Goal: Task Accomplishment & Management: Manage account settings

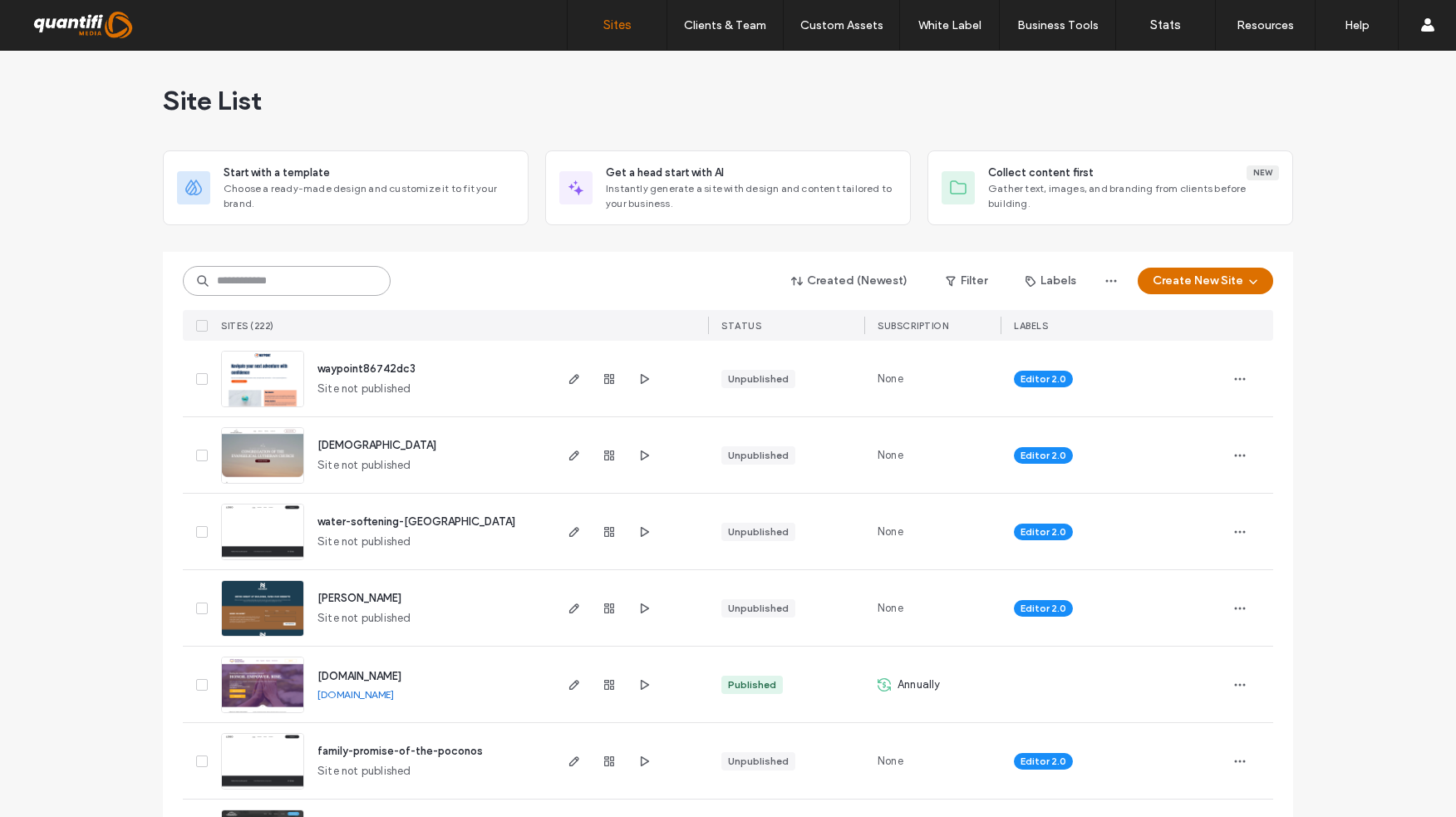
click at [322, 279] on input at bounding box center [287, 281] width 207 height 30
click at [333, 283] on input at bounding box center [287, 281] width 207 height 30
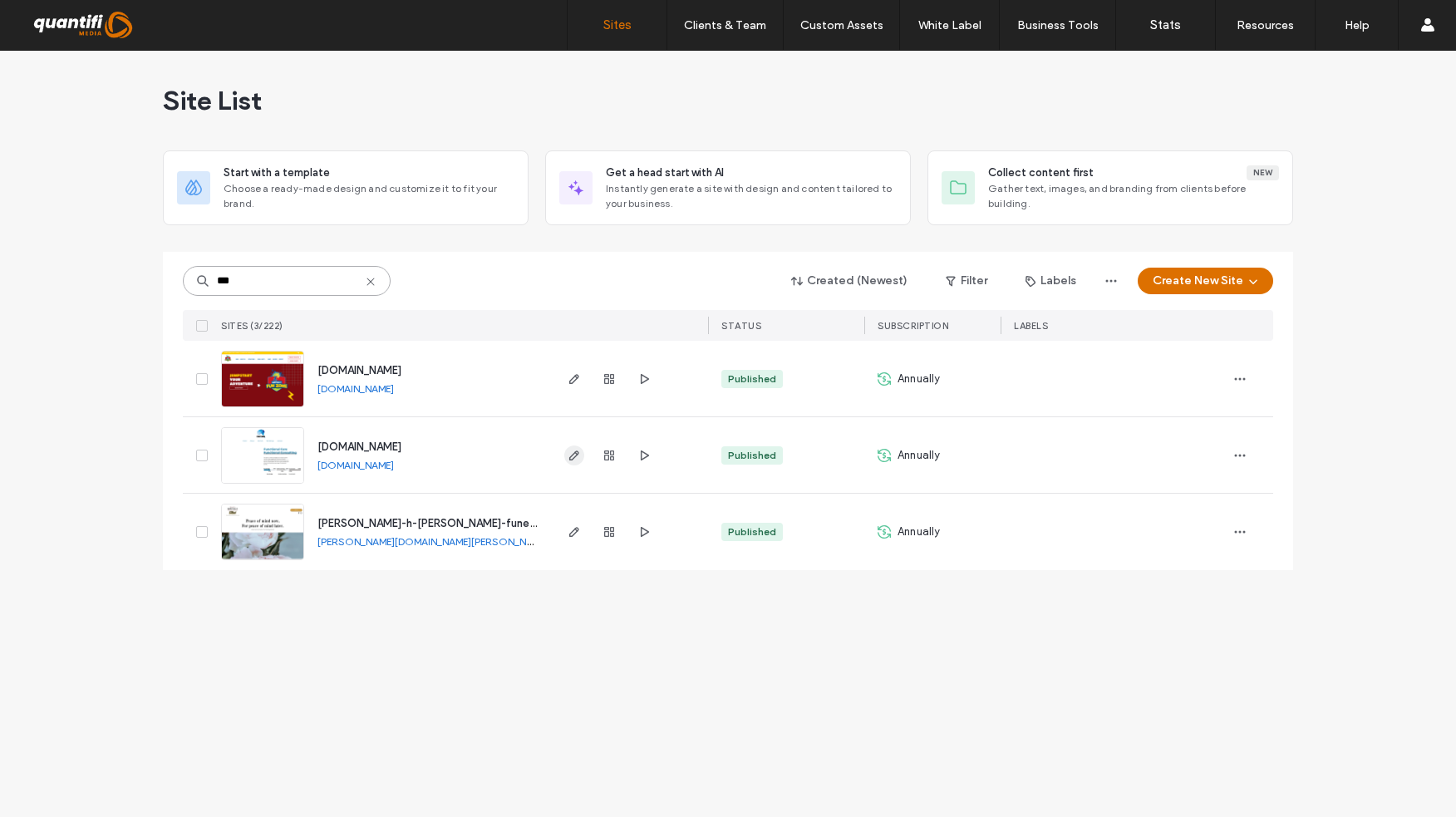
type input "***"
click at [568, 457] on icon "button" at bounding box center [574, 456] width 14 height 14
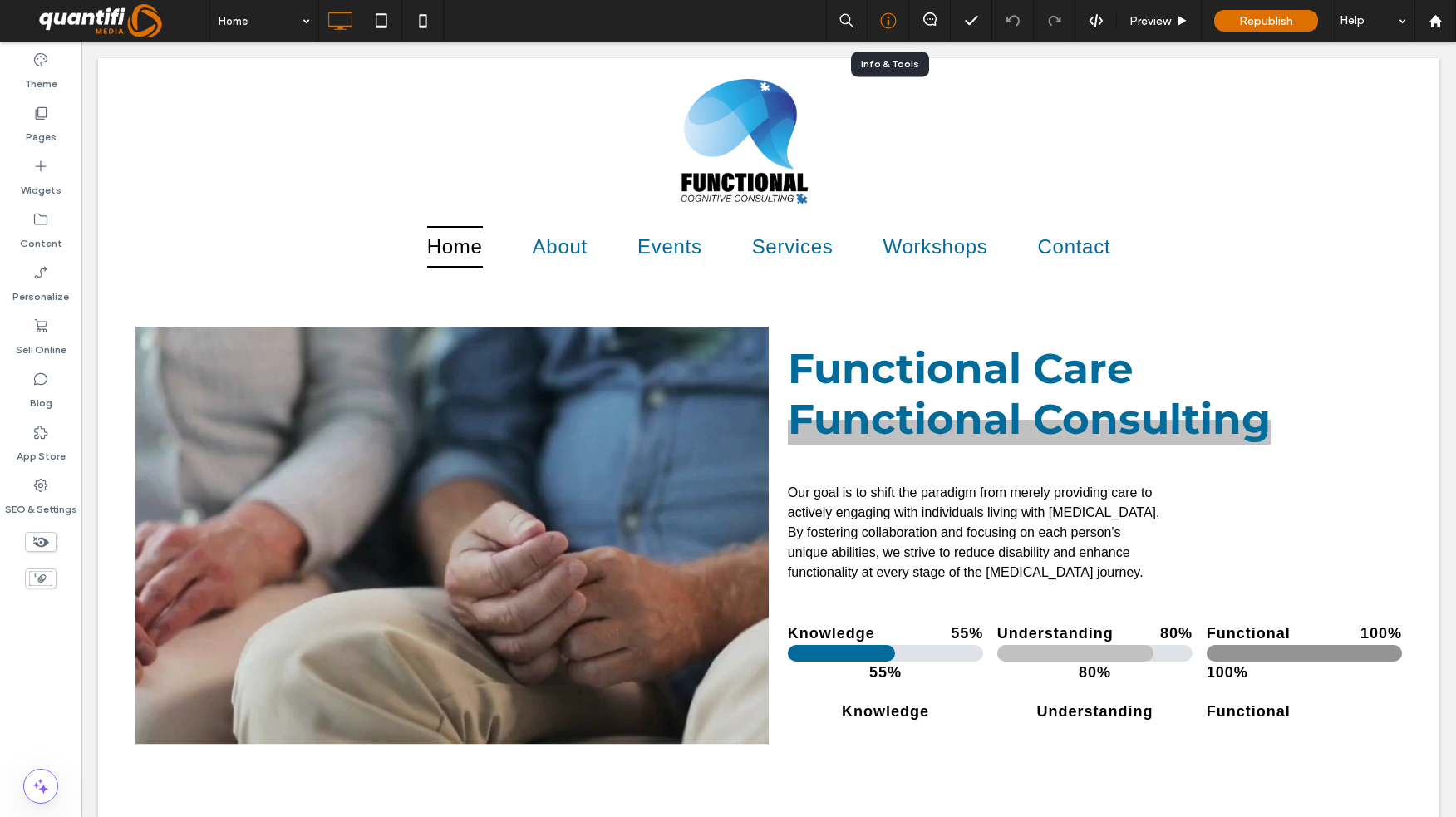
click at [893, 20] on icon at bounding box center [888, 21] width 17 height 17
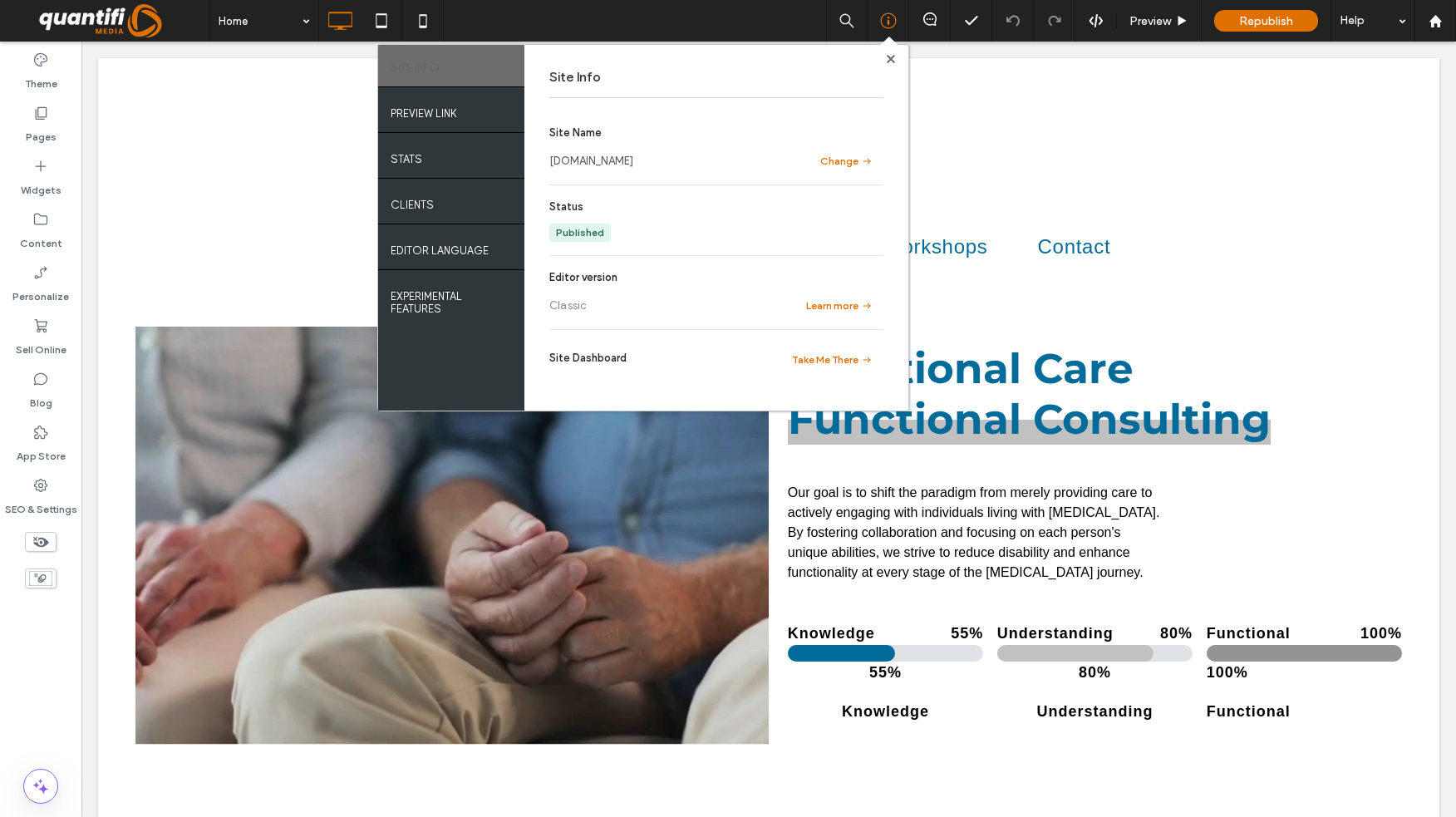
click at [598, 156] on link "[DOMAIN_NAME]" at bounding box center [592, 160] width 84 height 17
click at [886, 59] on div at bounding box center [890, 59] width 13 height 13
click at [891, 58] on use at bounding box center [890, 58] width 8 height 8
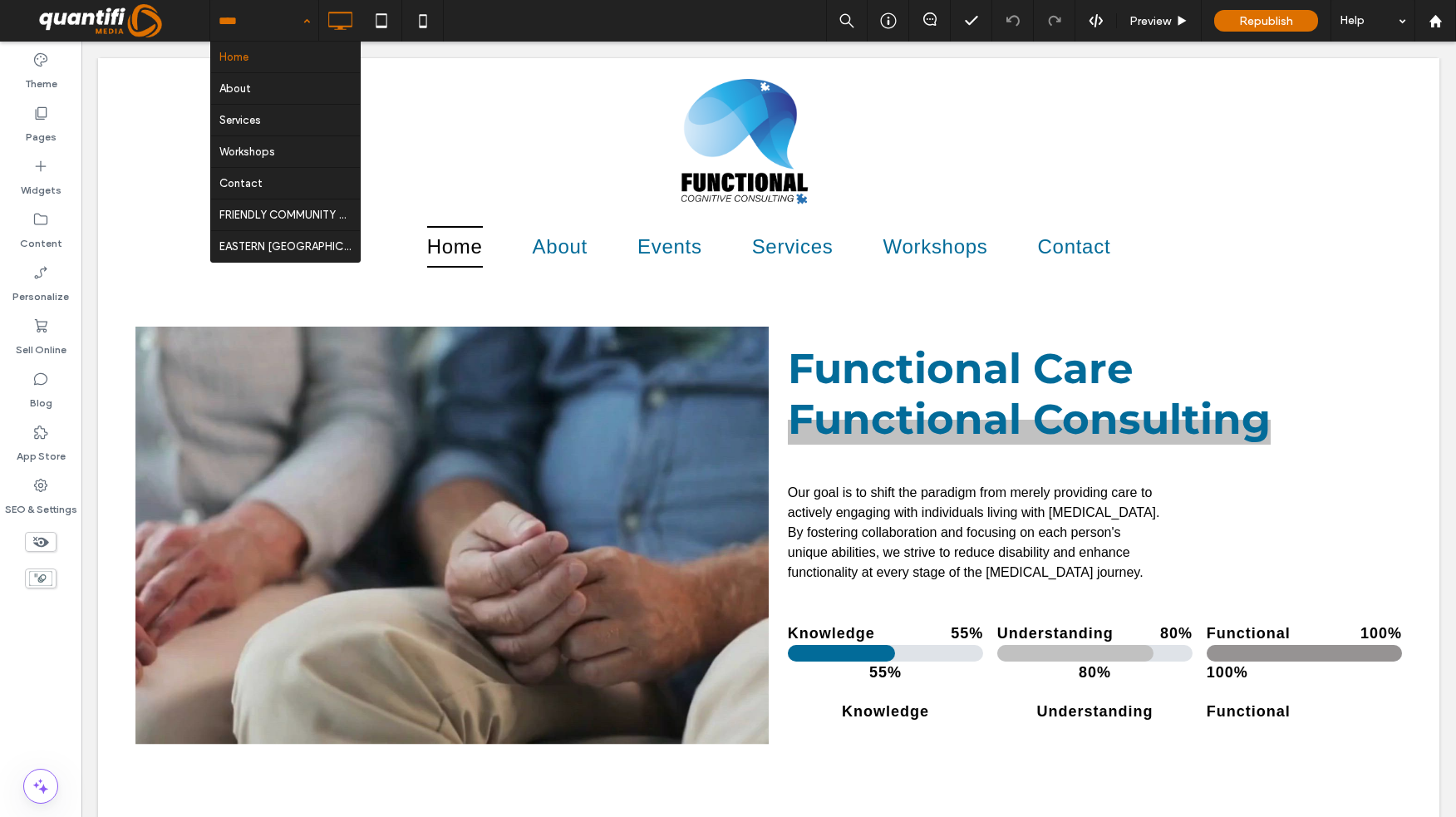
click at [302, 23] on div "Home About Services Workshops Contact FRIENDLY COMMUNITY CENTER EASTERN MONROE …" at bounding box center [264, 21] width 108 height 41
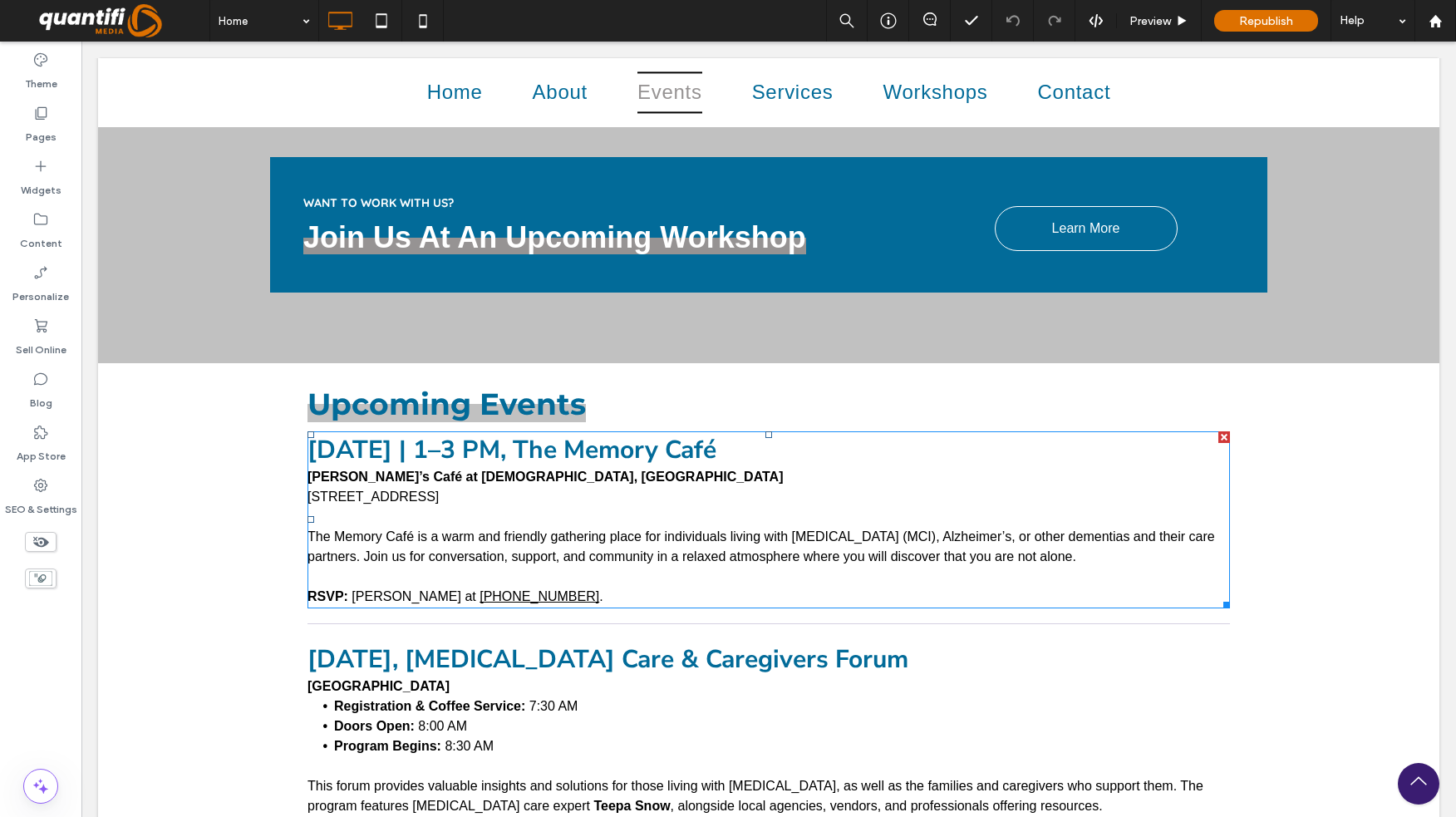
scroll to position [2494, 0]
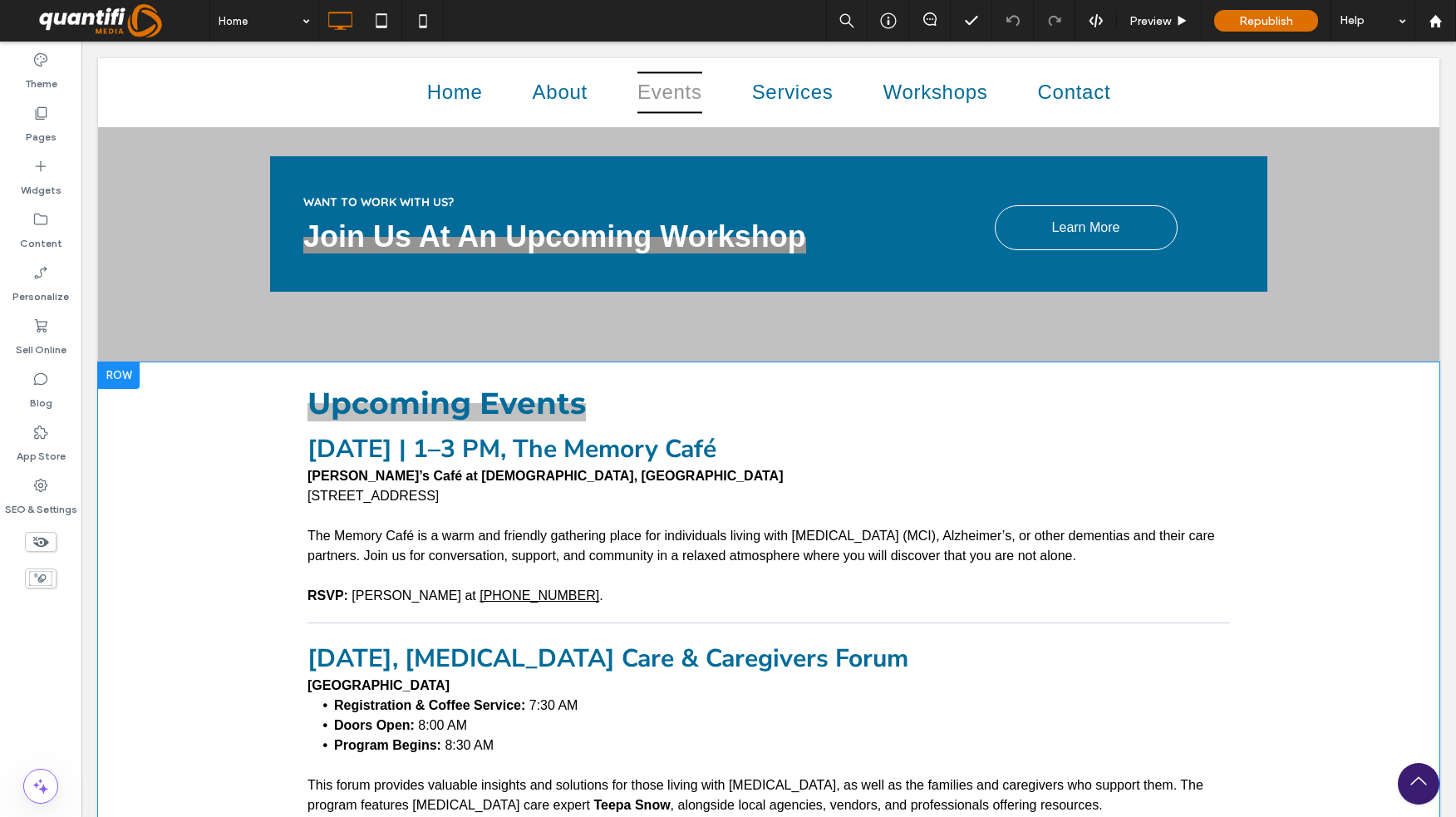
click at [230, 362] on div "Upcoming Events September 18, 2025 | 1–3 PM, The Memory Café Conni’s Café at St…" at bounding box center [768, 725] width 1342 height 727
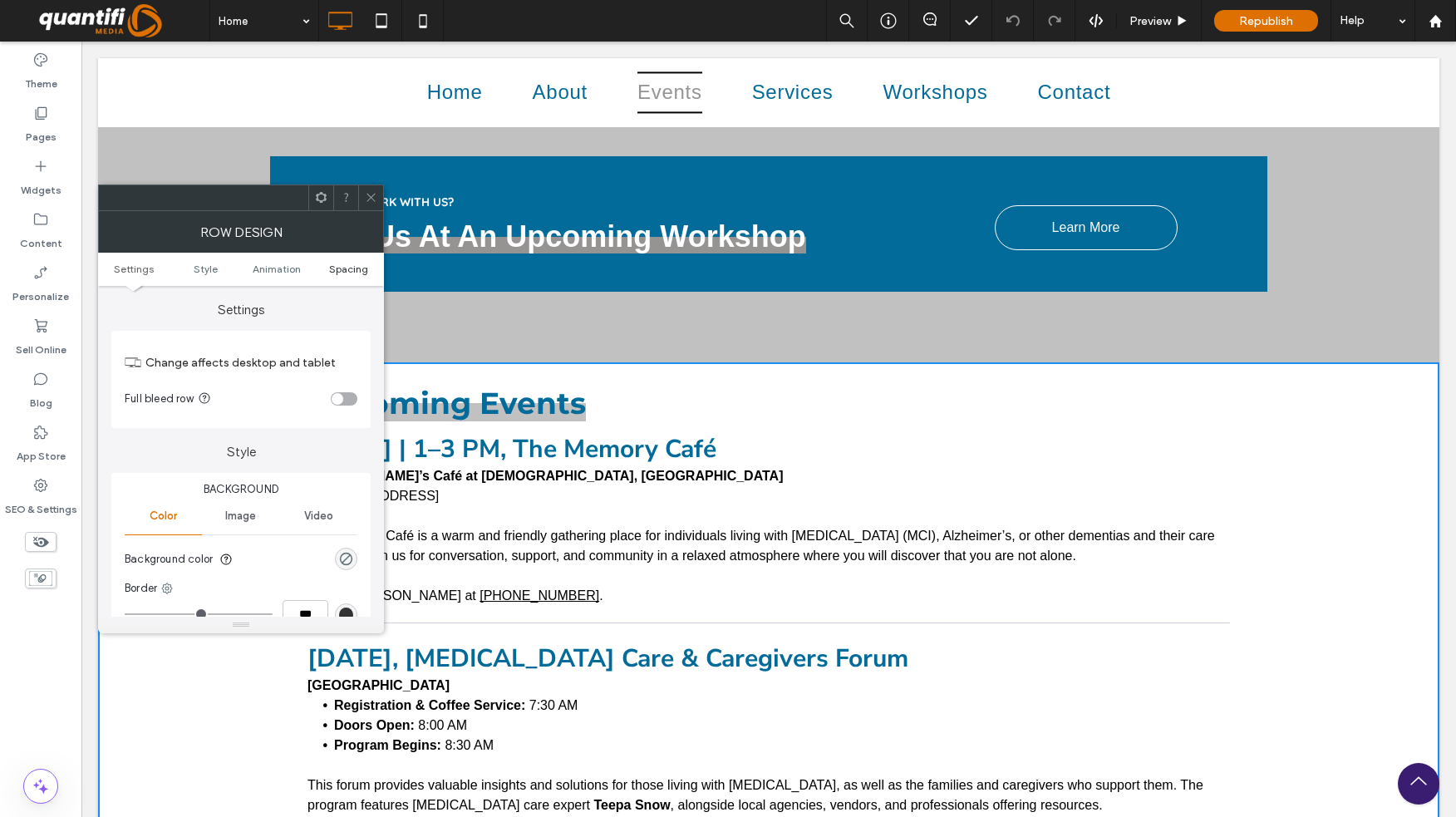
click at [345, 266] on span "Spacing" at bounding box center [348, 268] width 39 height 13
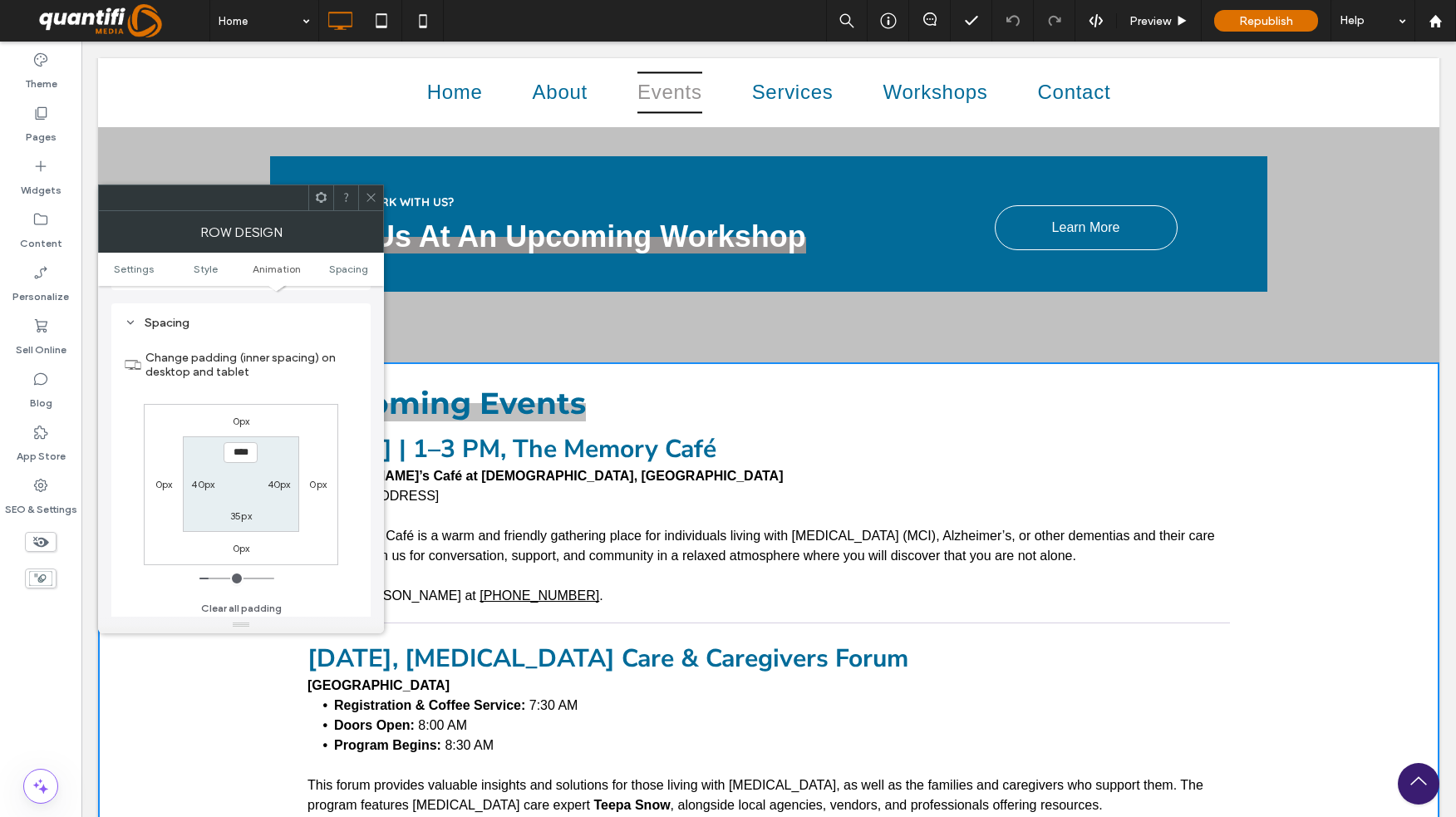
scroll to position [469, 0]
type input "*****"
type input "***"
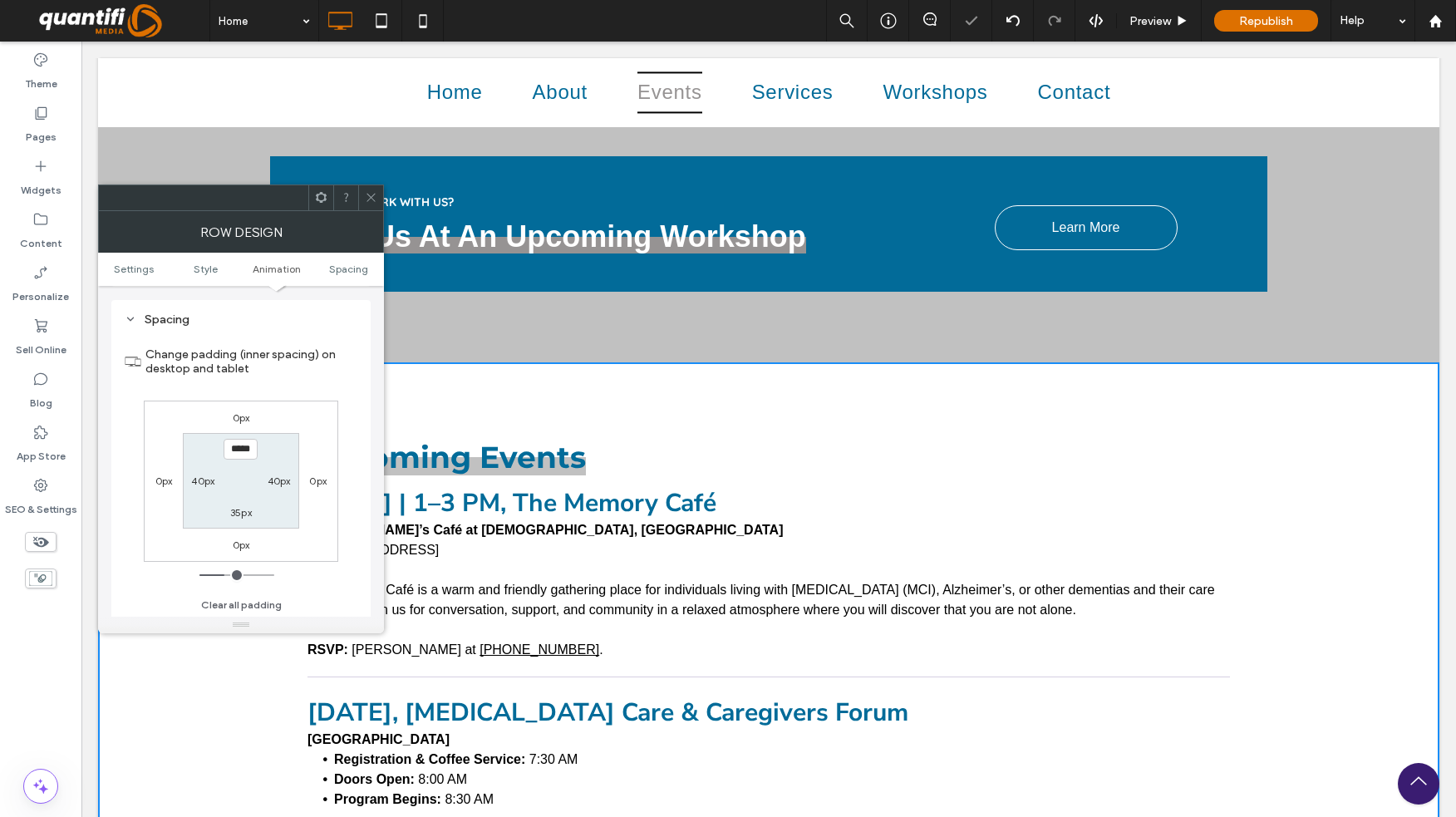
click at [369, 193] on icon at bounding box center [371, 197] width 13 height 13
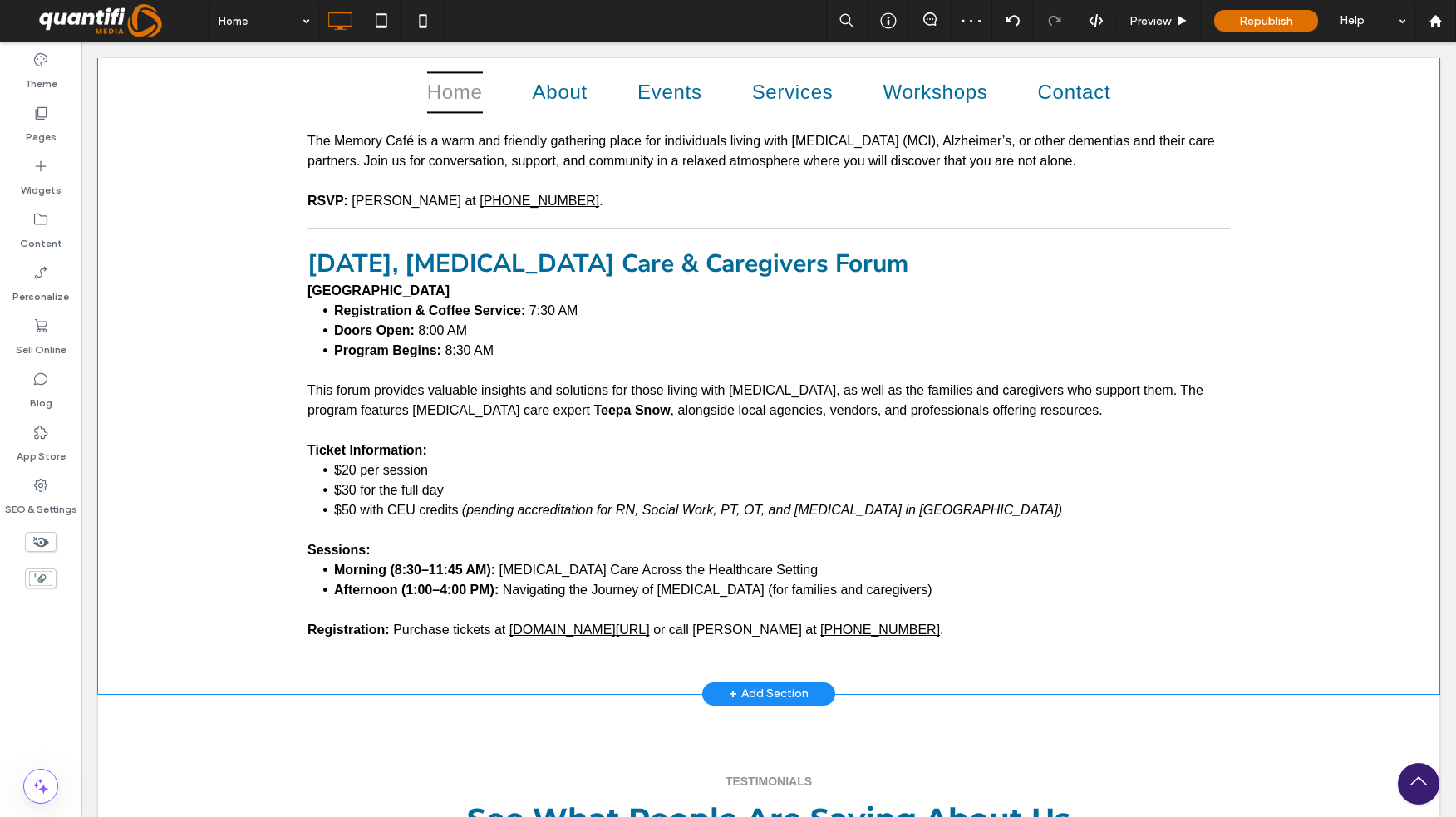
scroll to position [3075, 0]
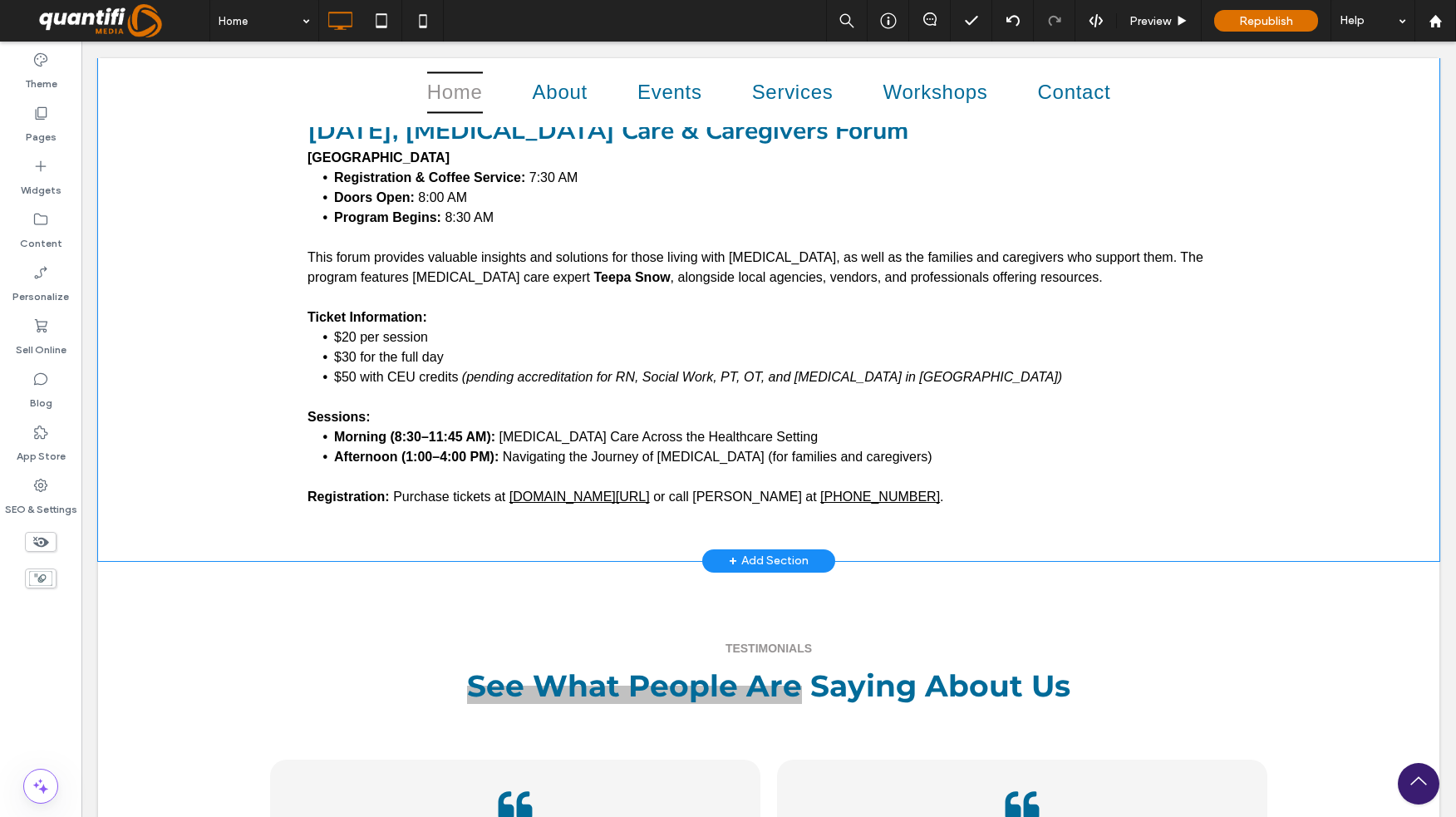
click at [219, 518] on div "Upcoming Events September 18, 2025 | 1–3 PM, The Memory Café Conni’s Café at St…" at bounding box center [768, 171] width 1342 height 781
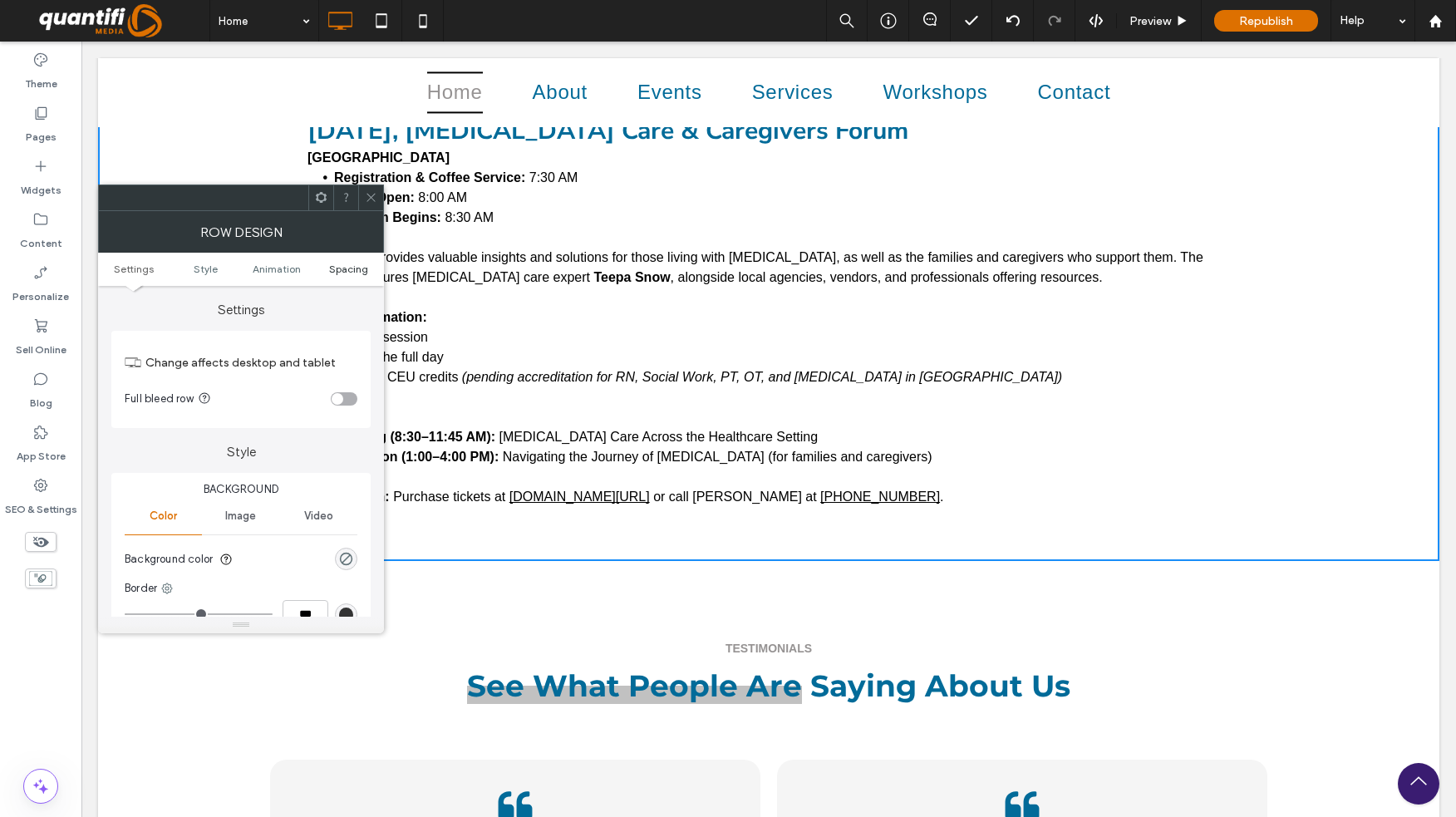
click at [335, 264] on span "Spacing" at bounding box center [348, 268] width 39 height 13
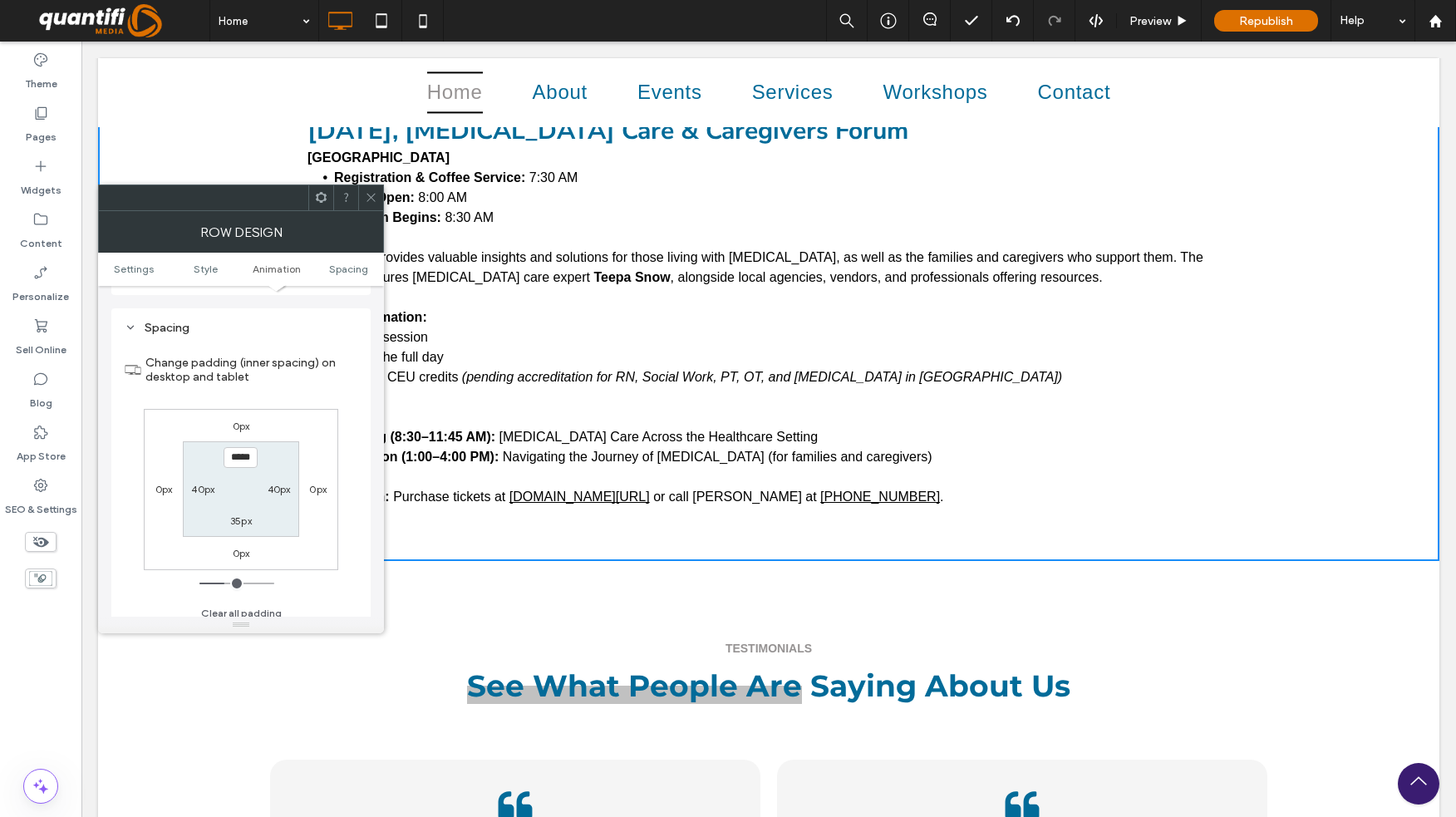
scroll to position [469, 0]
click at [241, 515] on label "35px" at bounding box center [241, 512] width 22 height 13
type input "**"
type input "*"
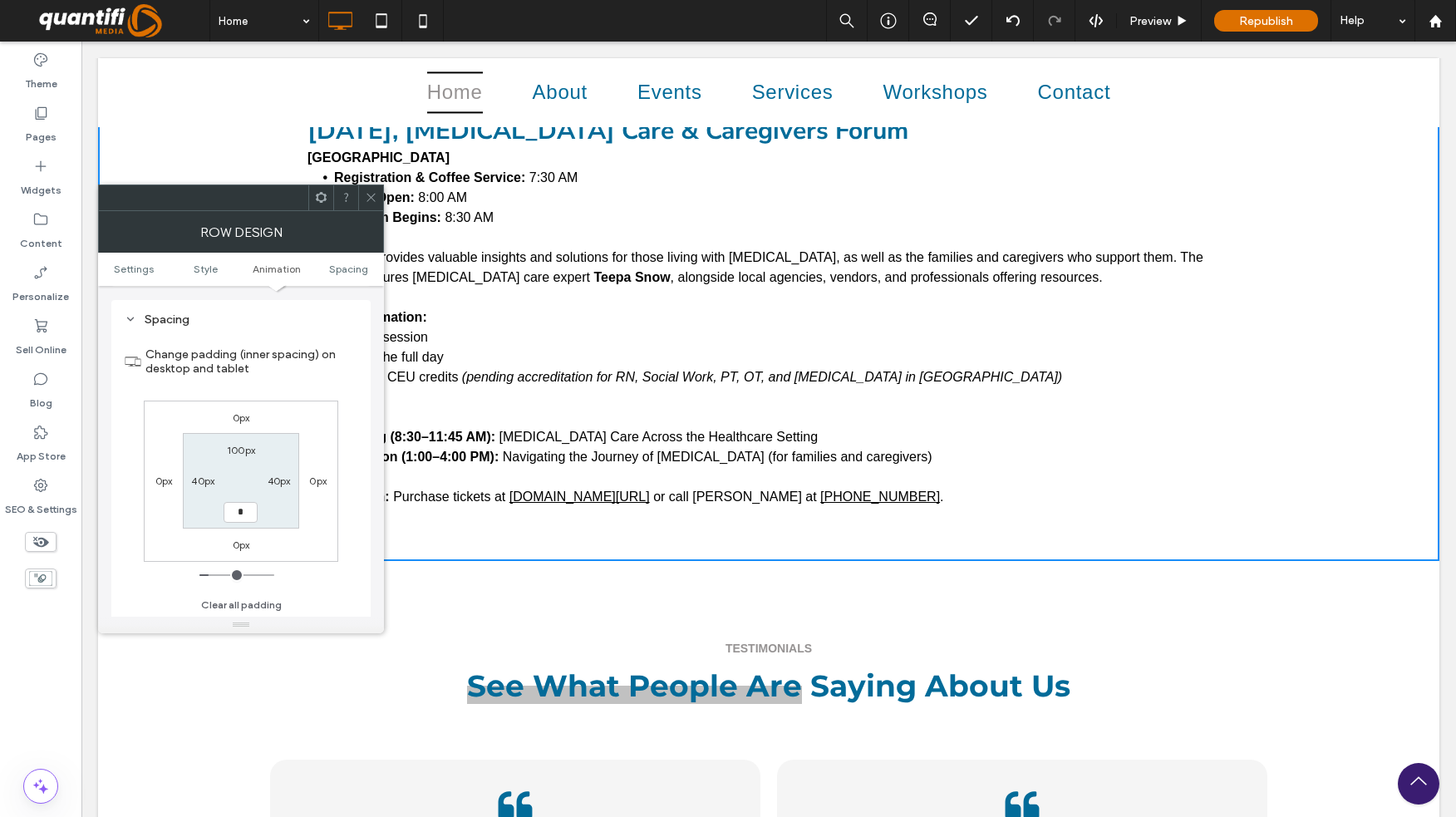
type input "***"
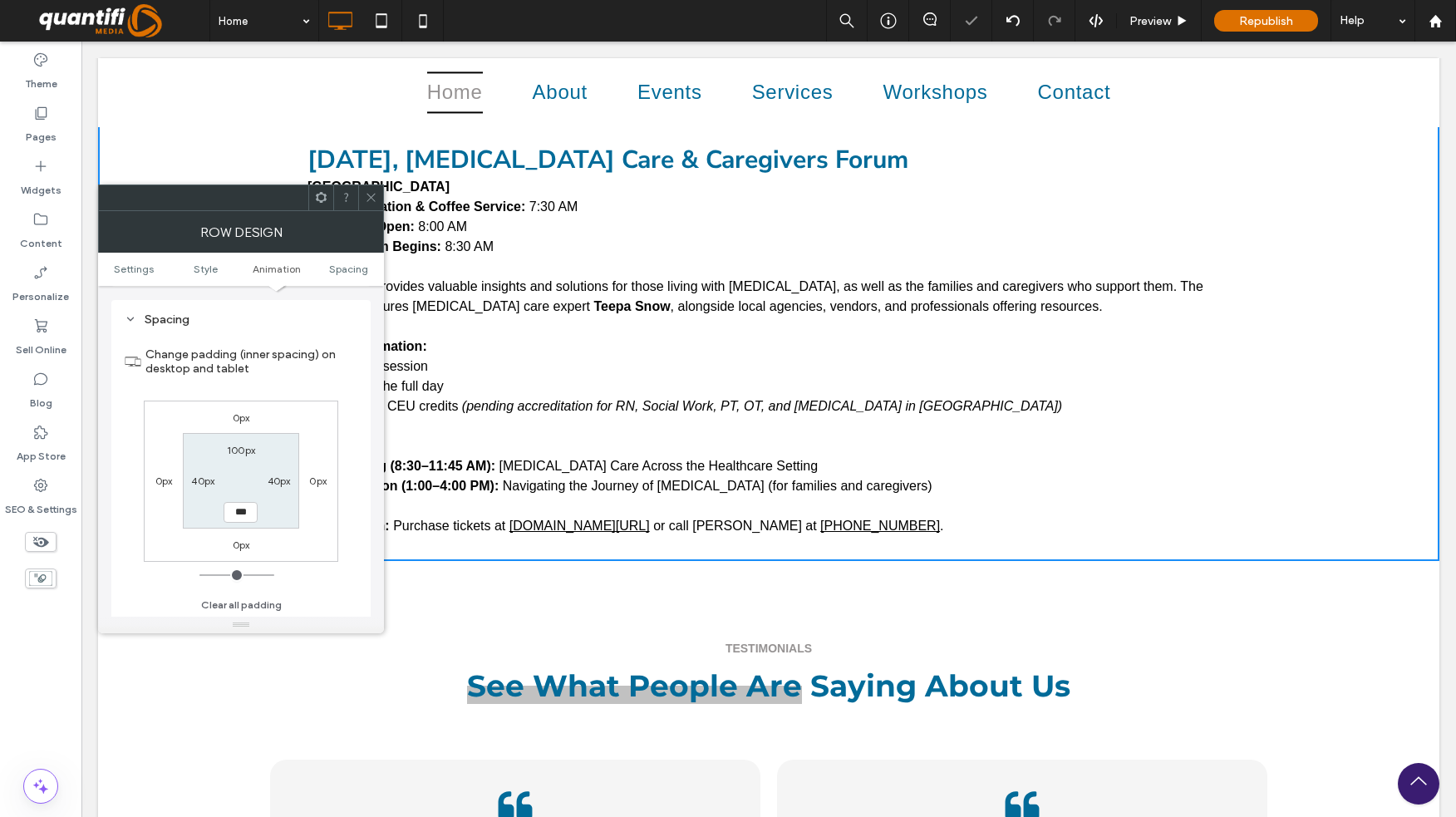
click at [367, 189] on span at bounding box center [371, 197] width 13 height 24
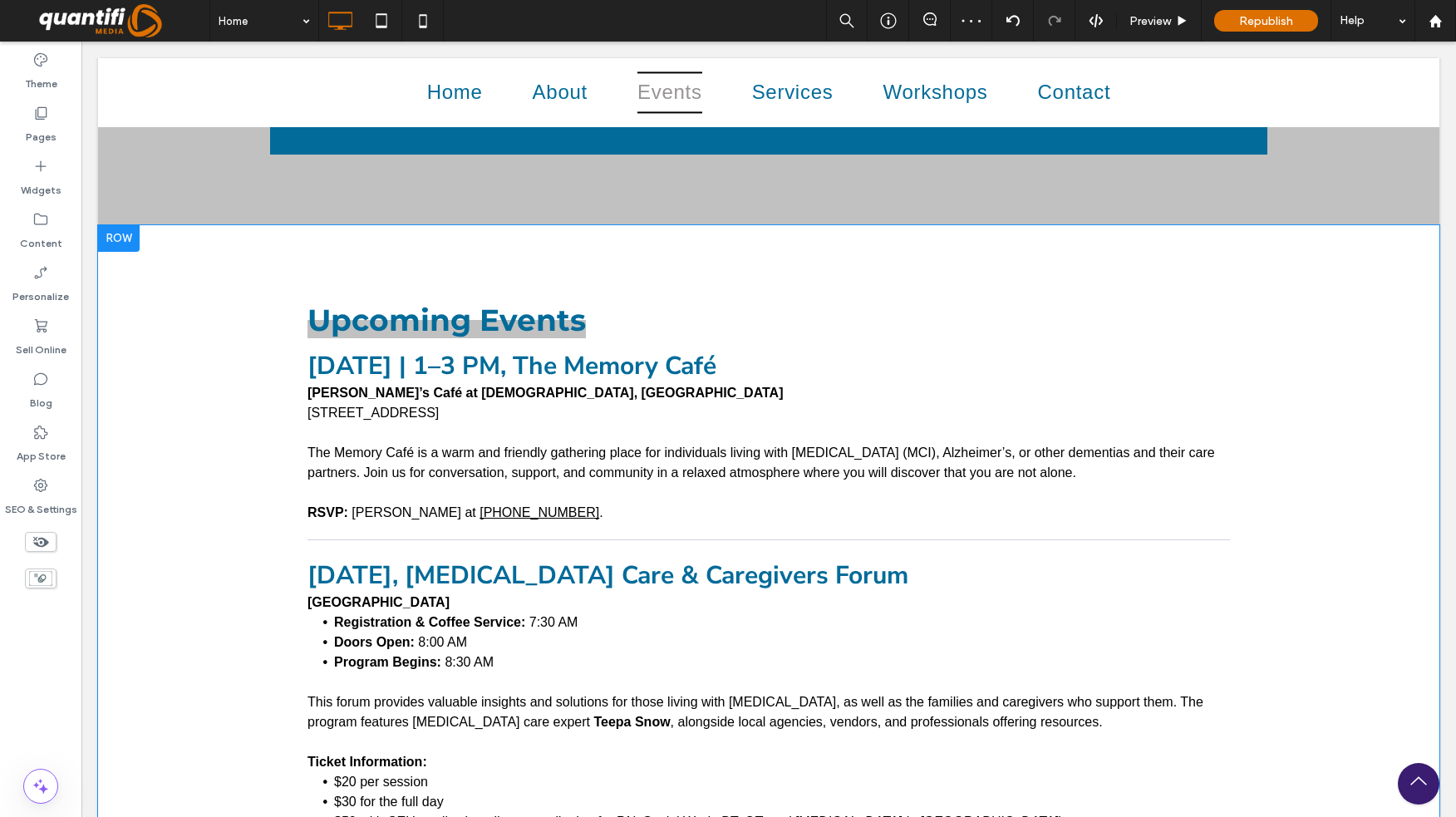
scroll to position [2714, 0]
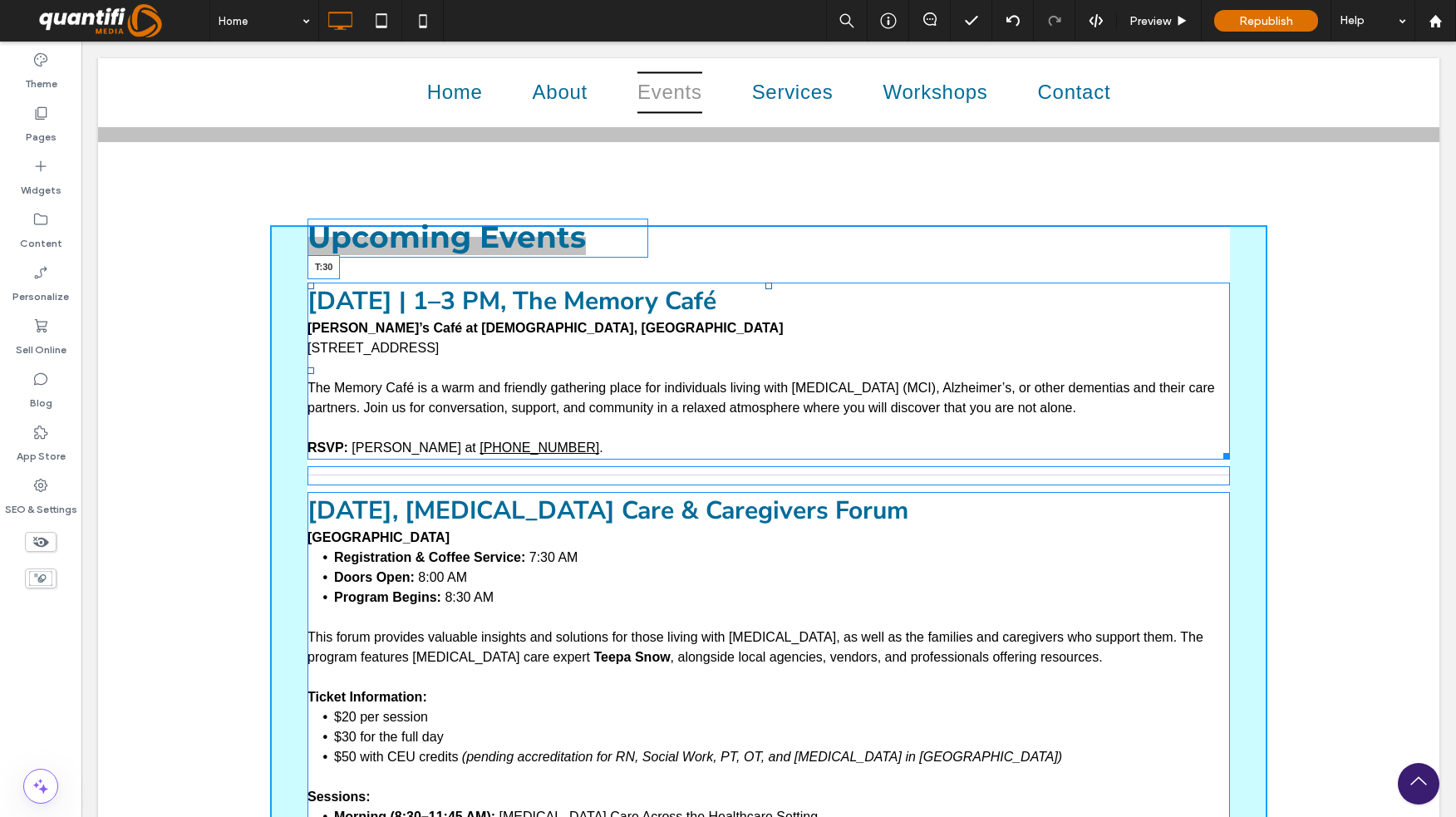
drag, startPoint x: 765, startPoint y: 246, endPoint x: 771, endPoint y: 263, distance: 18.0
click at [771, 283] on div "September 18, 2025 | 1–3 PM, The Memory Café Conni’s Café at St. Paul’s Luthera…" at bounding box center [768, 371] width 923 height 177
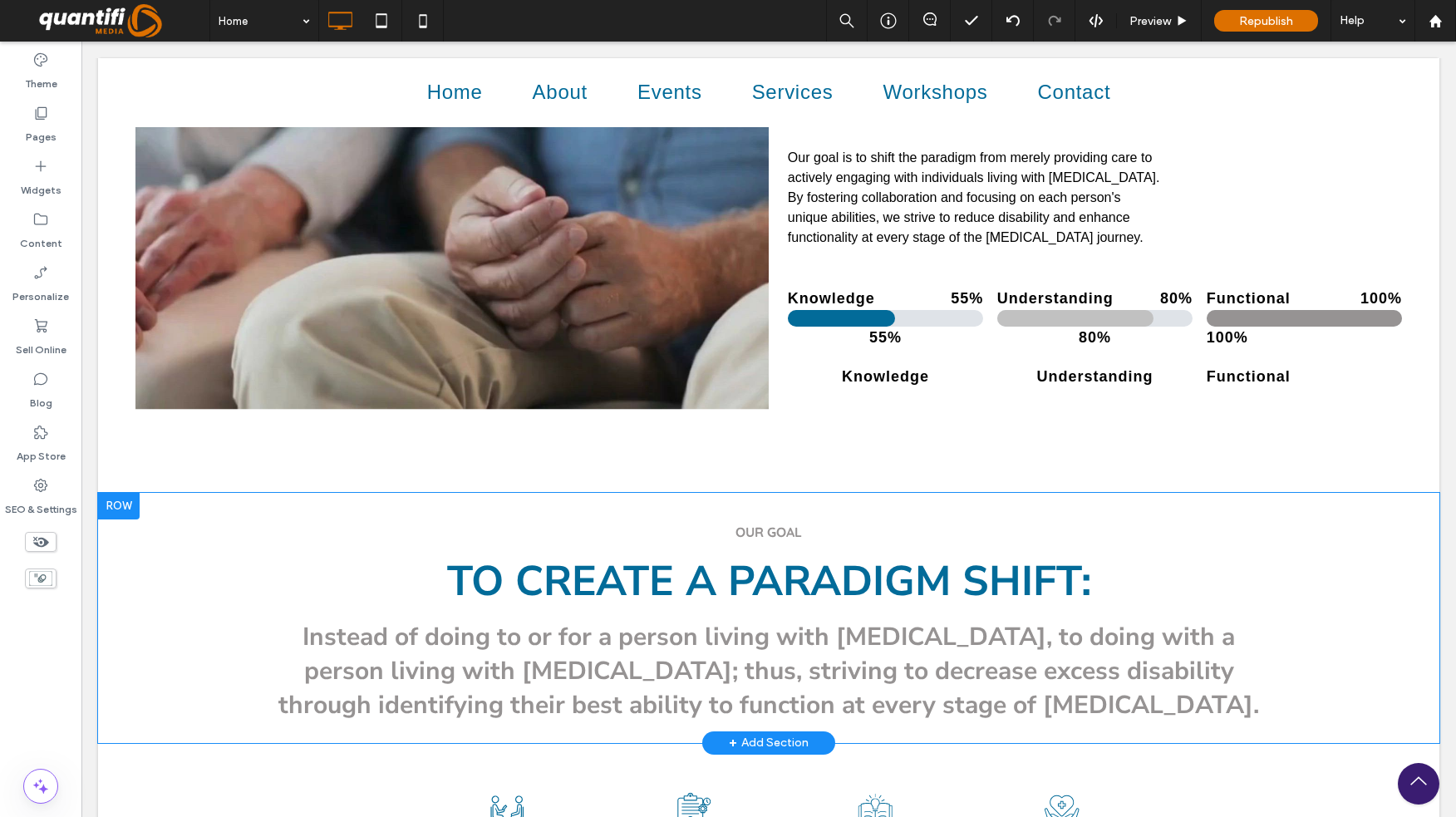
scroll to position [0, 0]
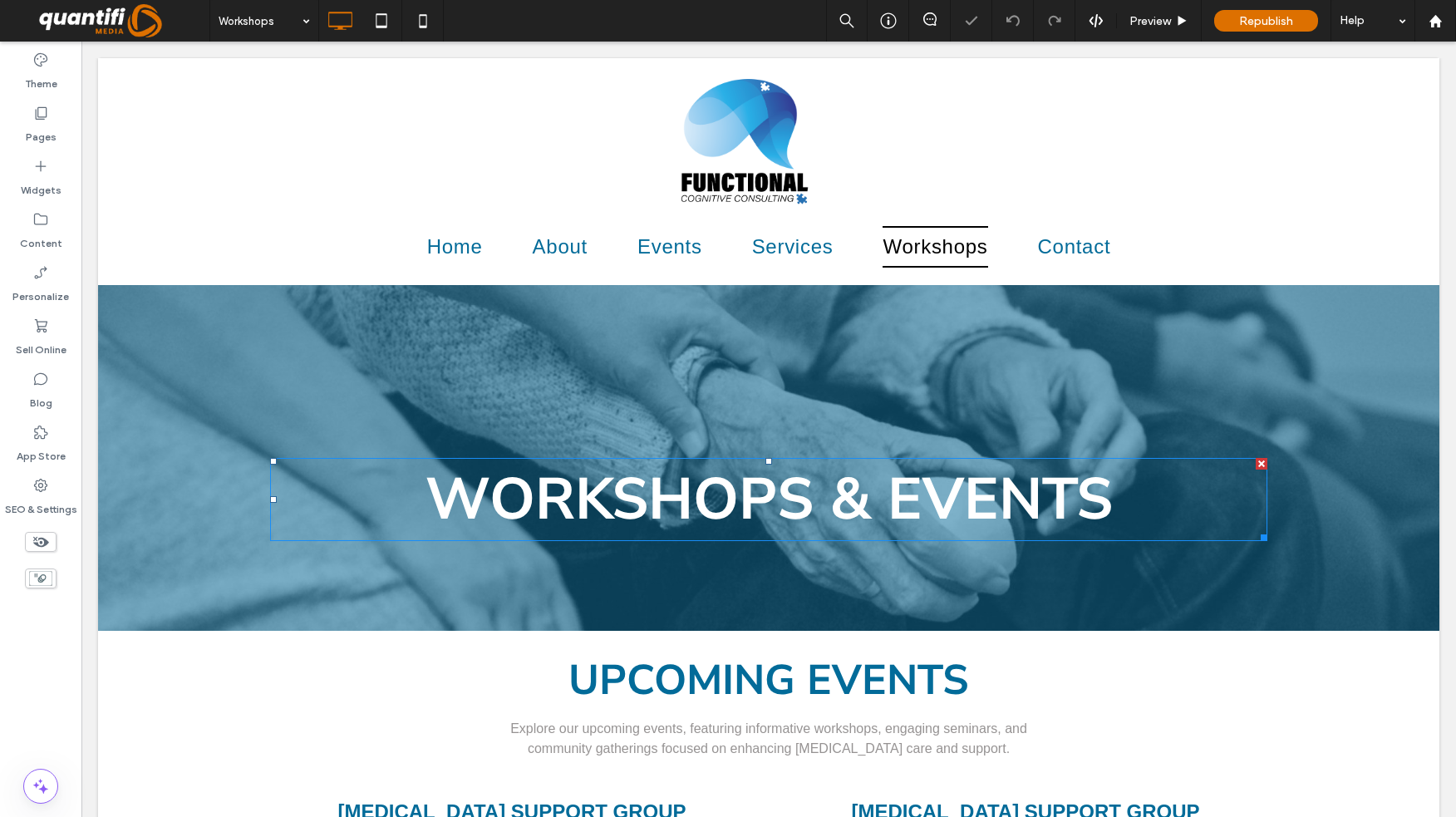
click at [735, 498] on span "WORKSHOPS & EVENTS" at bounding box center [769, 500] width 688 height 80
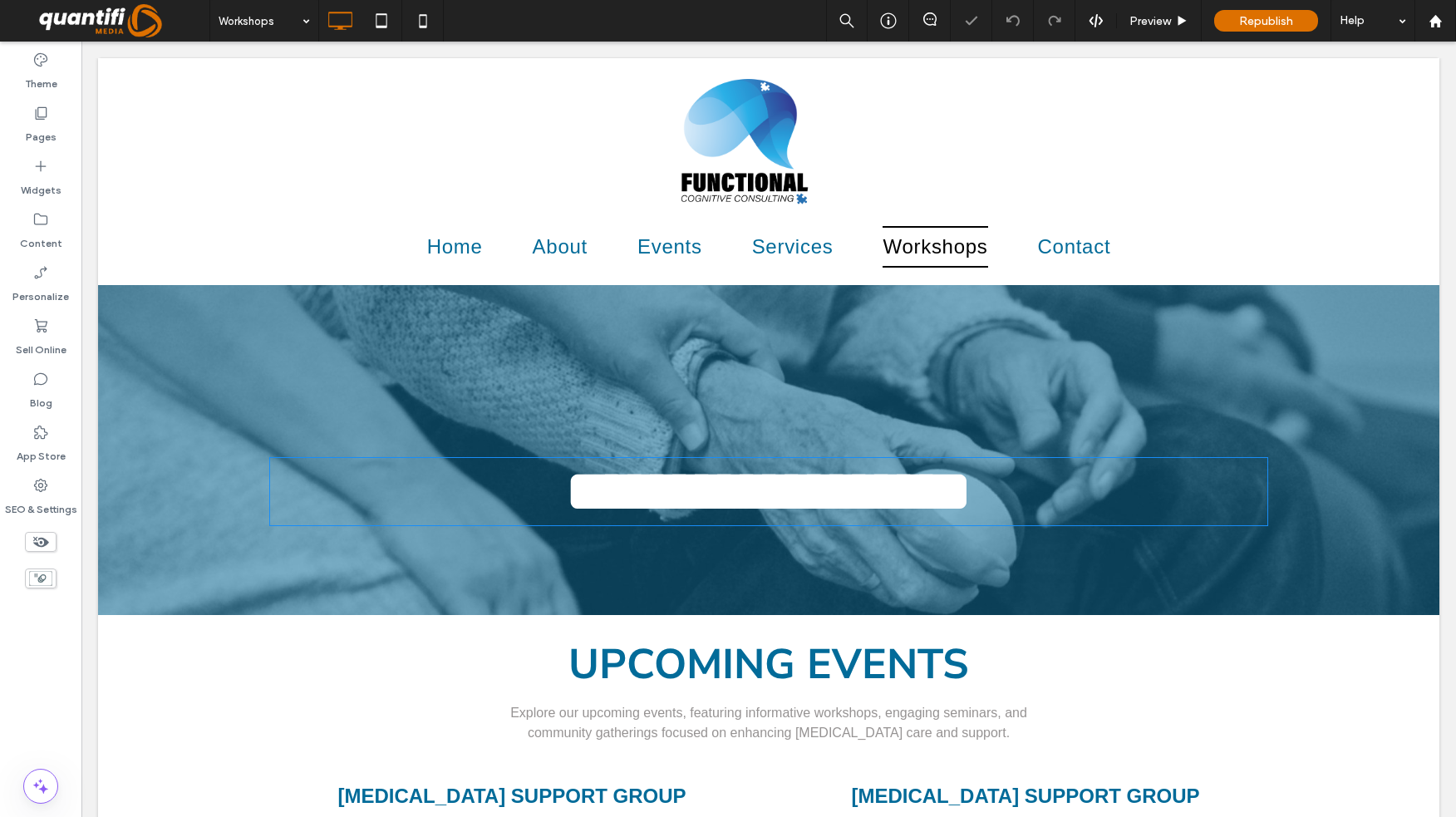
type input "**********"
type input "**"
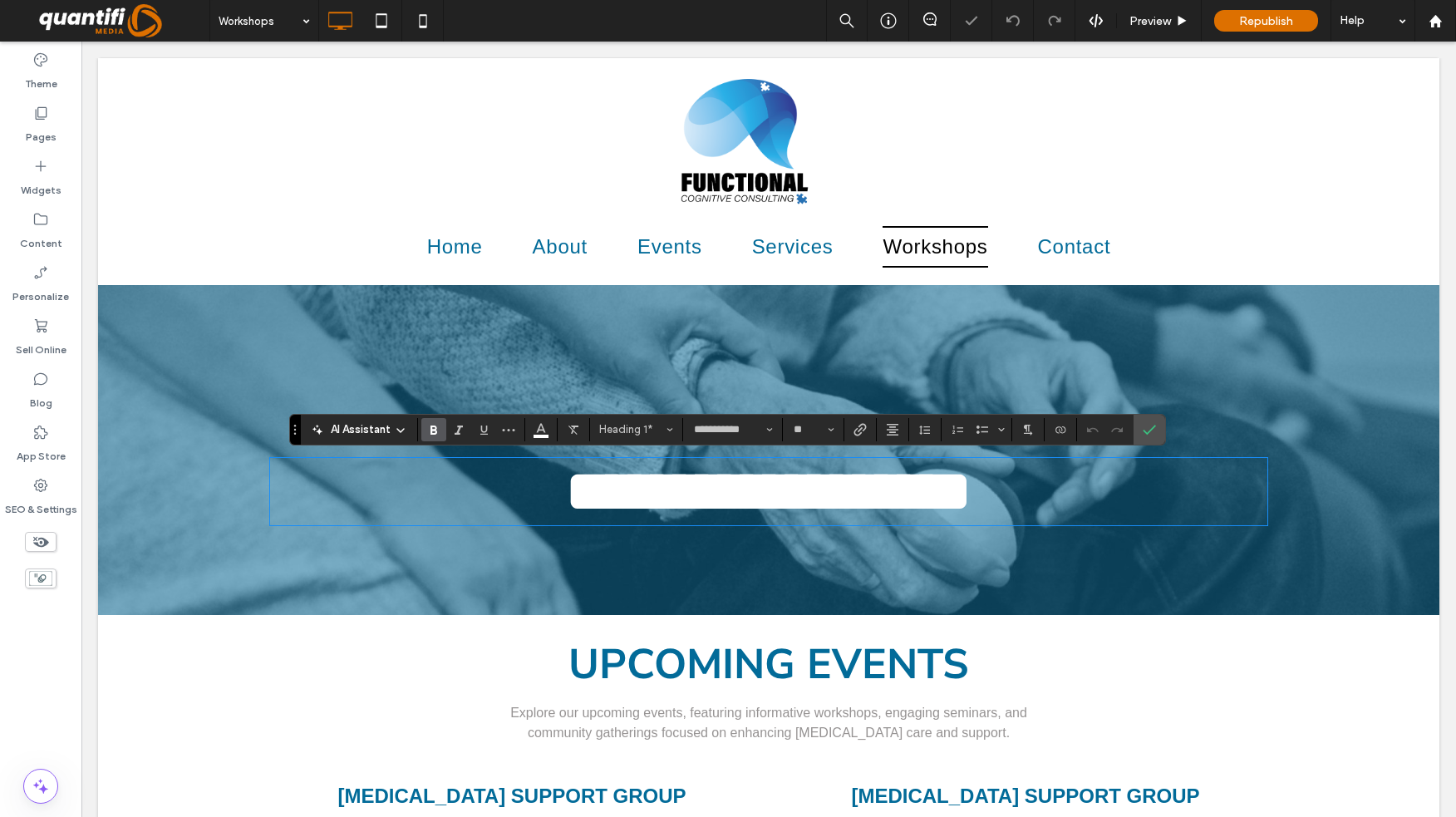
click at [876, 498] on span "**********" at bounding box center [769, 490] width 406 height 58
click at [1181, 497] on h1 "**********" at bounding box center [769, 491] width 998 height 64
click at [1158, 431] on label "Confirm" at bounding box center [1149, 430] width 24 height 30
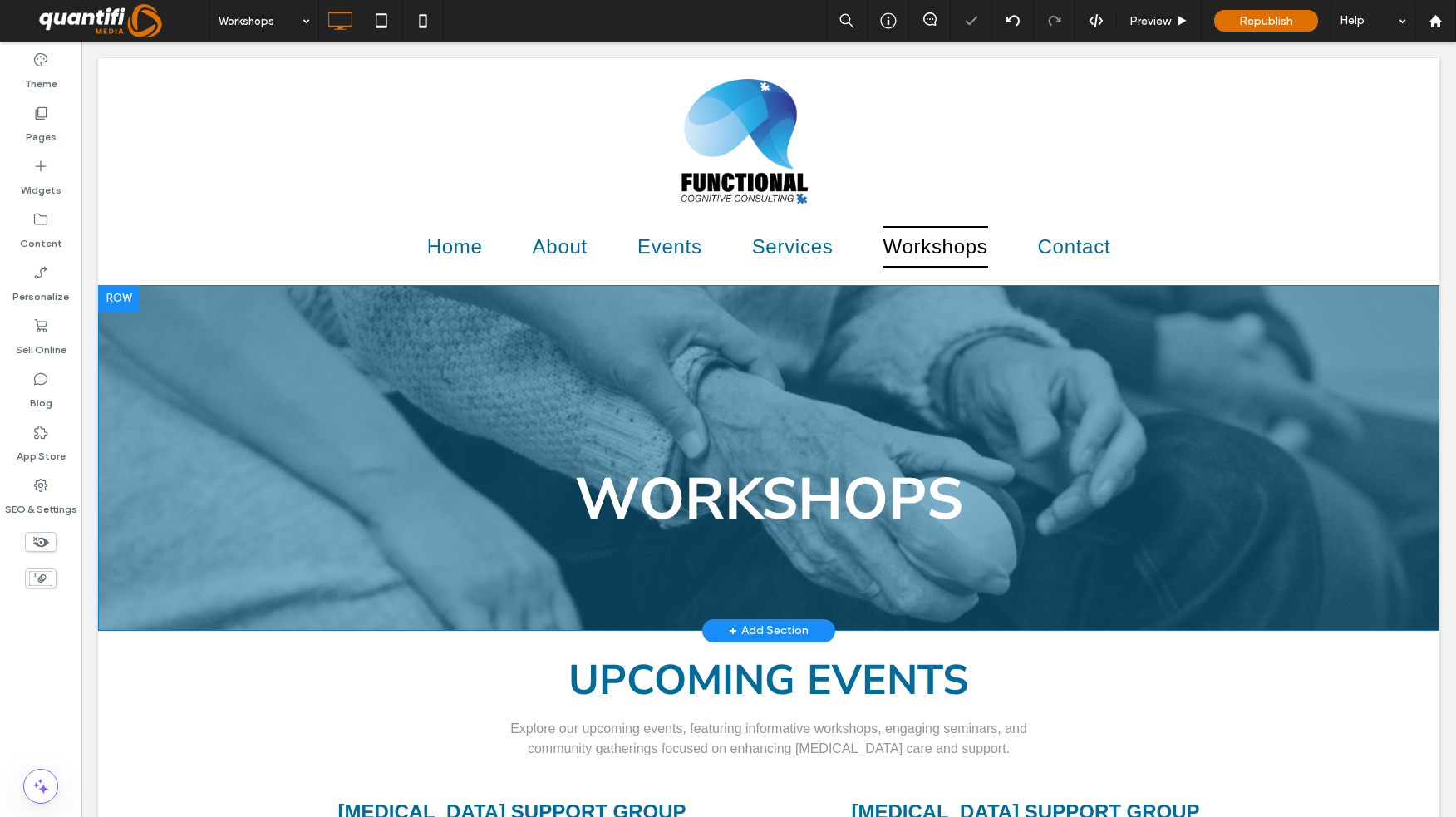
scroll to position [83, 0]
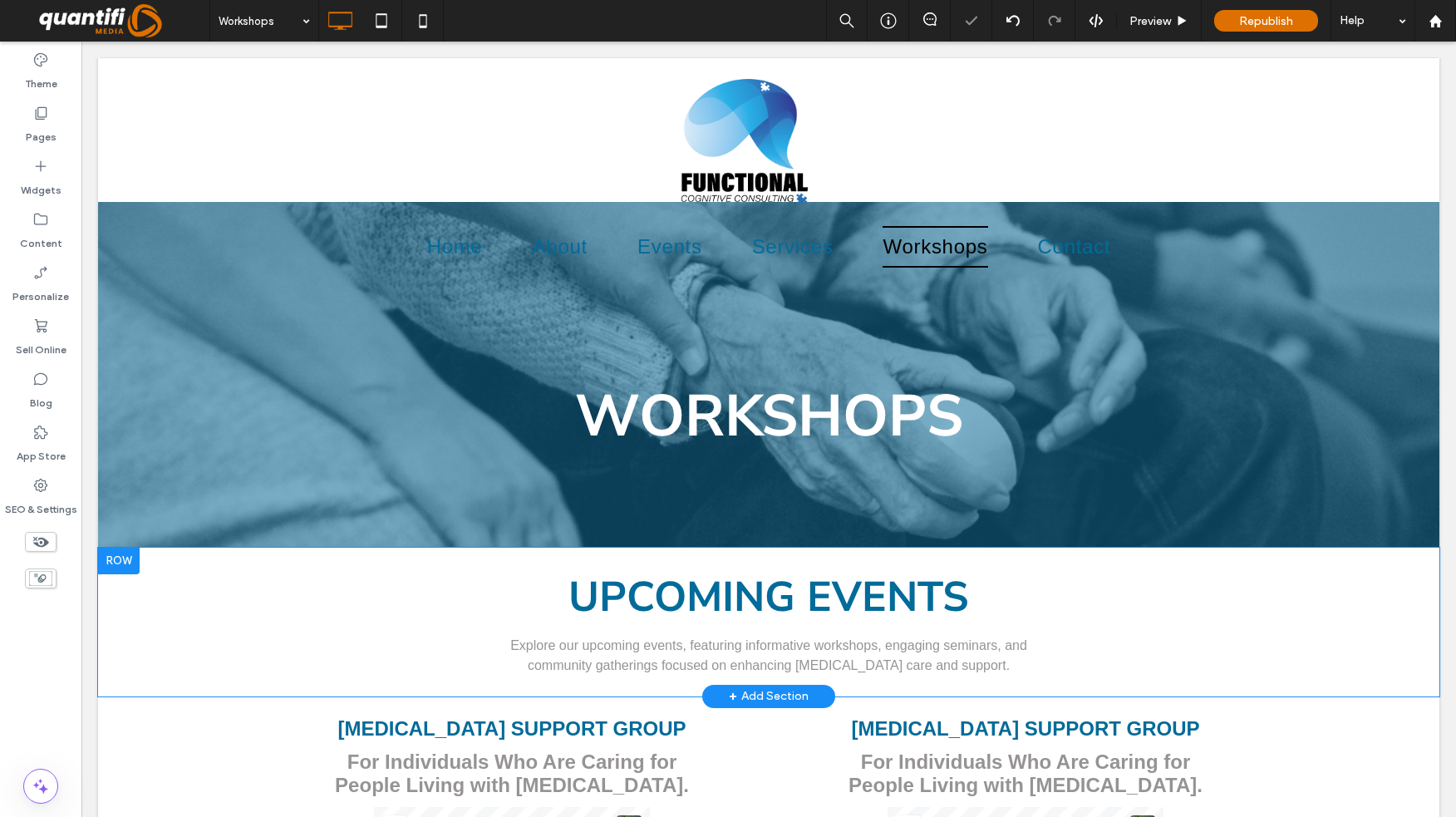
click at [115, 562] on div at bounding box center [118, 561] width 41 height 26
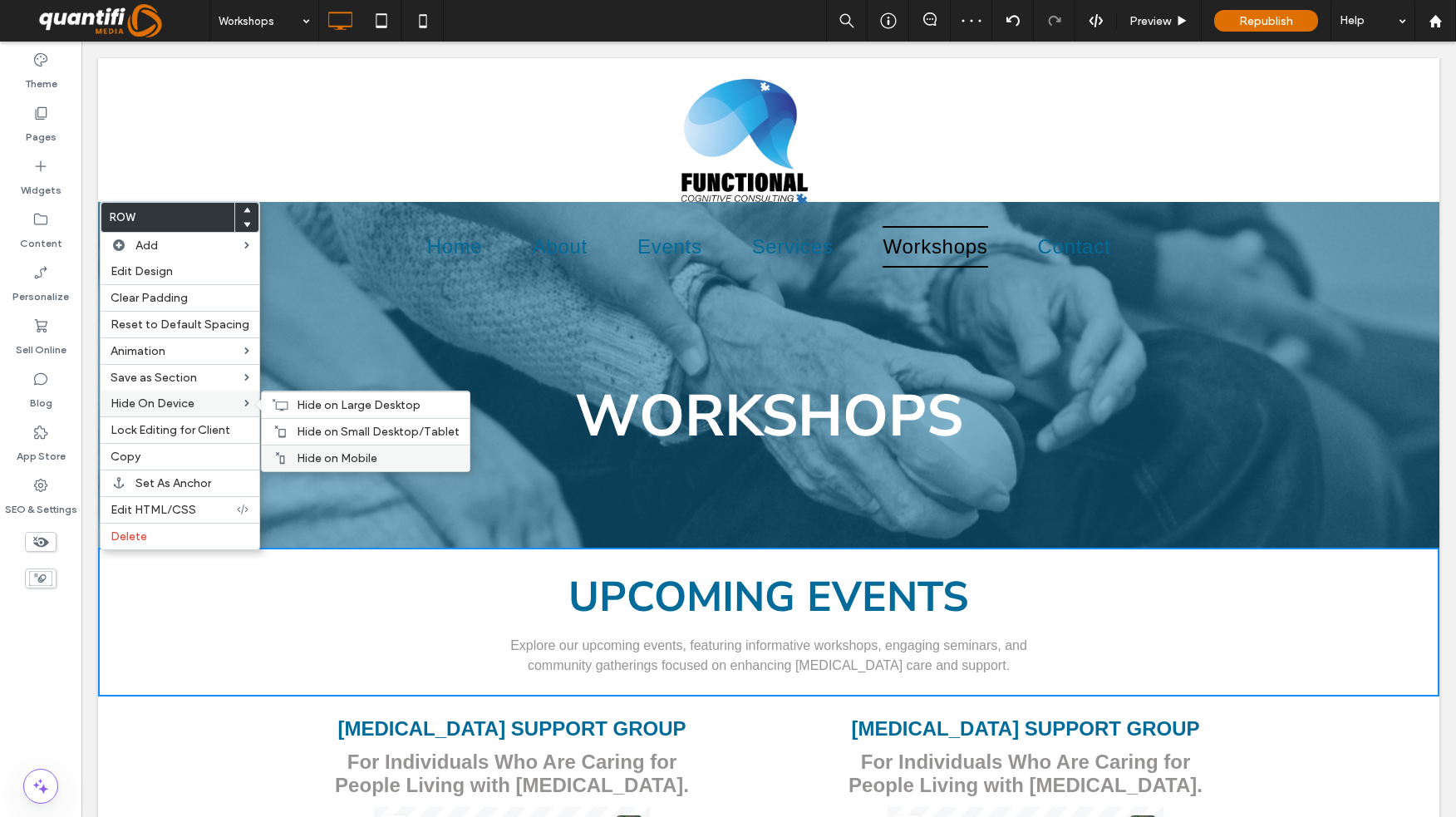
click at [366, 457] on span "Hide on Mobile" at bounding box center [337, 458] width 80 height 14
click at [368, 432] on span "Hide on Small Desktop/Tablet" at bounding box center [378, 431] width 163 height 14
click at [376, 405] on span "Hide on Large Desktop" at bounding box center [358, 405] width 124 height 14
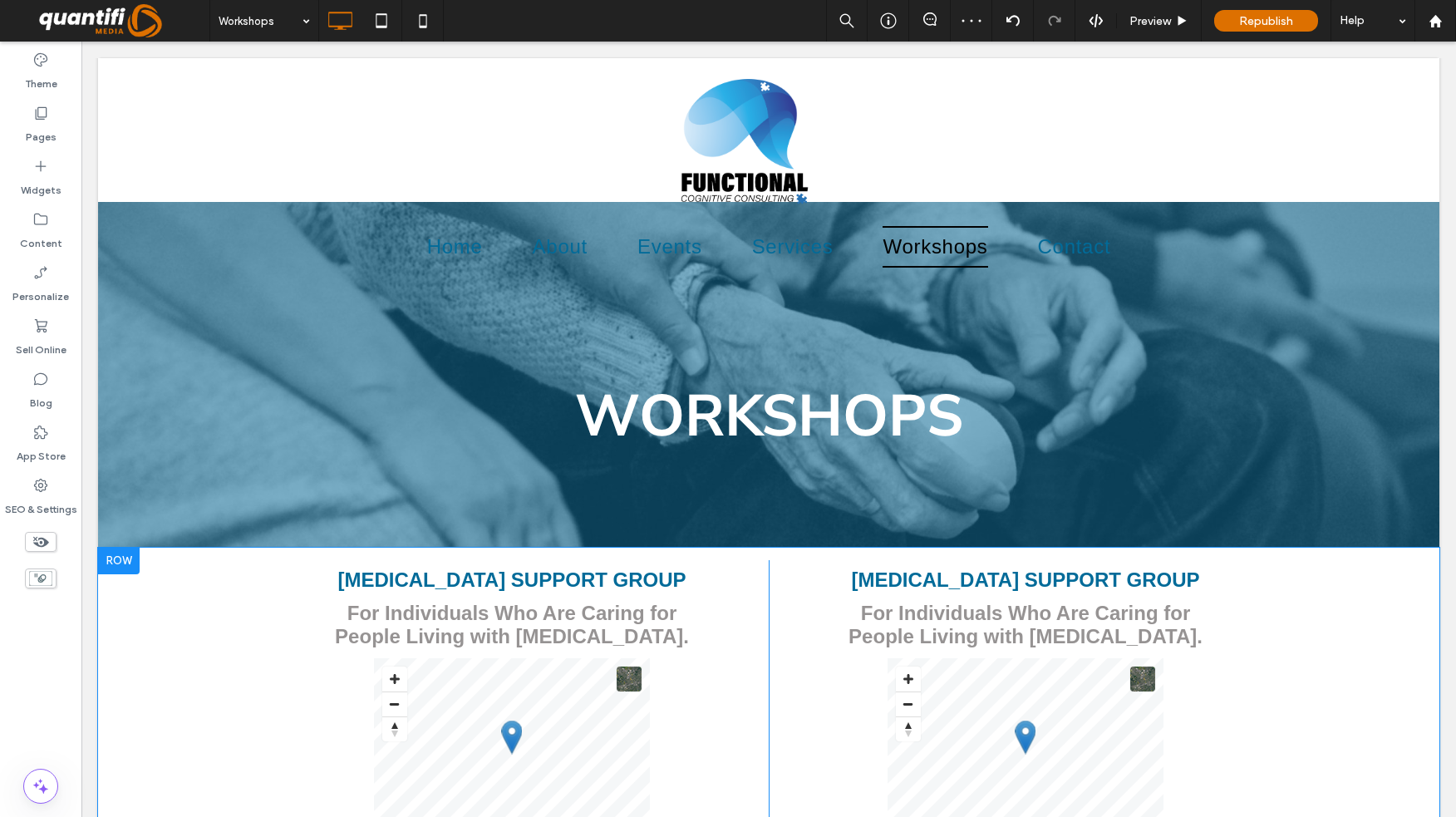
click at [129, 555] on div at bounding box center [118, 561] width 41 height 26
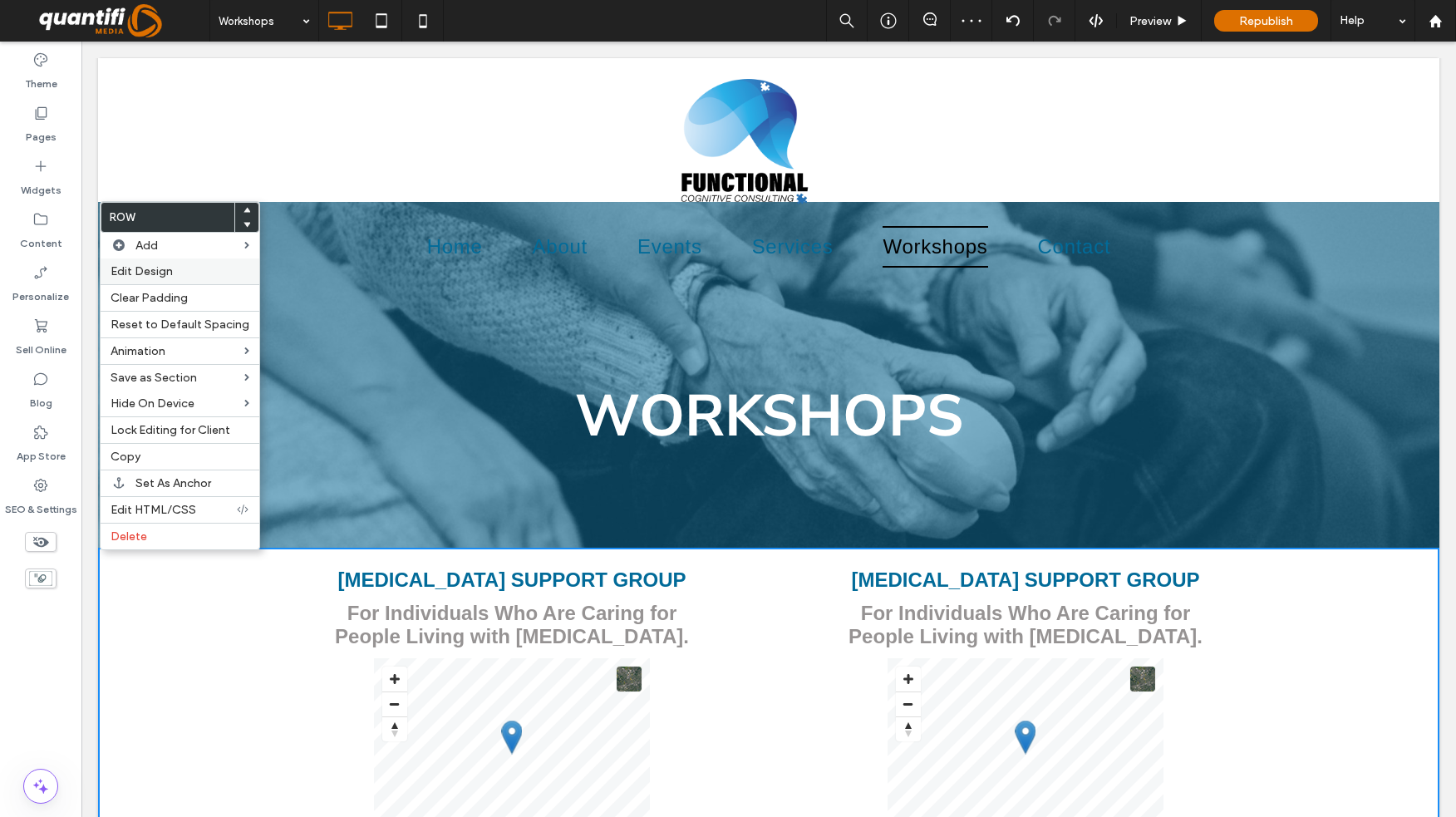
click at [154, 264] on span "Edit Design" at bounding box center [142, 271] width 63 height 14
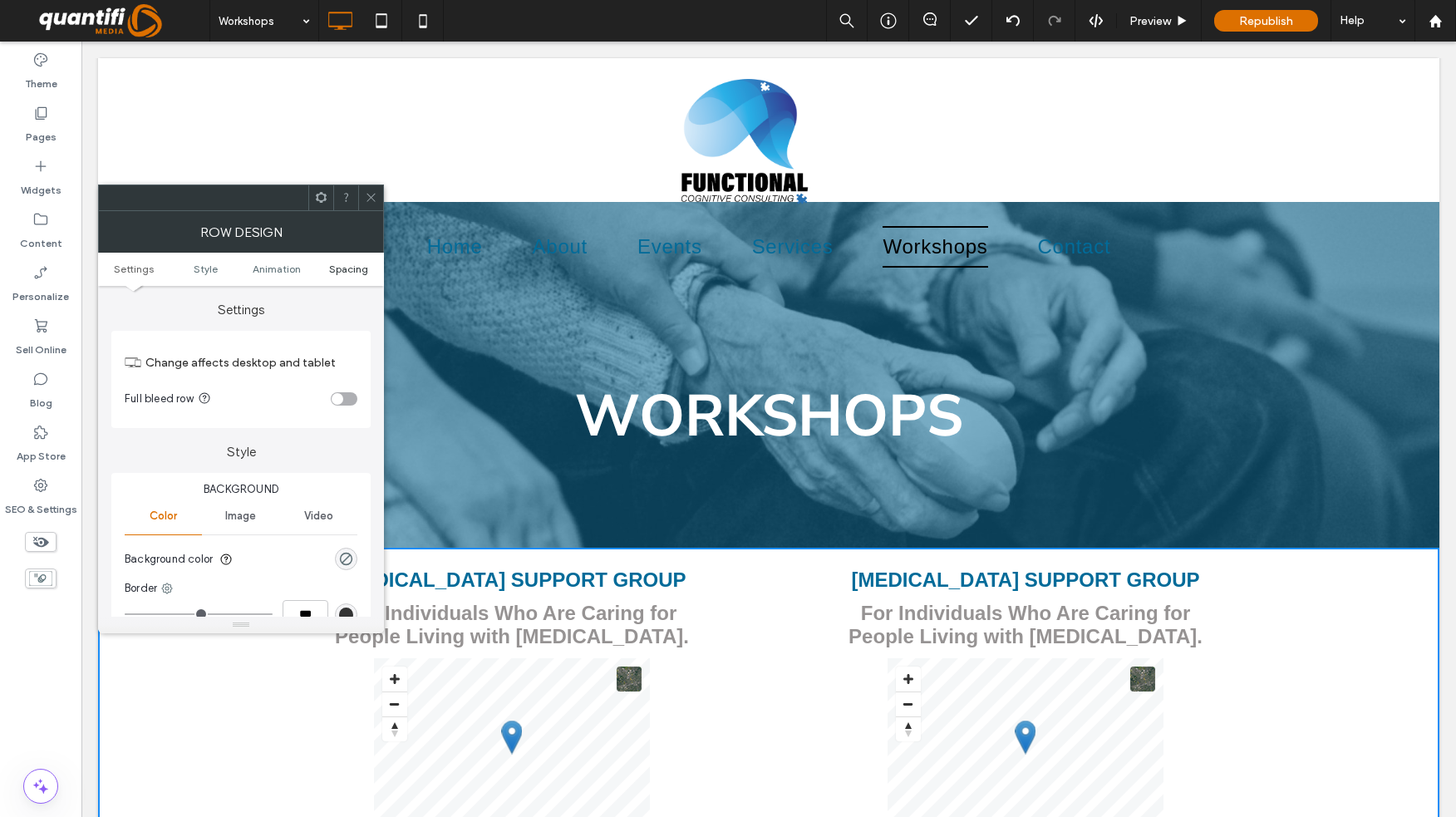
click at [351, 263] on span "Spacing" at bounding box center [348, 268] width 39 height 13
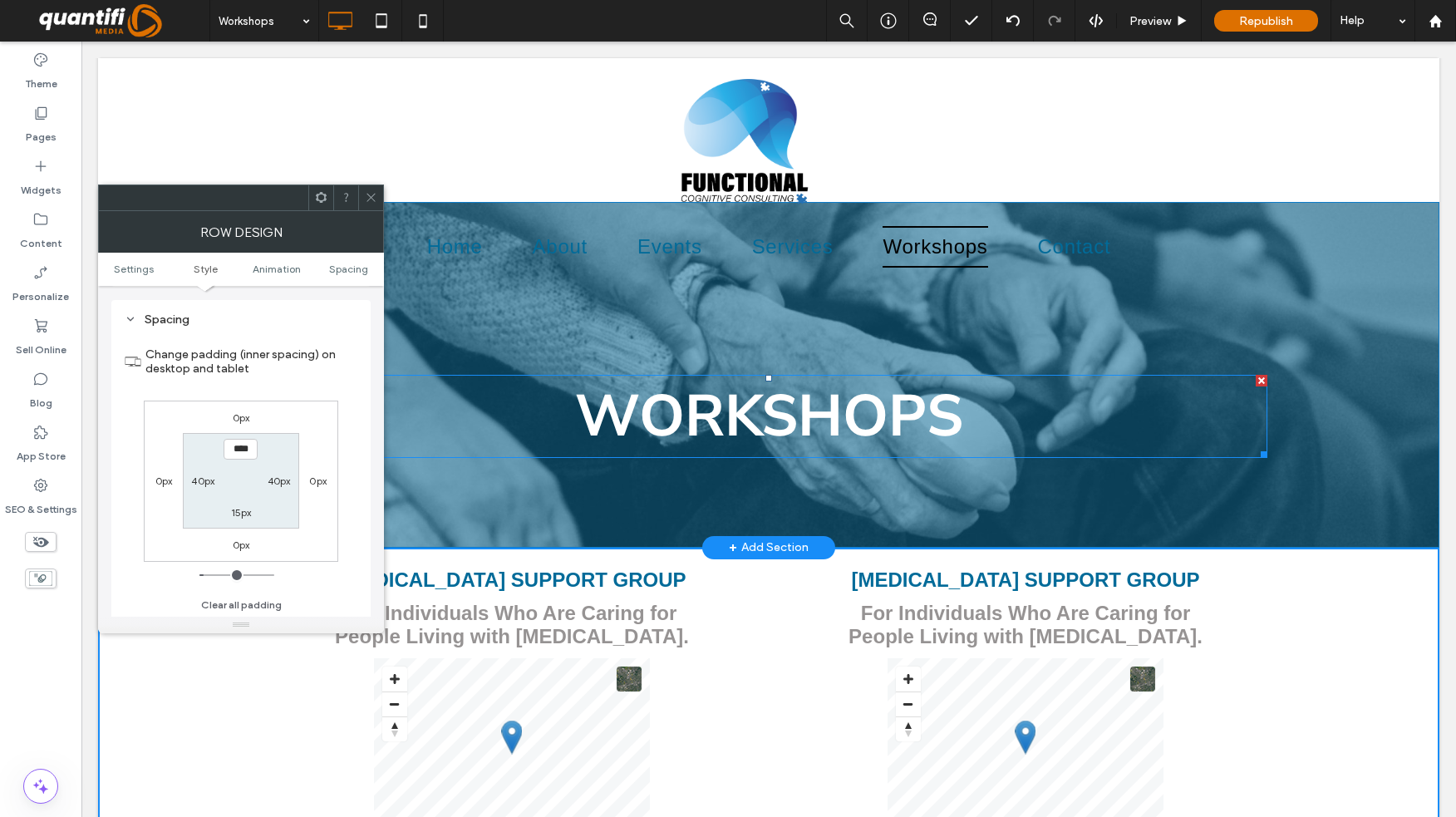
scroll to position [469, 0]
type input "****"
type input "**"
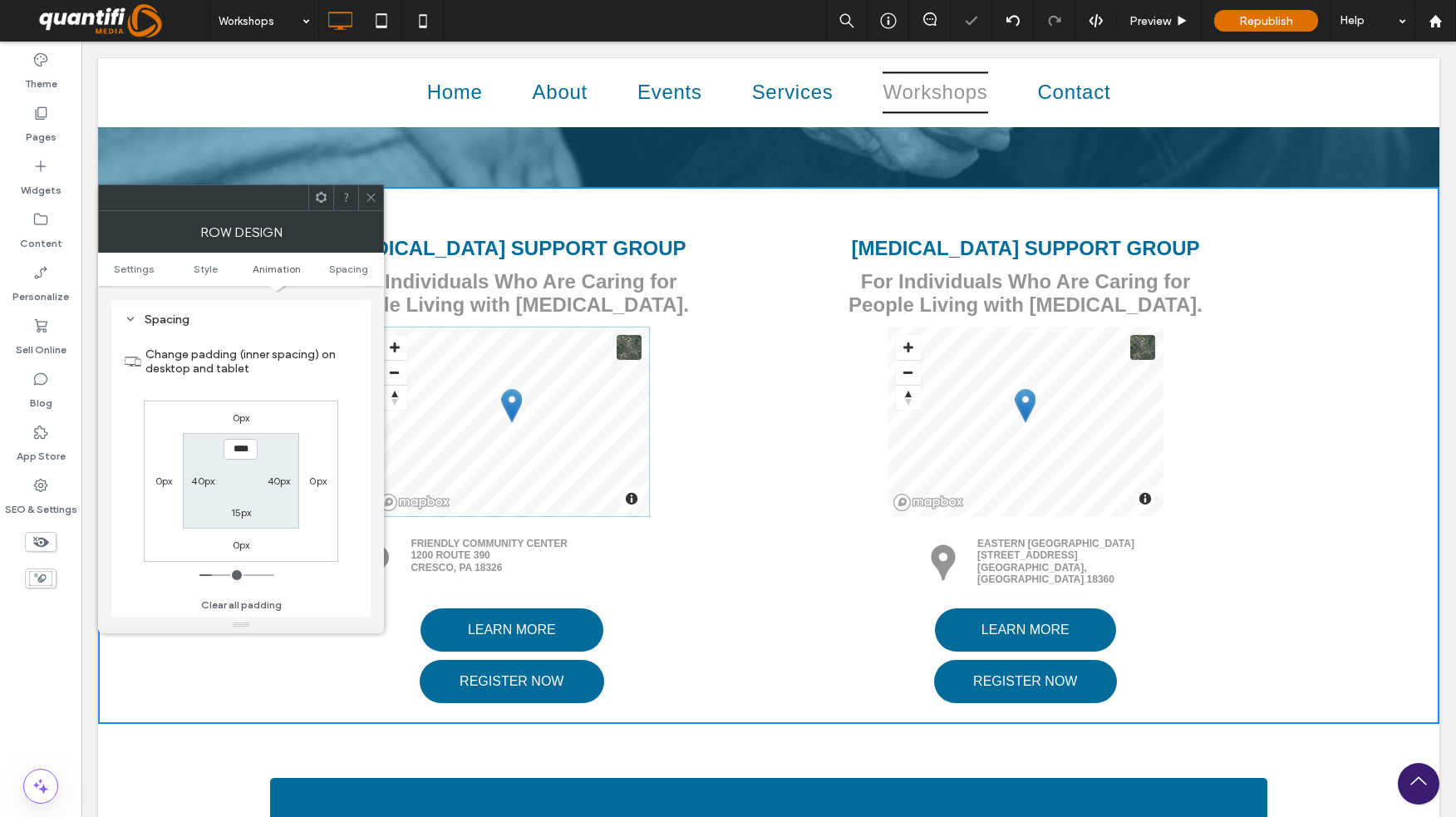
scroll to position [416, 0]
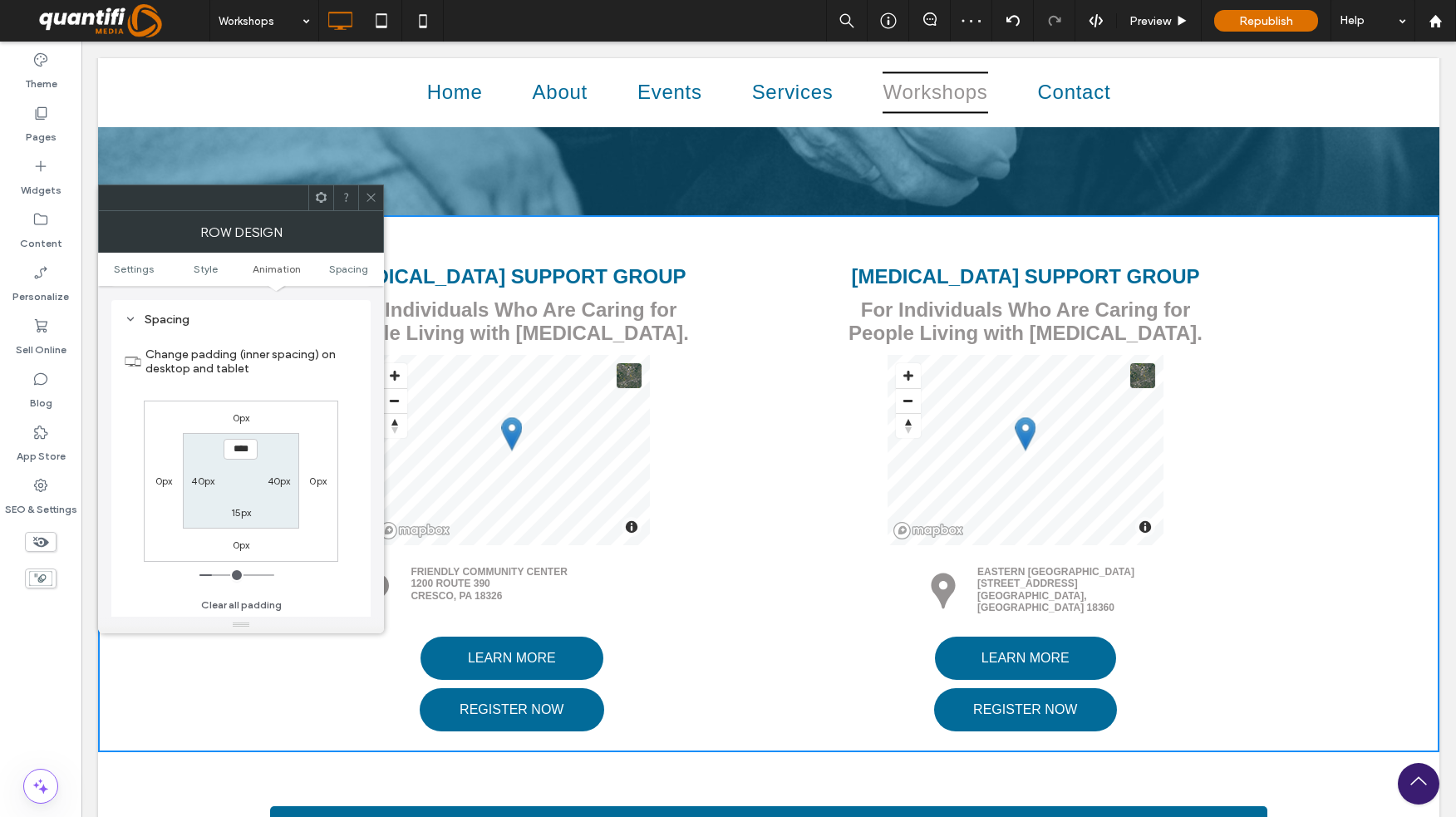
click at [246, 450] on input "****" at bounding box center [241, 449] width 34 height 21
type input "*****"
type input "***"
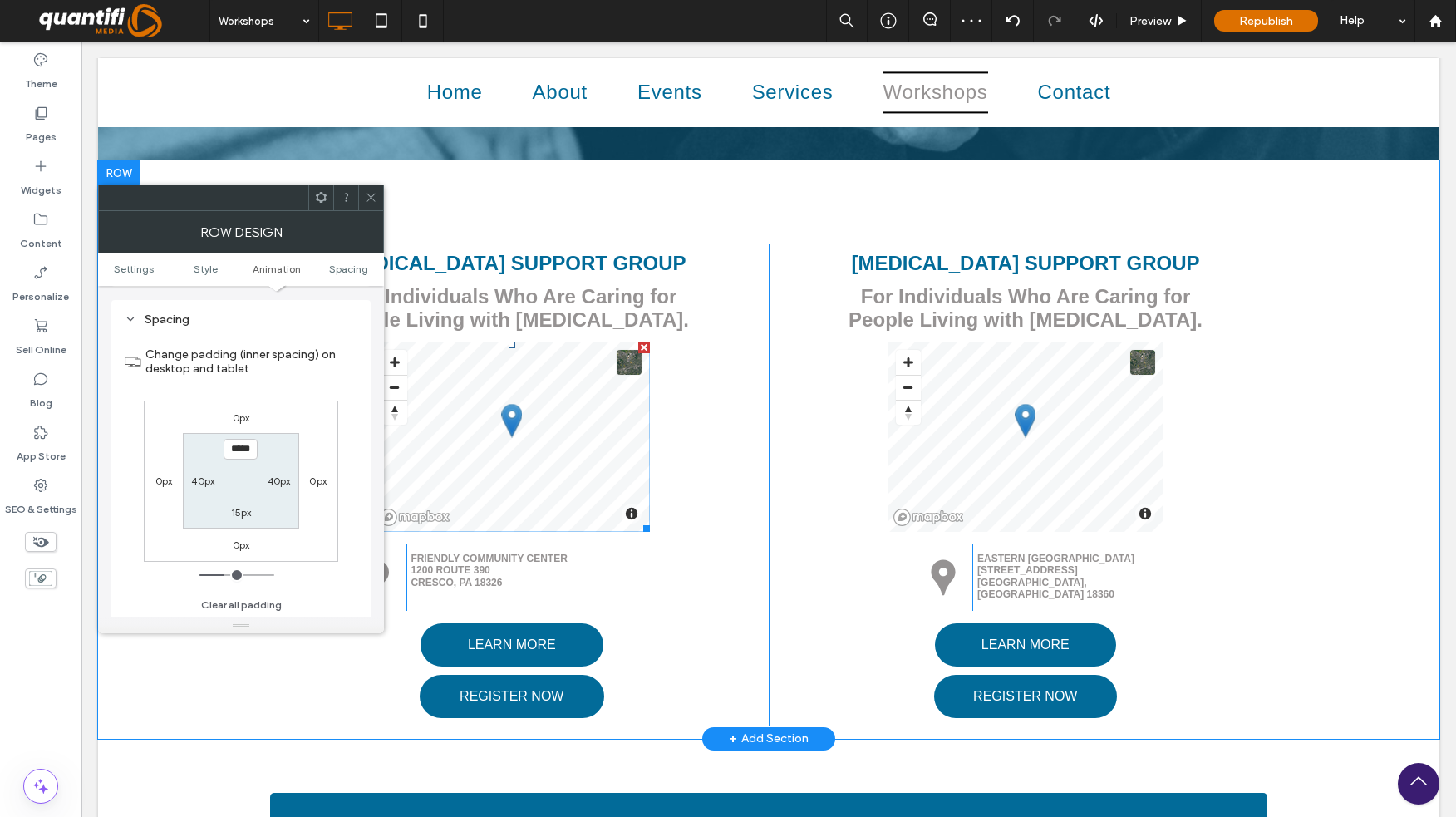
scroll to position [499, 0]
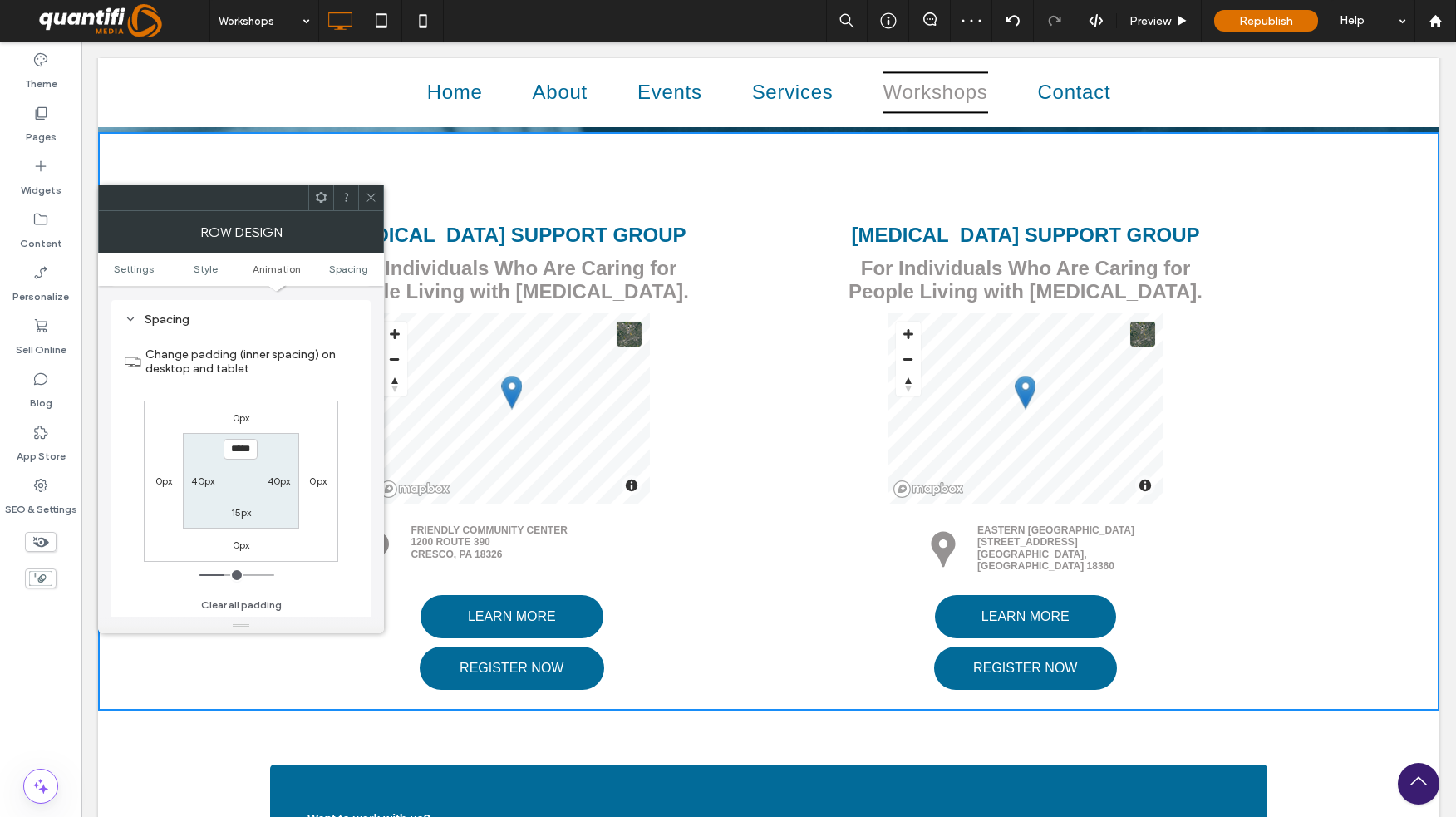
click at [377, 192] on icon at bounding box center [371, 197] width 13 height 13
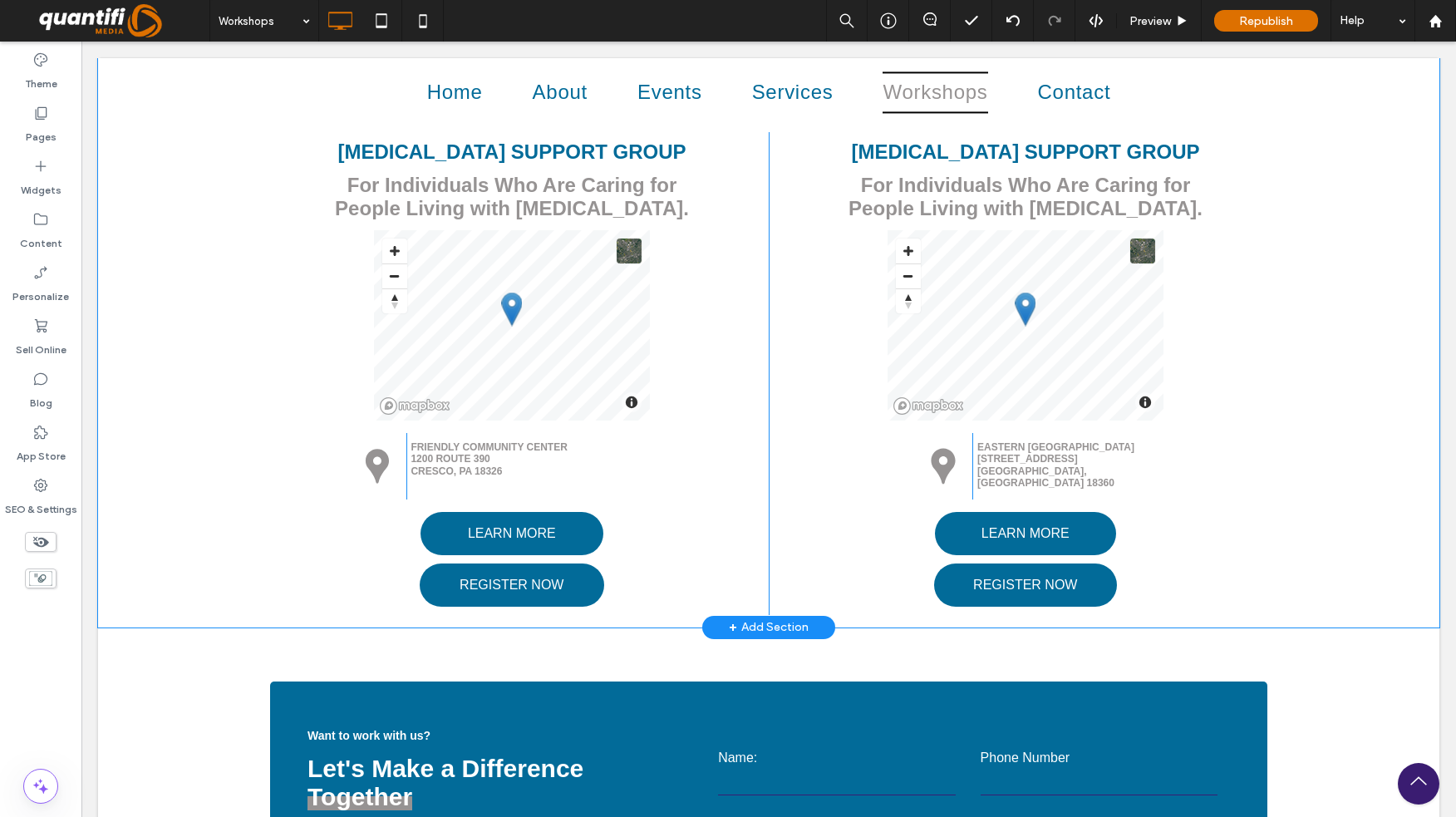
scroll to position [0, 0]
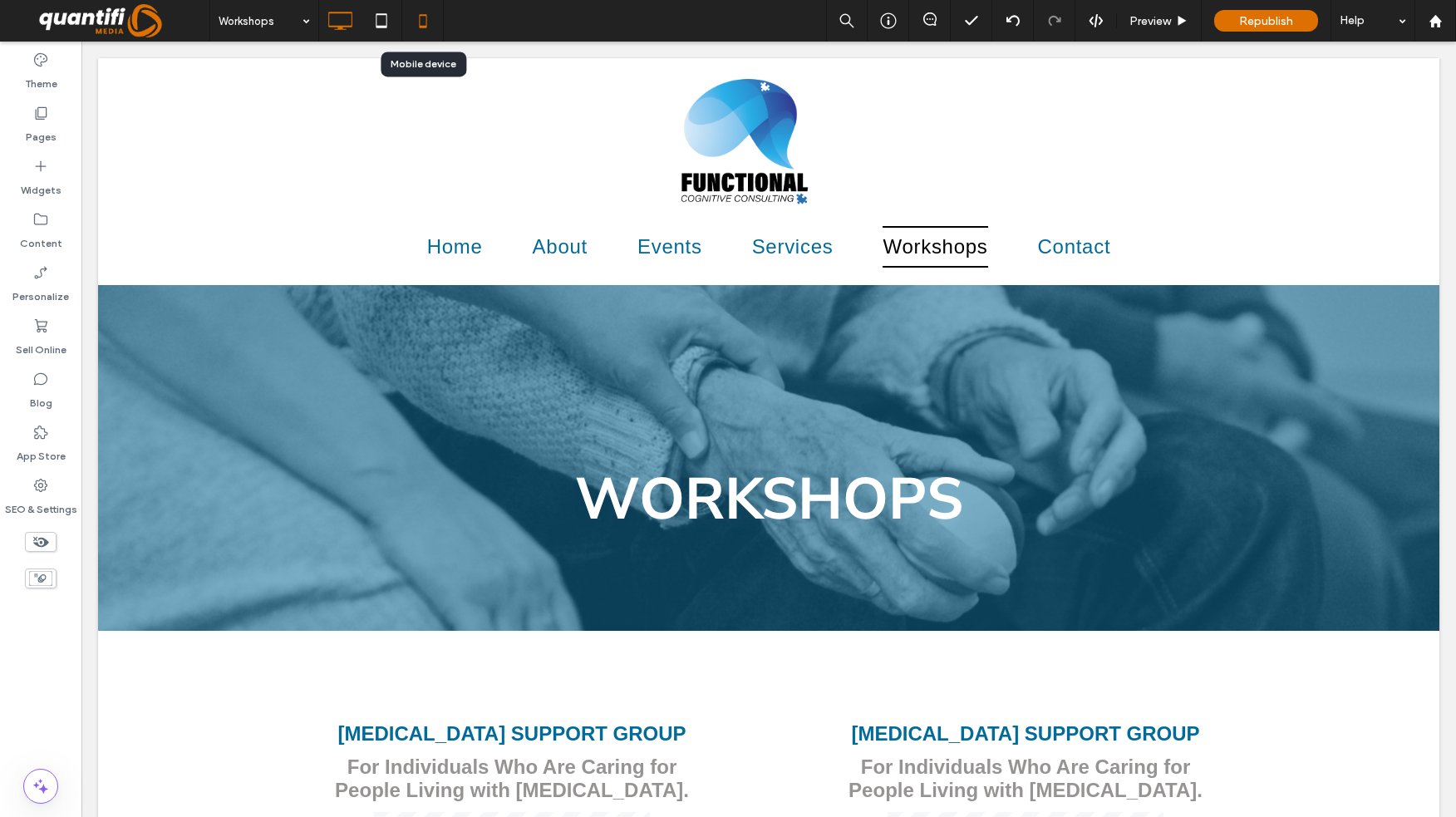
click at [416, 20] on icon at bounding box center [423, 21] width 33 height 33
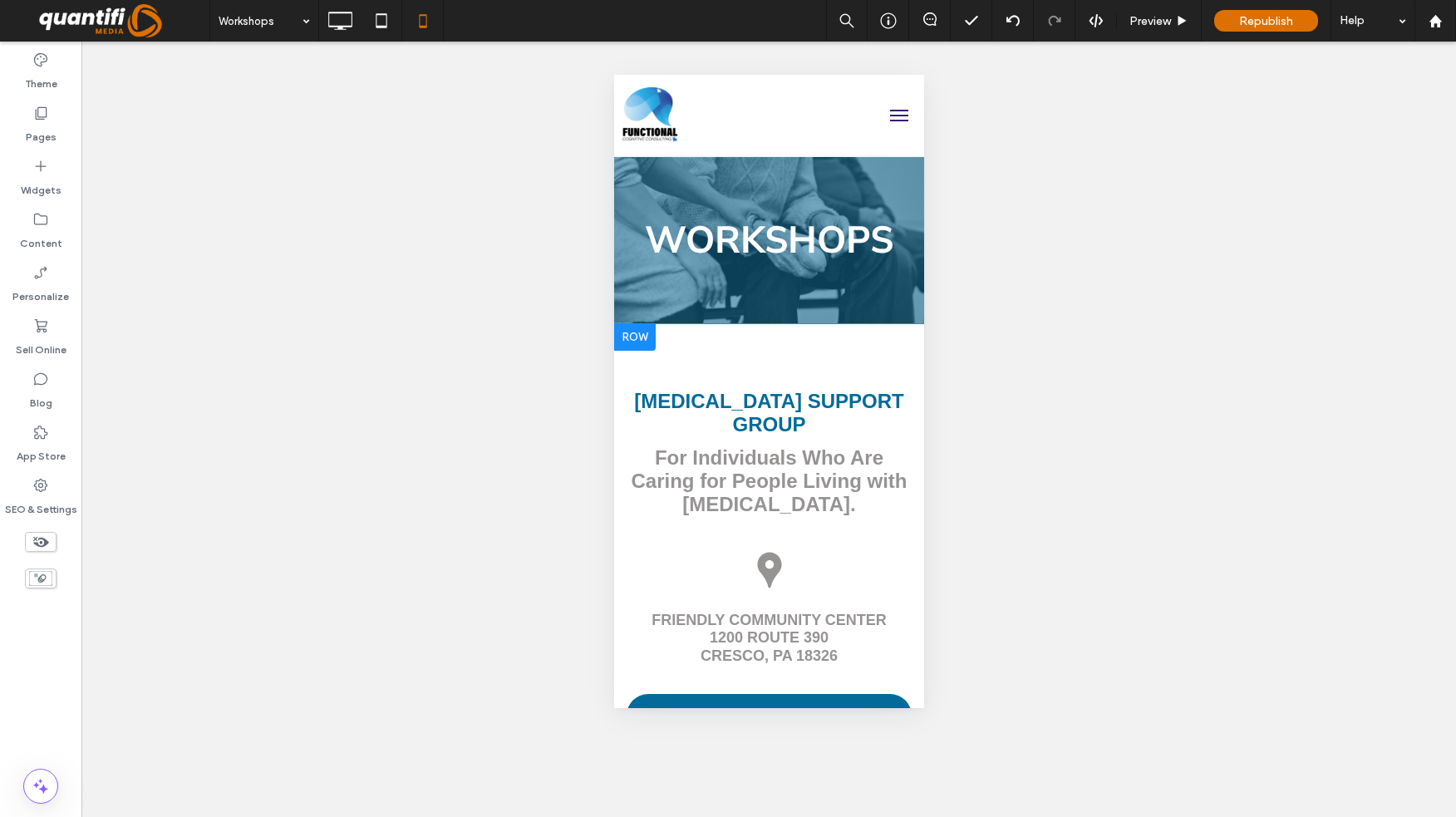
click at [650, 332] on div at bounding box center [634, 337] width 41 height 26
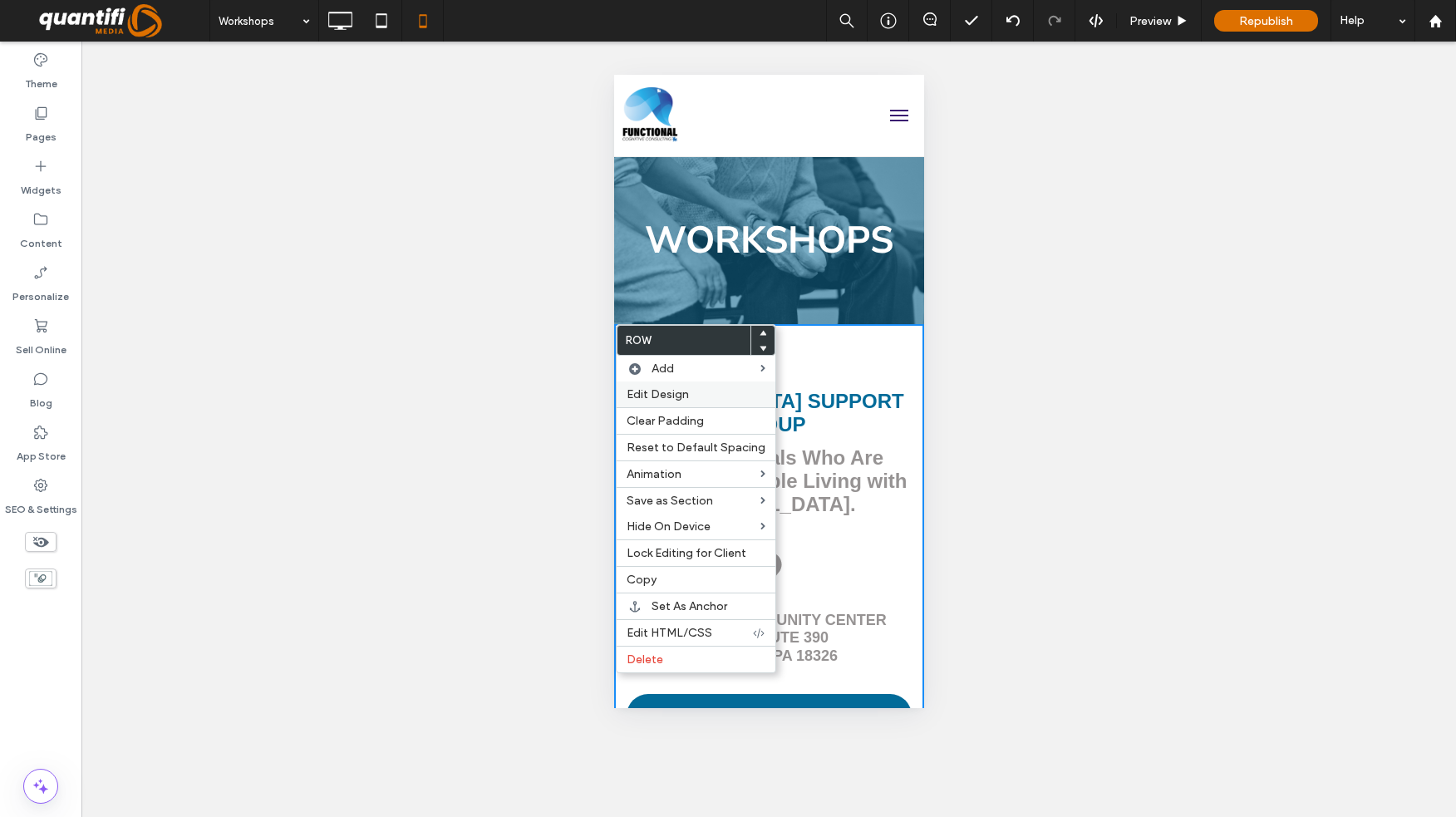
click at [659, 401] on div "Edit Design" at bounding box center [696, 394] width 159 height 25
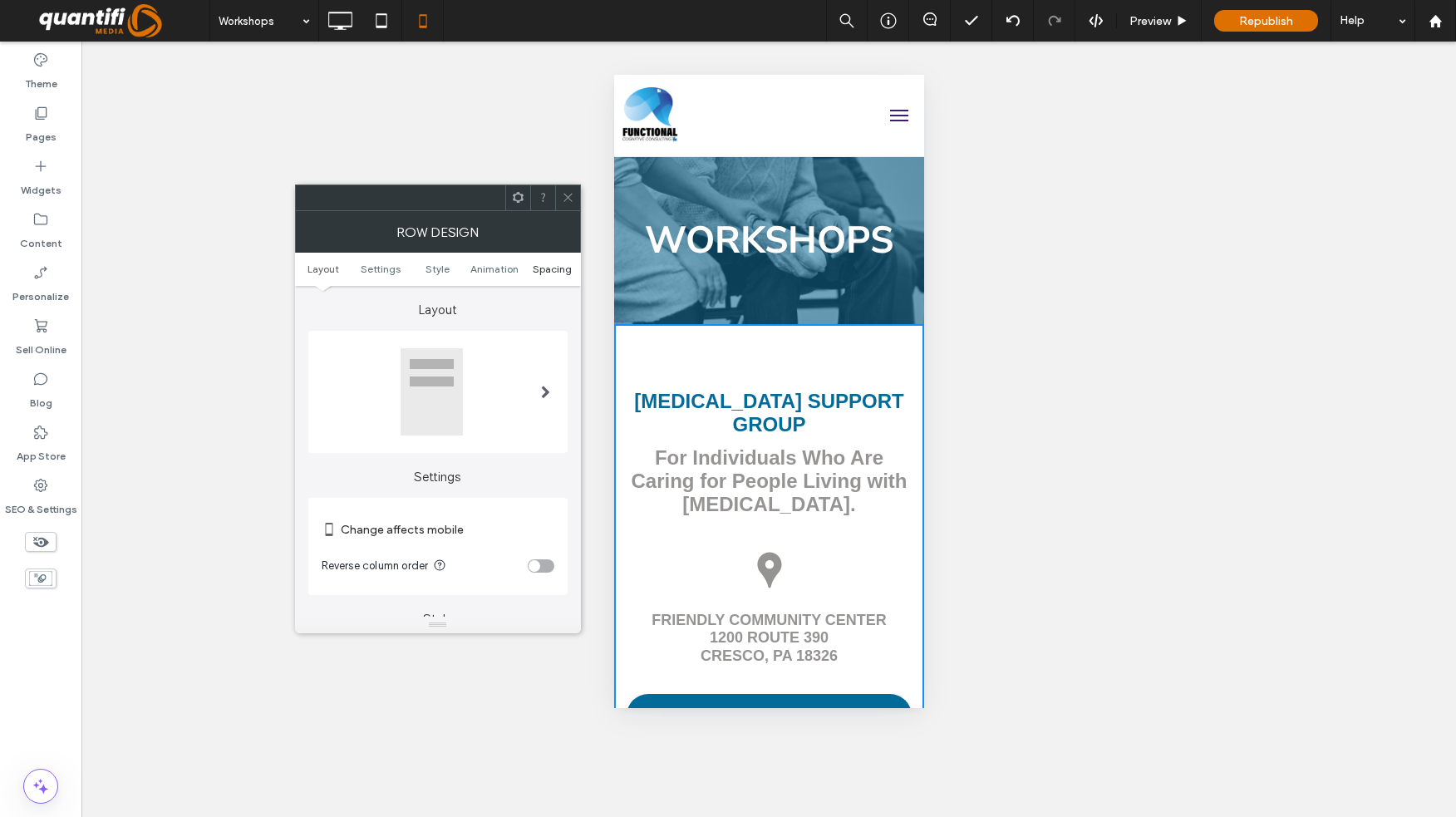
click at [544, 265] on span "Spacing" at bounding box center [553, 268] width 39 height 13
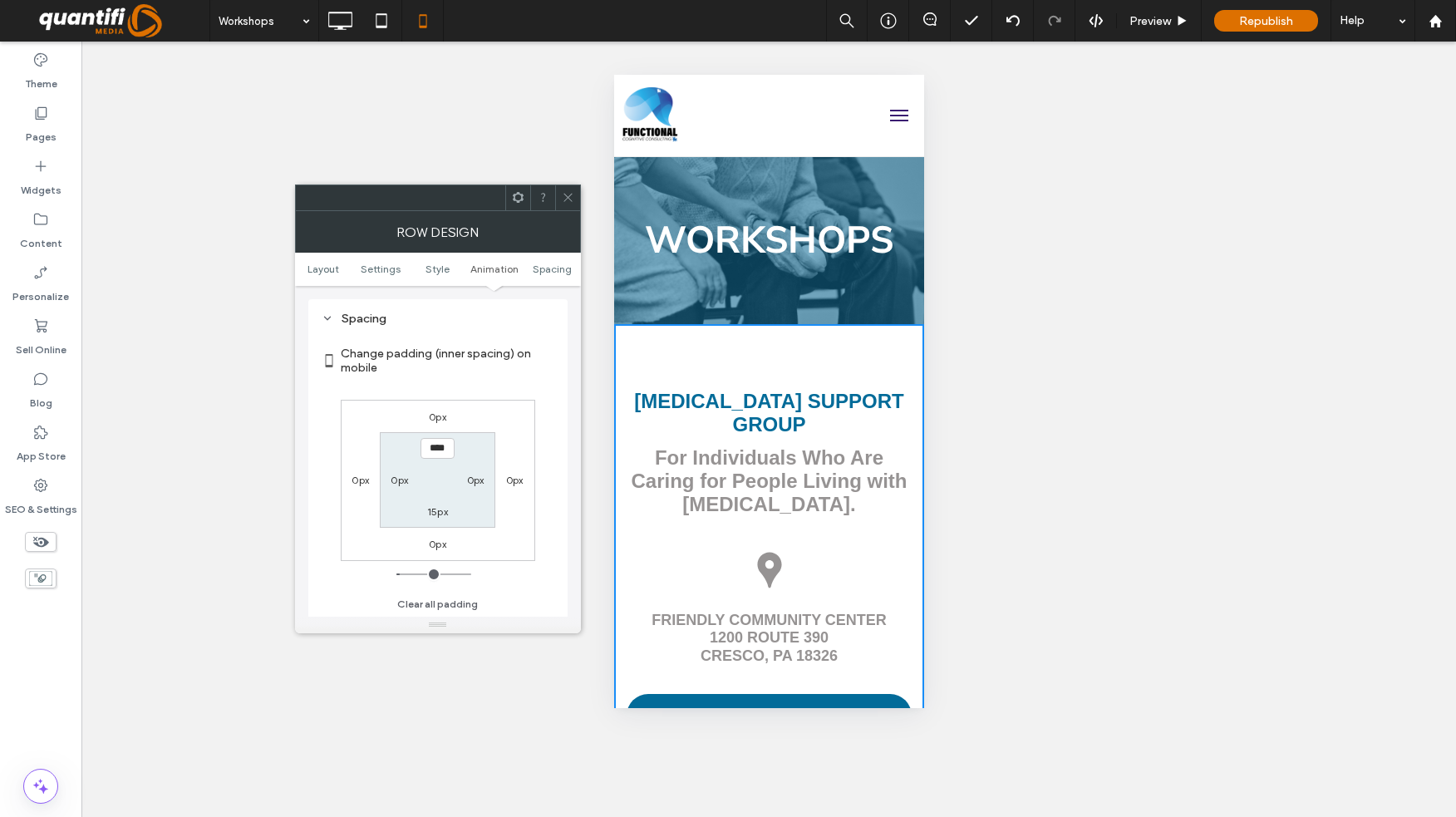
scroll to position [637, 0]
click at [562, 196] on icon at bounding box center [568, 197] width 13 height 13
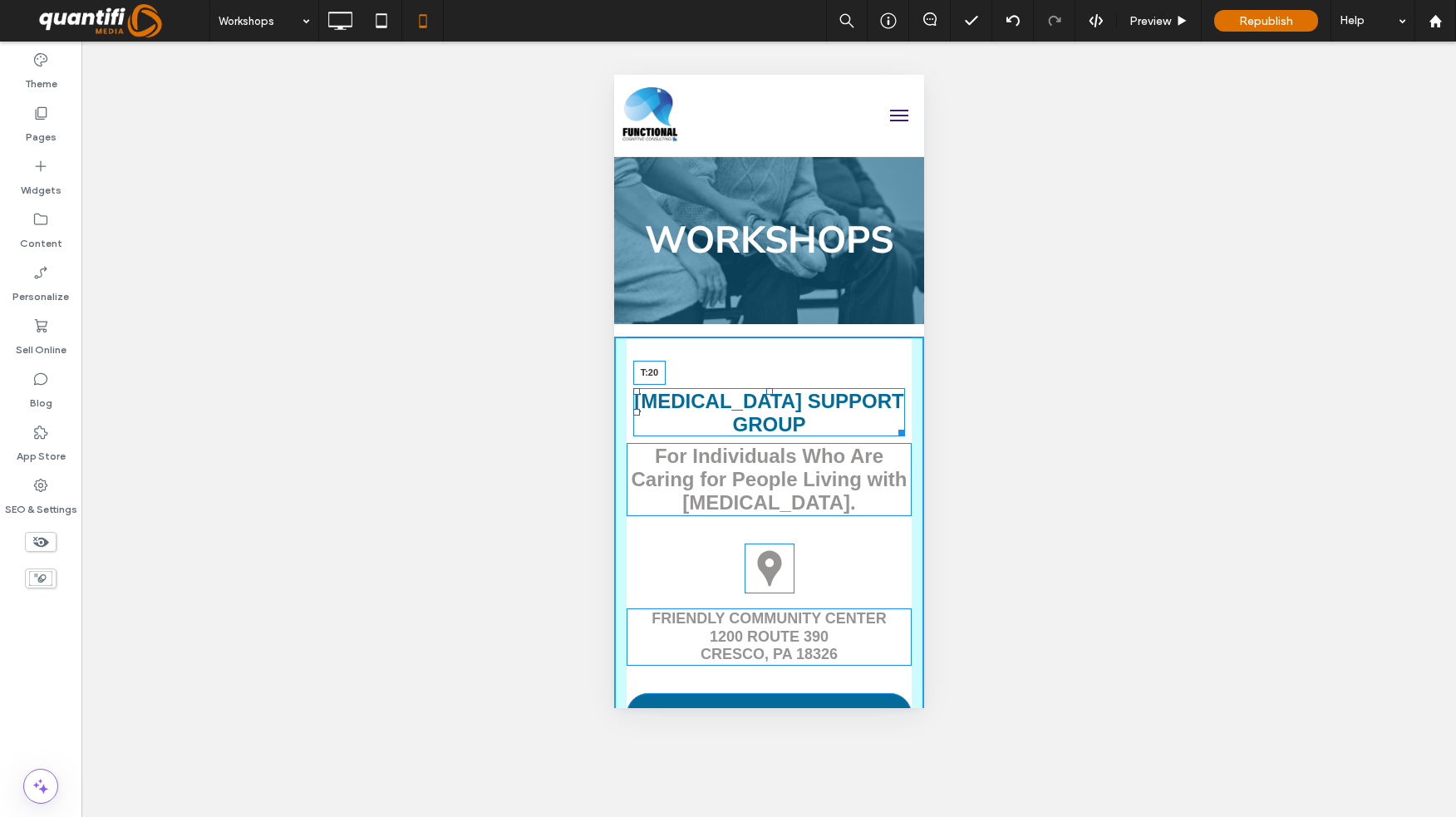
drag, startPoint x: 762, startPoint y: 390, endPoint x: 766, endPoint y: 356, distance: 34.2
click at [766, 388] on div "DEMENTIA SUPPORT GROUP T:20" at bounding box center [769, 412] width 273 height 48
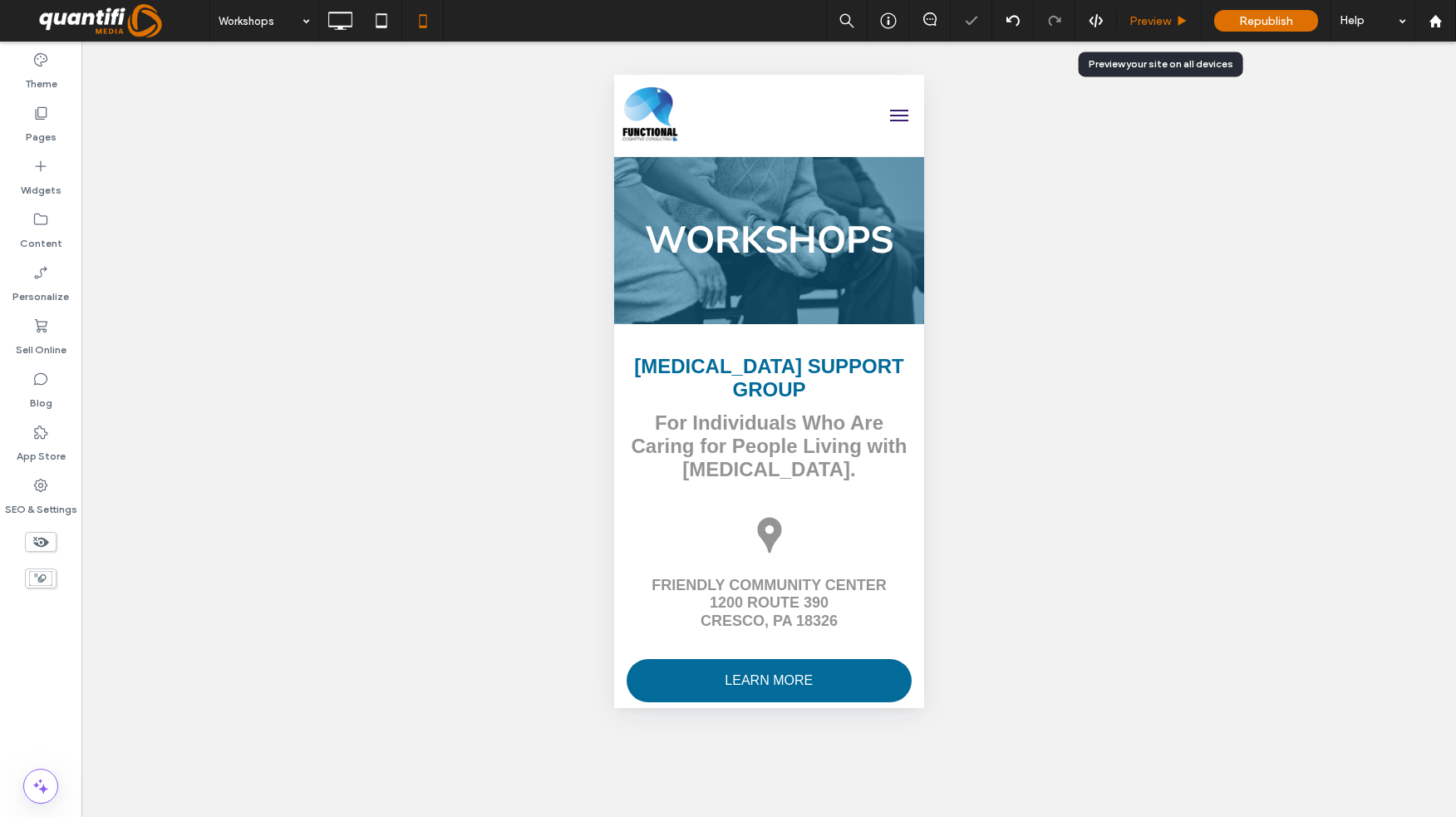
drag, startPoint x: 1140, startPoint y: 13, endPoint x: 253, endPoint y: 283, distance: 927.2
click at [1140, 13] on div "Preview" at bounding box center [1160, 21] width 85 height 41
click at [1163, 24] on span "Preview" at bounding box center [1151, 21] width 41 height 14
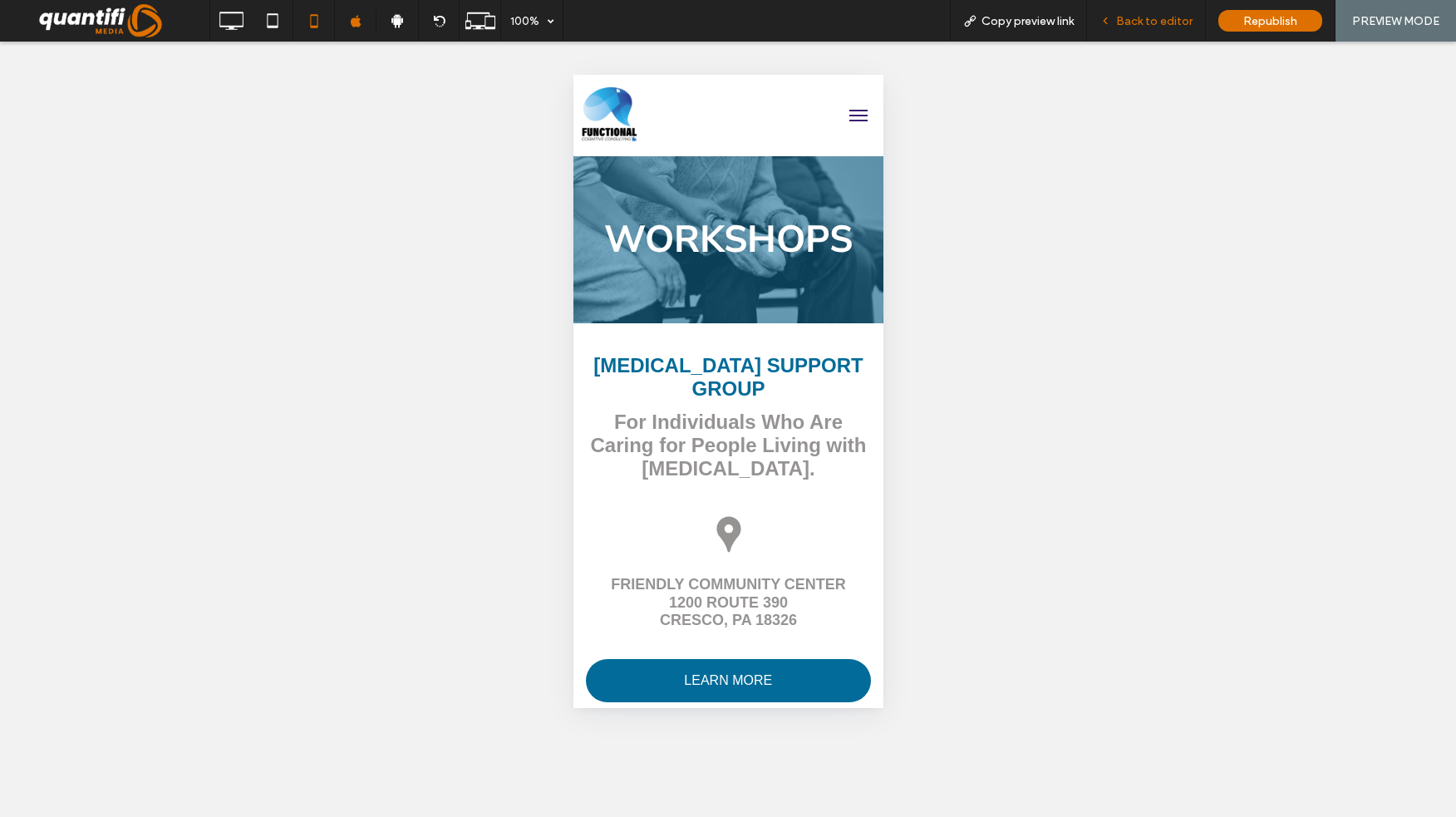
click at [1108, 23] on icon at bounding box center [1106, 21] width 12 height 12
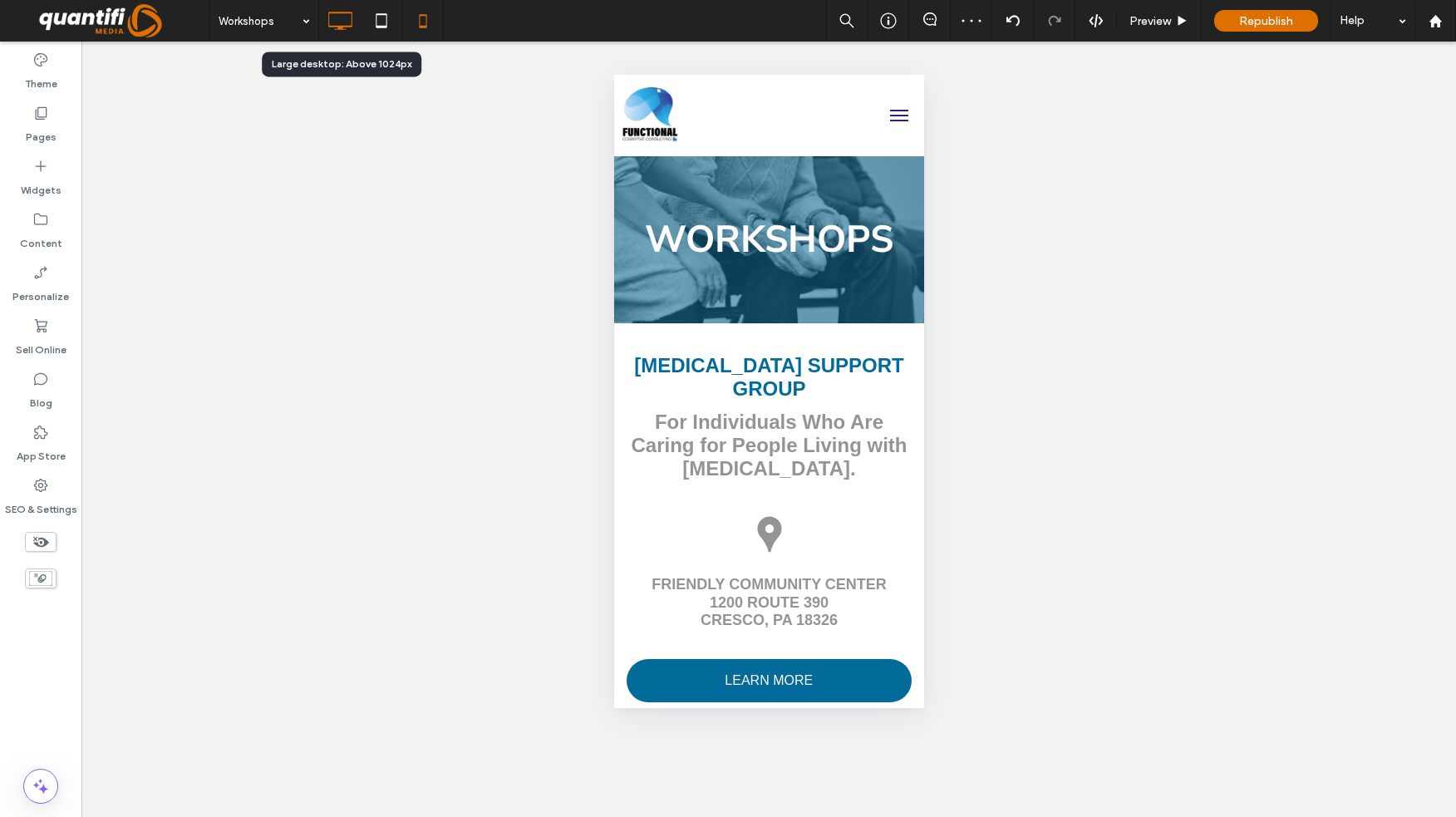
click at [344, 21] on icon at bounding box center [340, 21] width 33 height 33
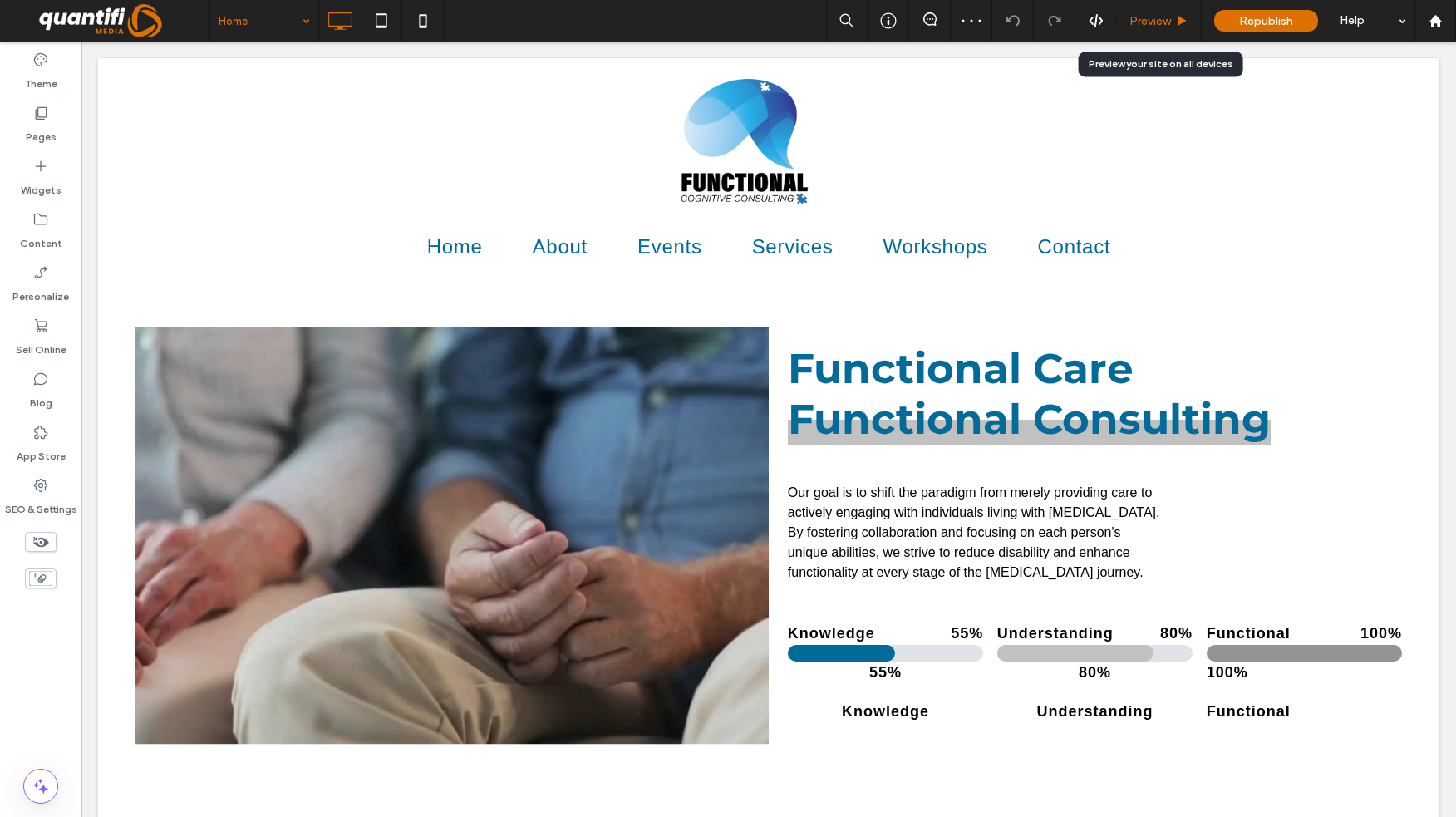
click at [1151, 24] on span "Preview" at bounding box center [1151, 21] width 41 height 14
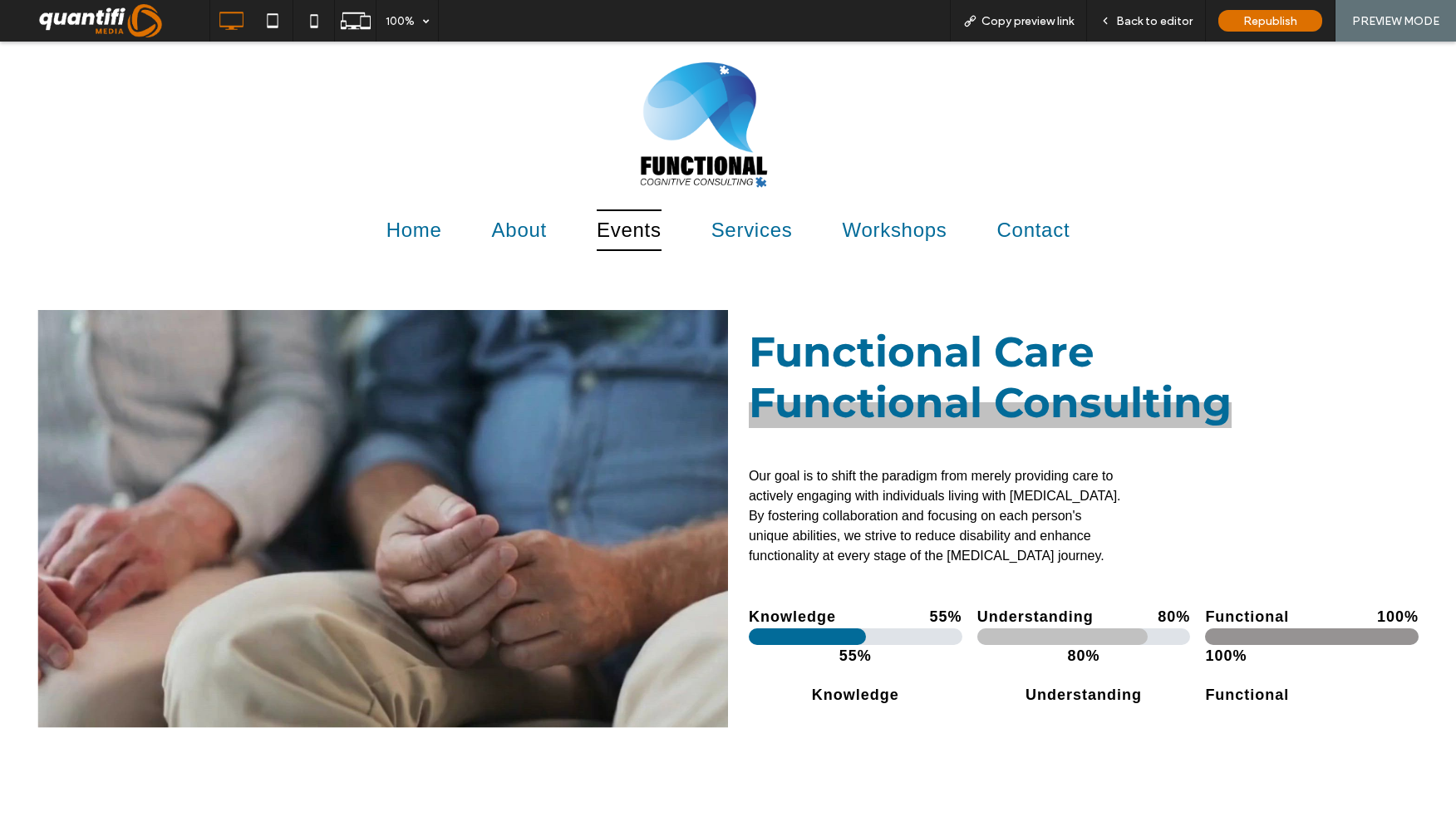
click at [605, 232] on span "Events" at bounding box center [629, 230] width 65 height 41
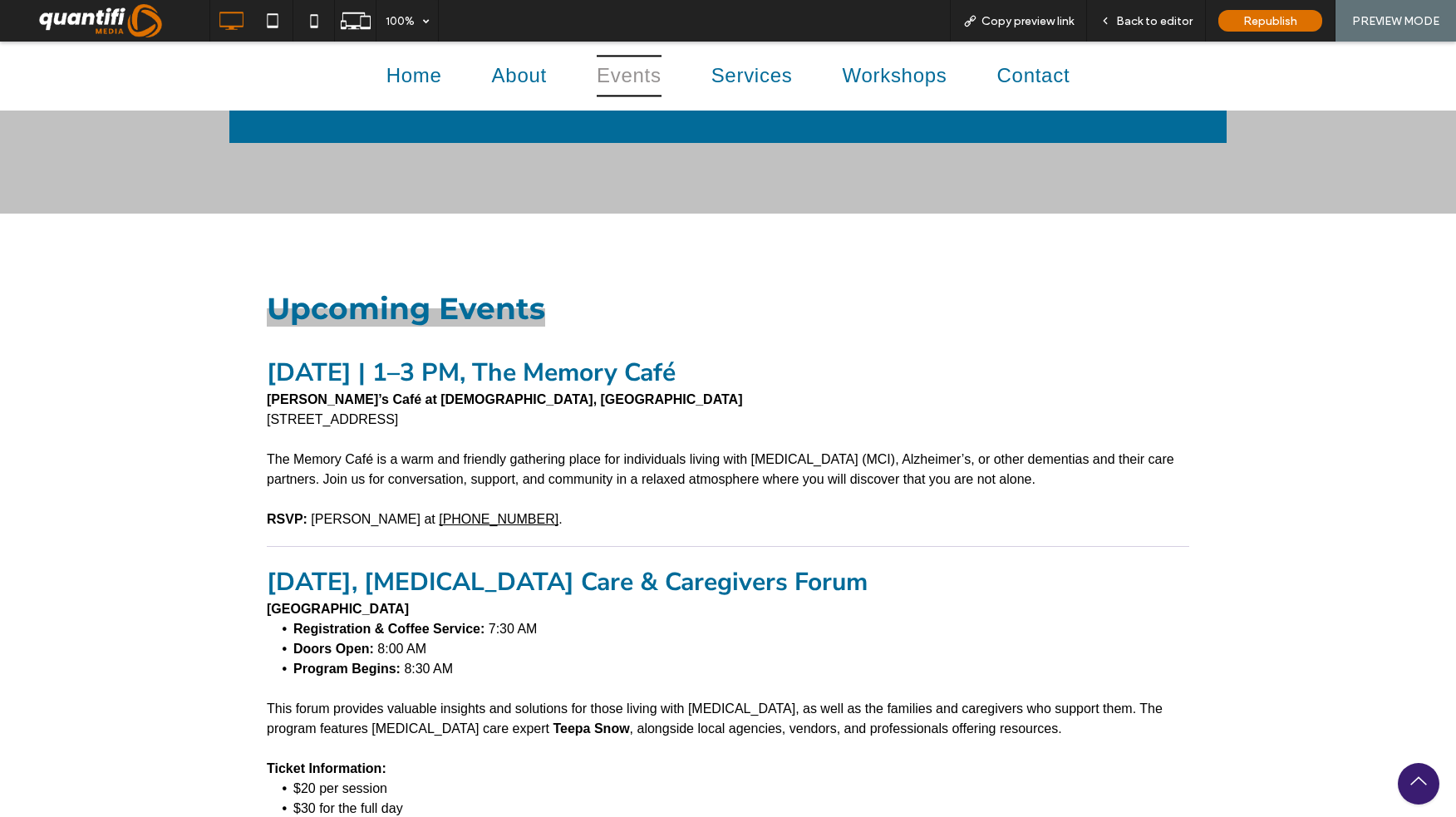
scroll to position [2783, 0]
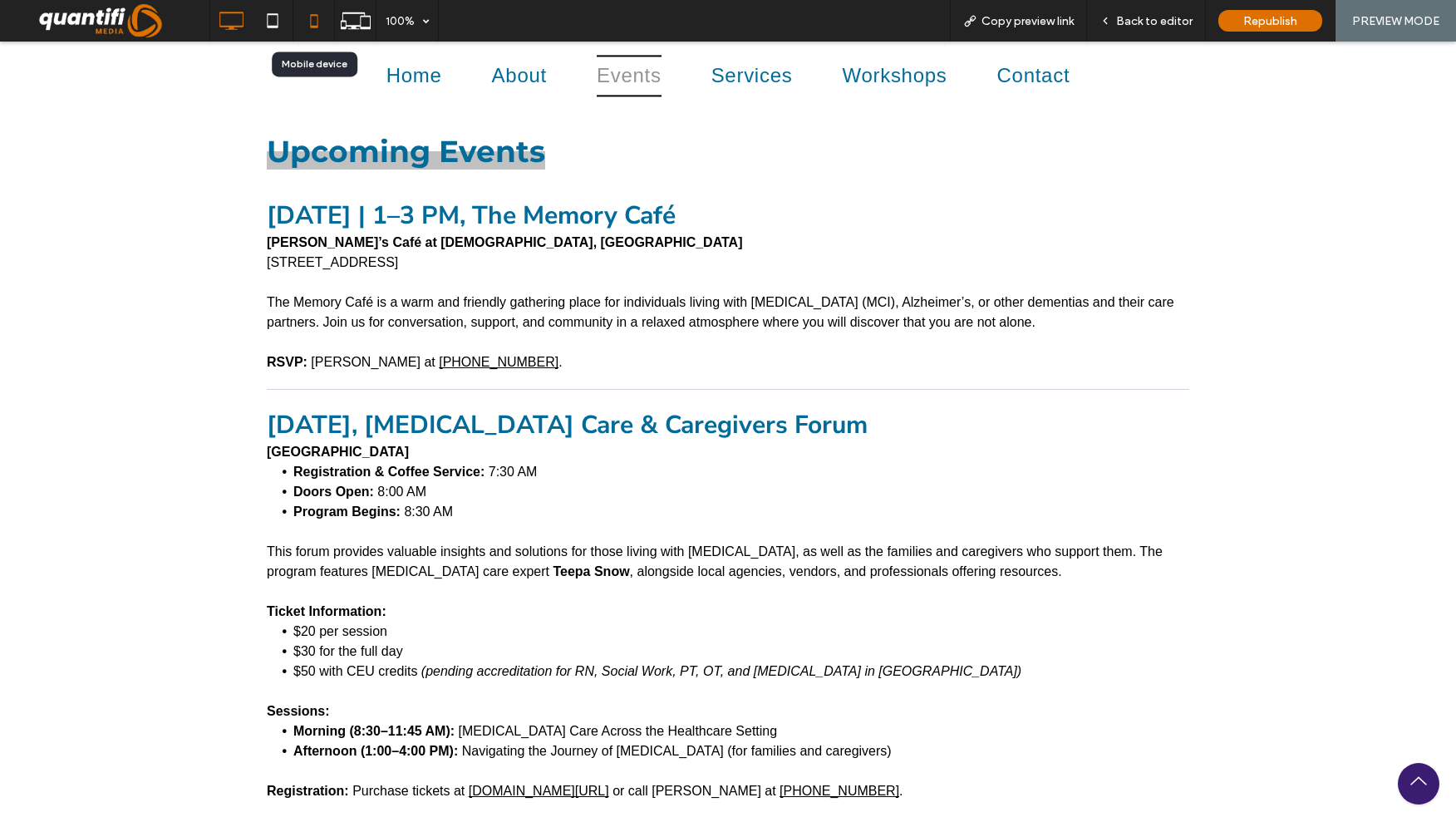
click at [305, 23] on icon at bounding box center [314, 21] width 33 height 33
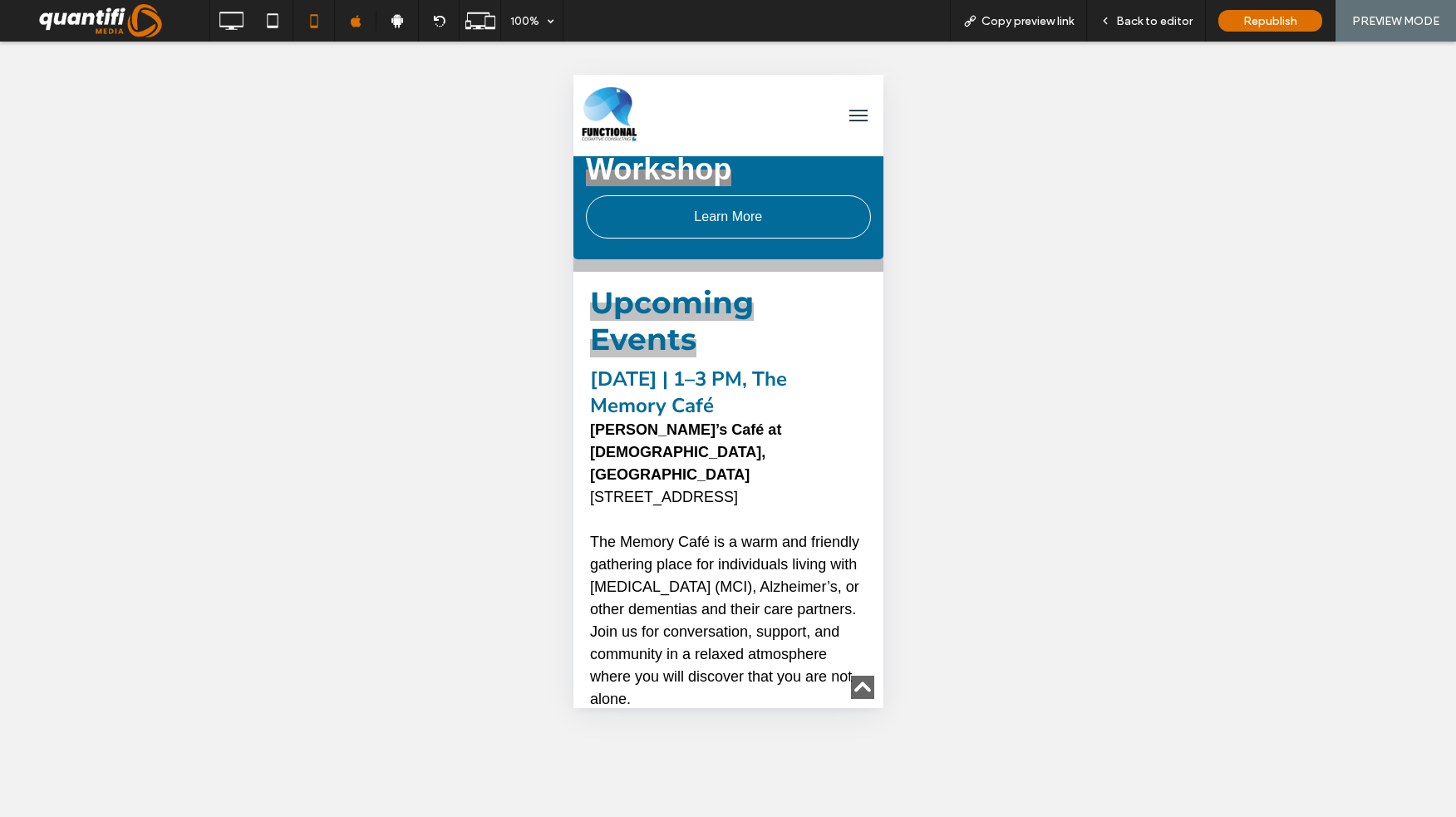
scroll to position [2910, 0]
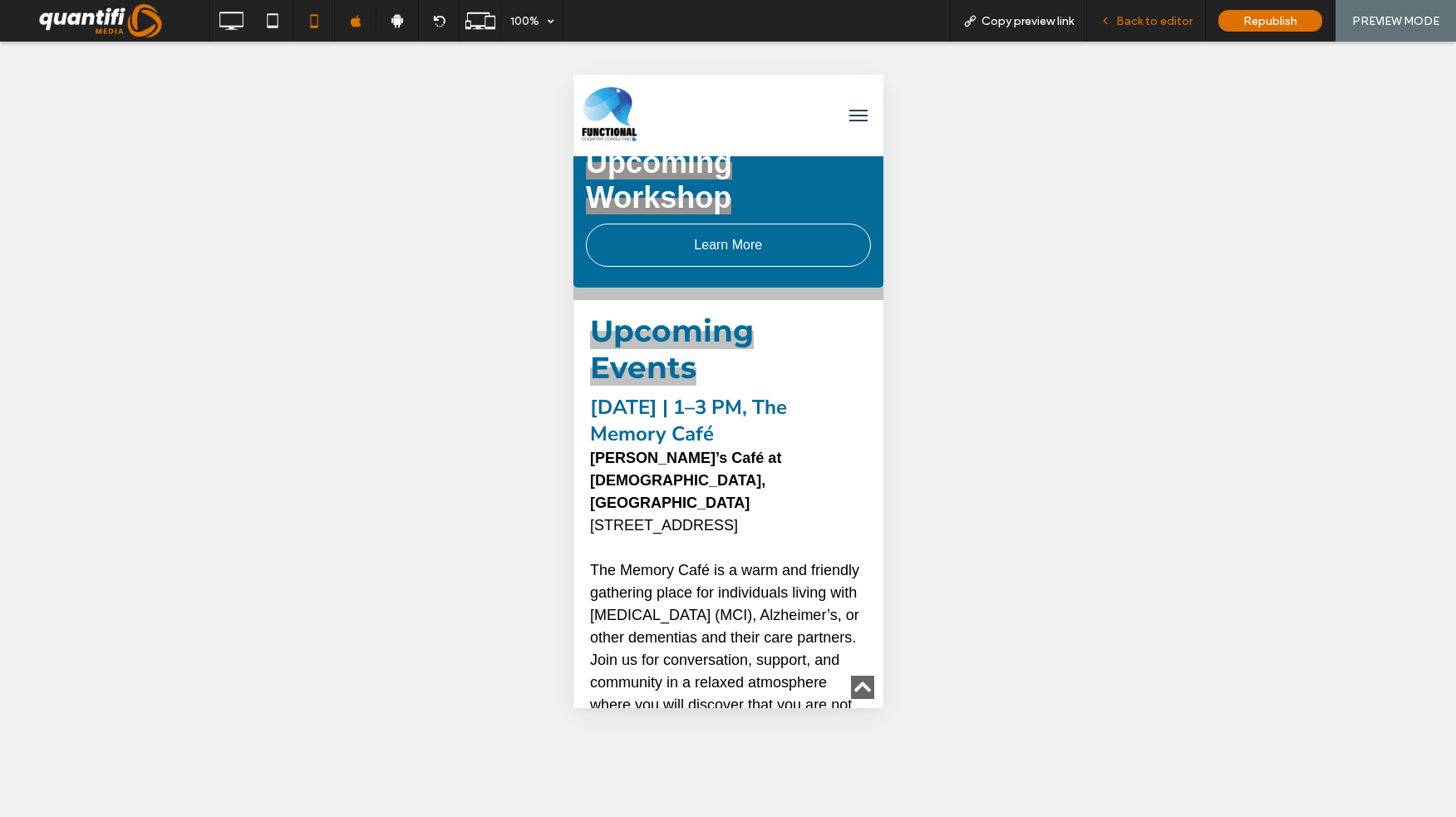
click at [1143, 26] on span "Back to editor" at bounding box center [1155, 21] width 76 height 14
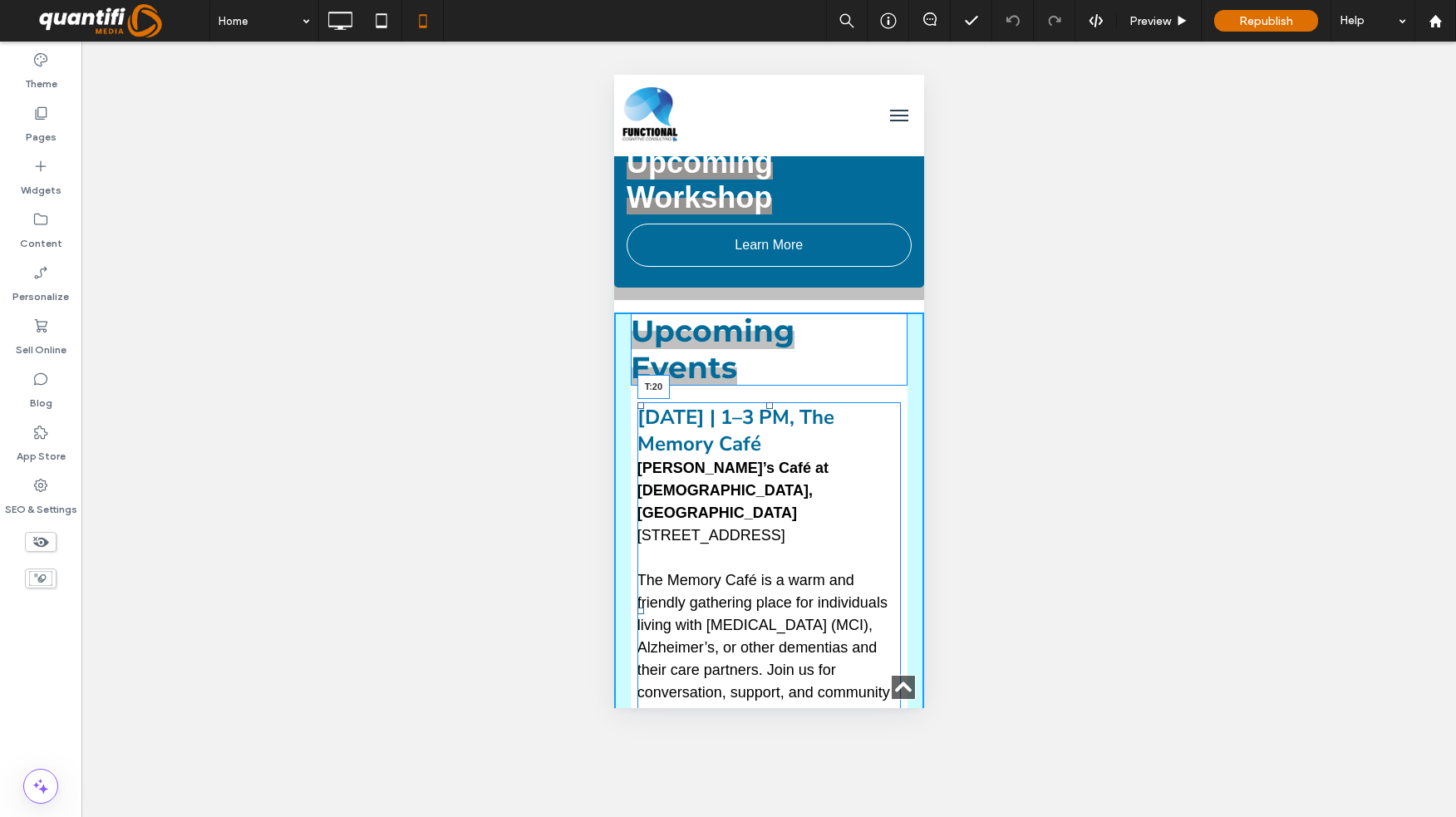
drag, startPoint x: 760, startPoint y: 369, endPoint x: 1370, endPoint y: 454, distance: 615.9
click at [755, 402] on div "September 18, 2025 | 1–3 PM, The Memory Café Conni’s Café at St. Paul’s Luthera…" at bounding box center [769, 611] width 264 height 417
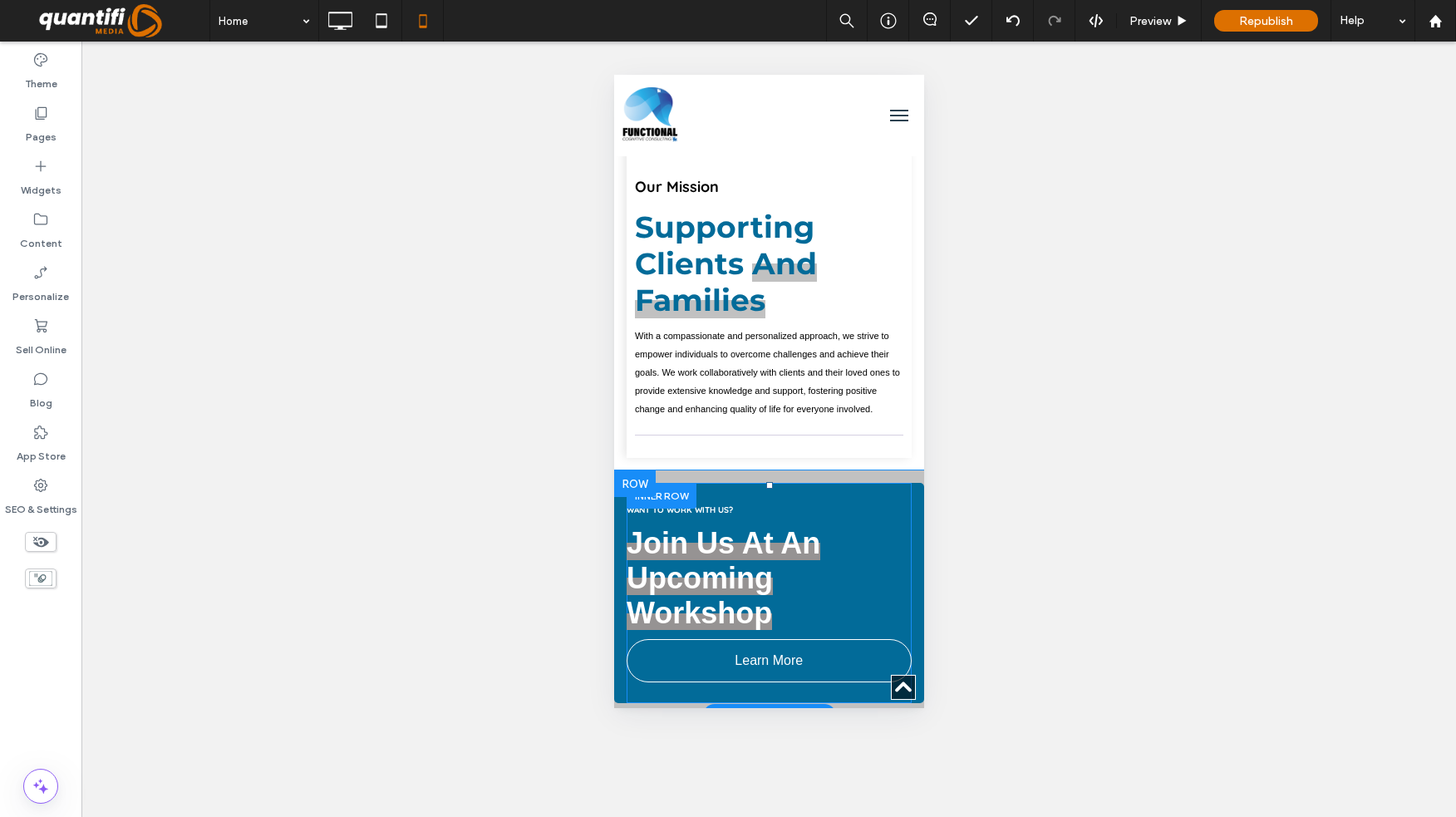
scroll to position [2660, 0]
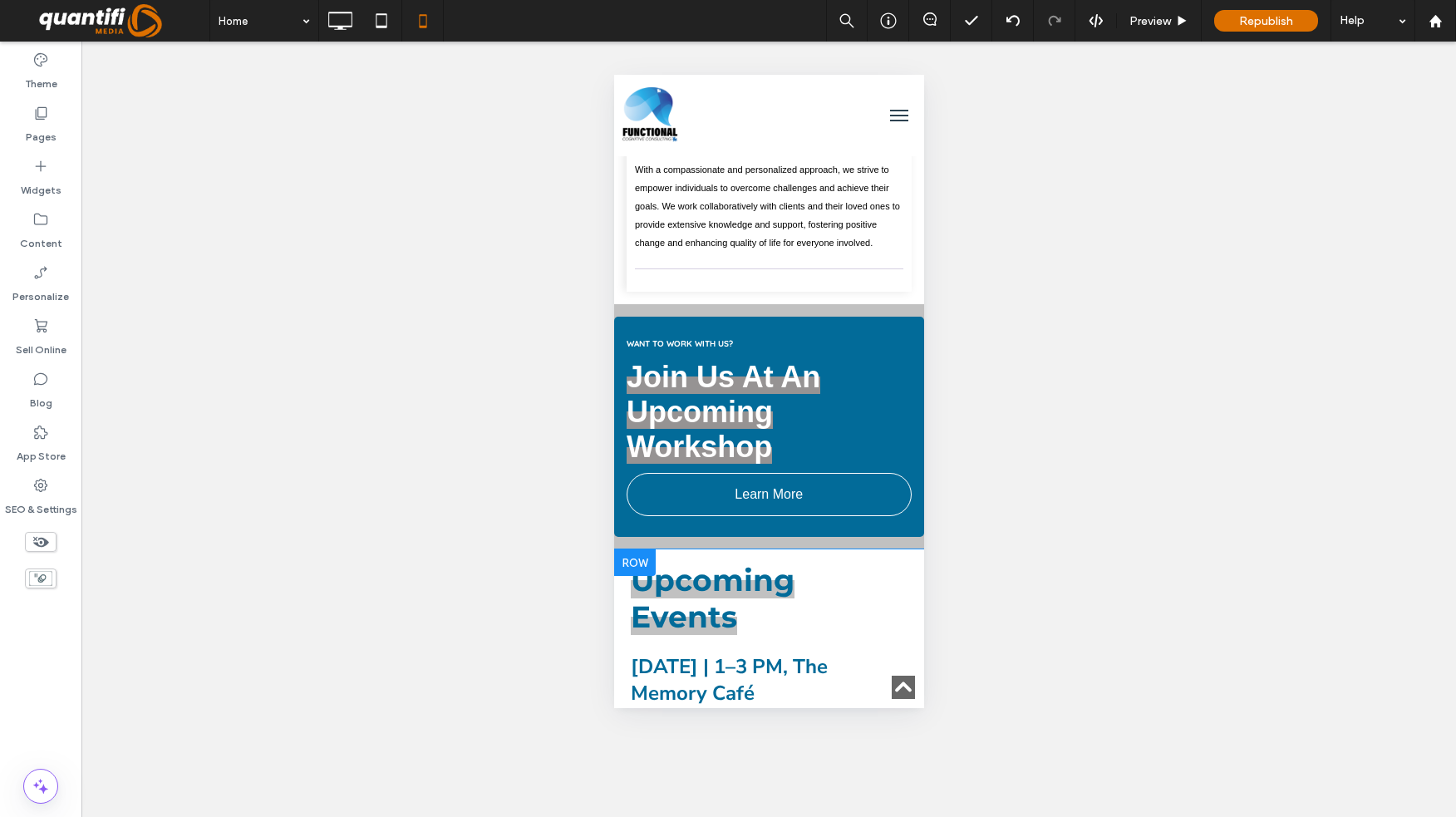
click at [640, 550] on div at bounding box center [634, 563] width 41 height 26
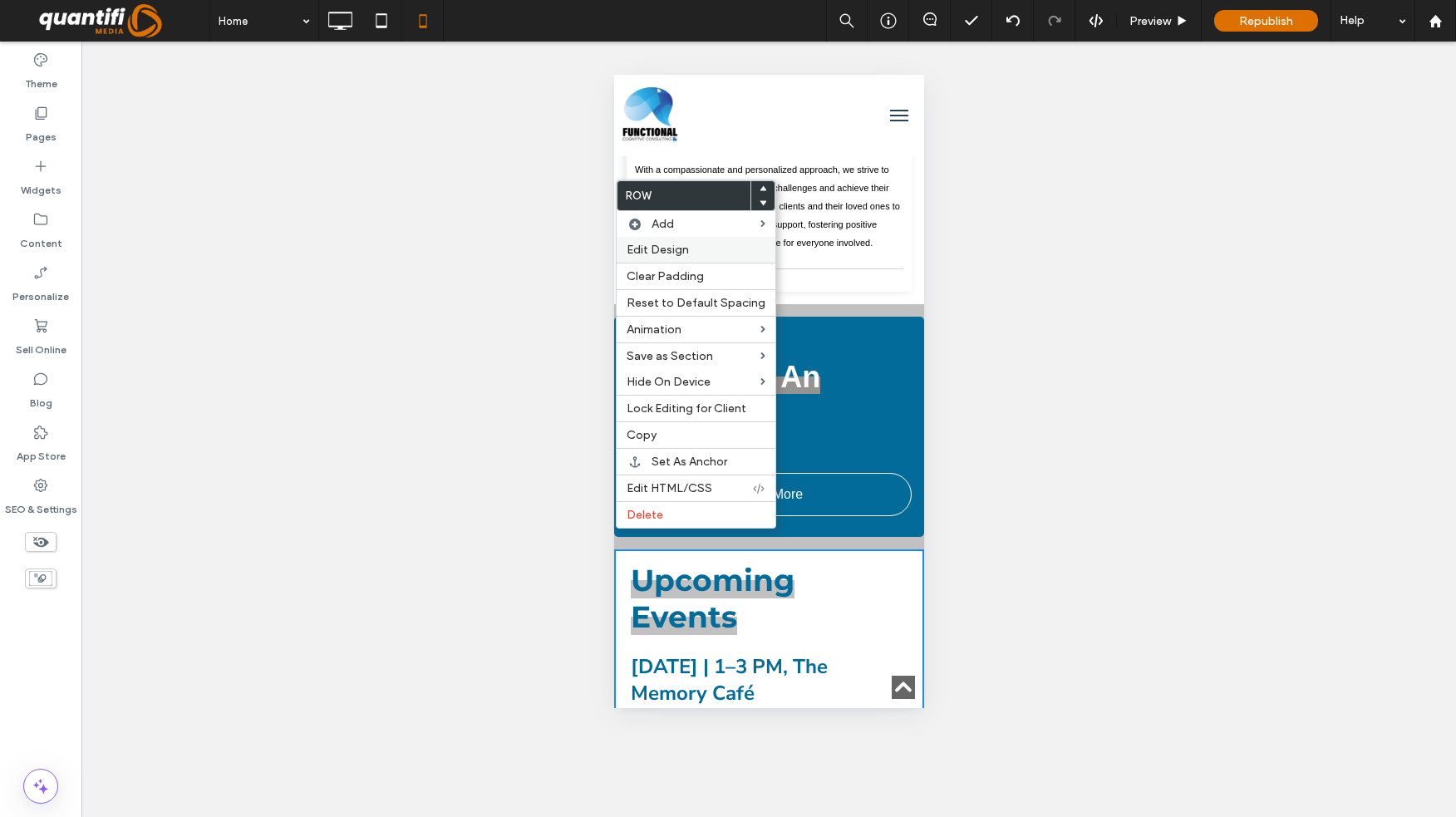
click at [712, 246] on label "Edit Design" at bounding box center [697, 250] width 139 height 14
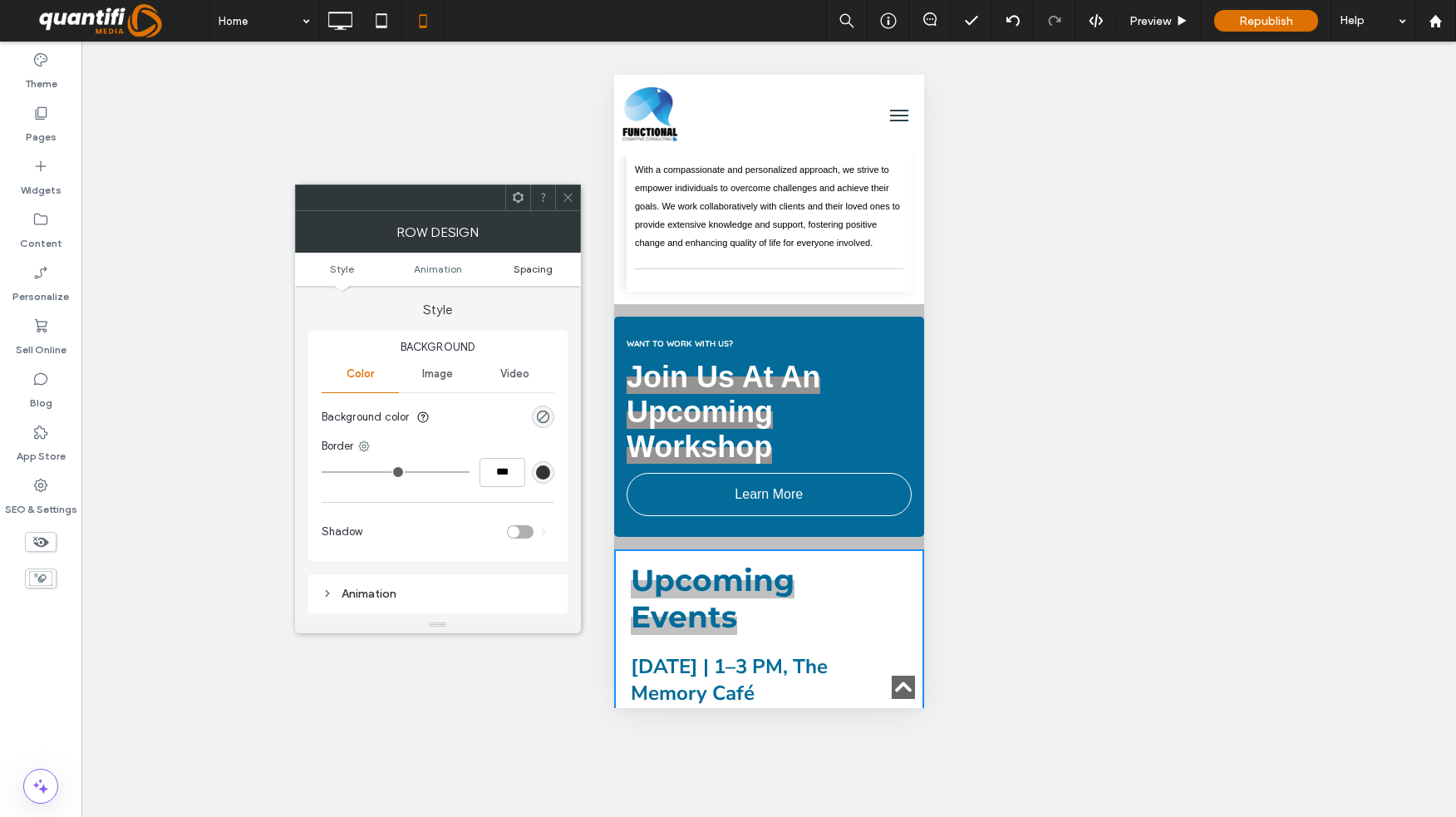
click at [551, 267] on span "Spacing" at bounding box center [533, 268] width 39 height 13
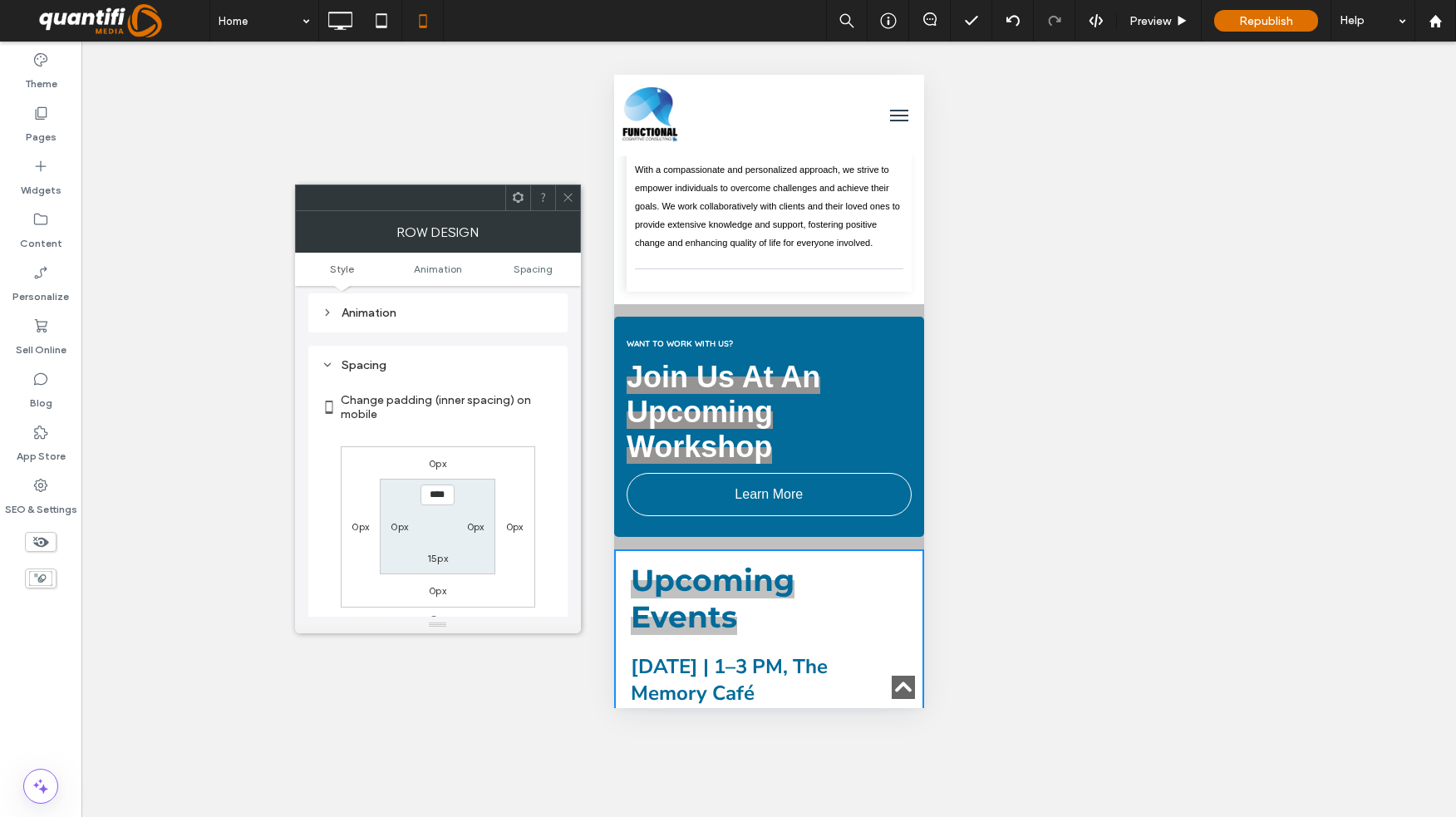
scroll to position [328, 0]
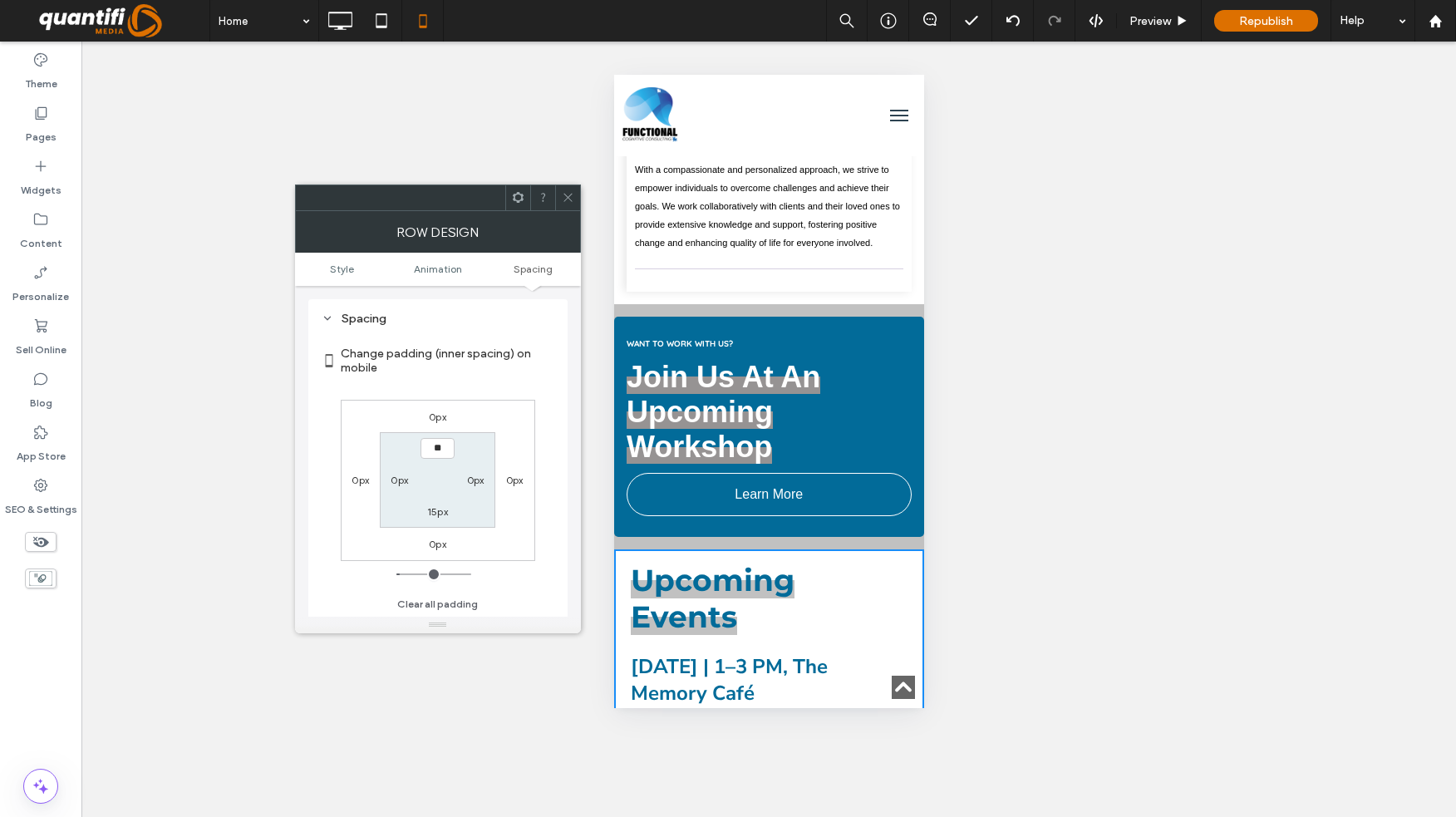
type input "****"
type input "**"
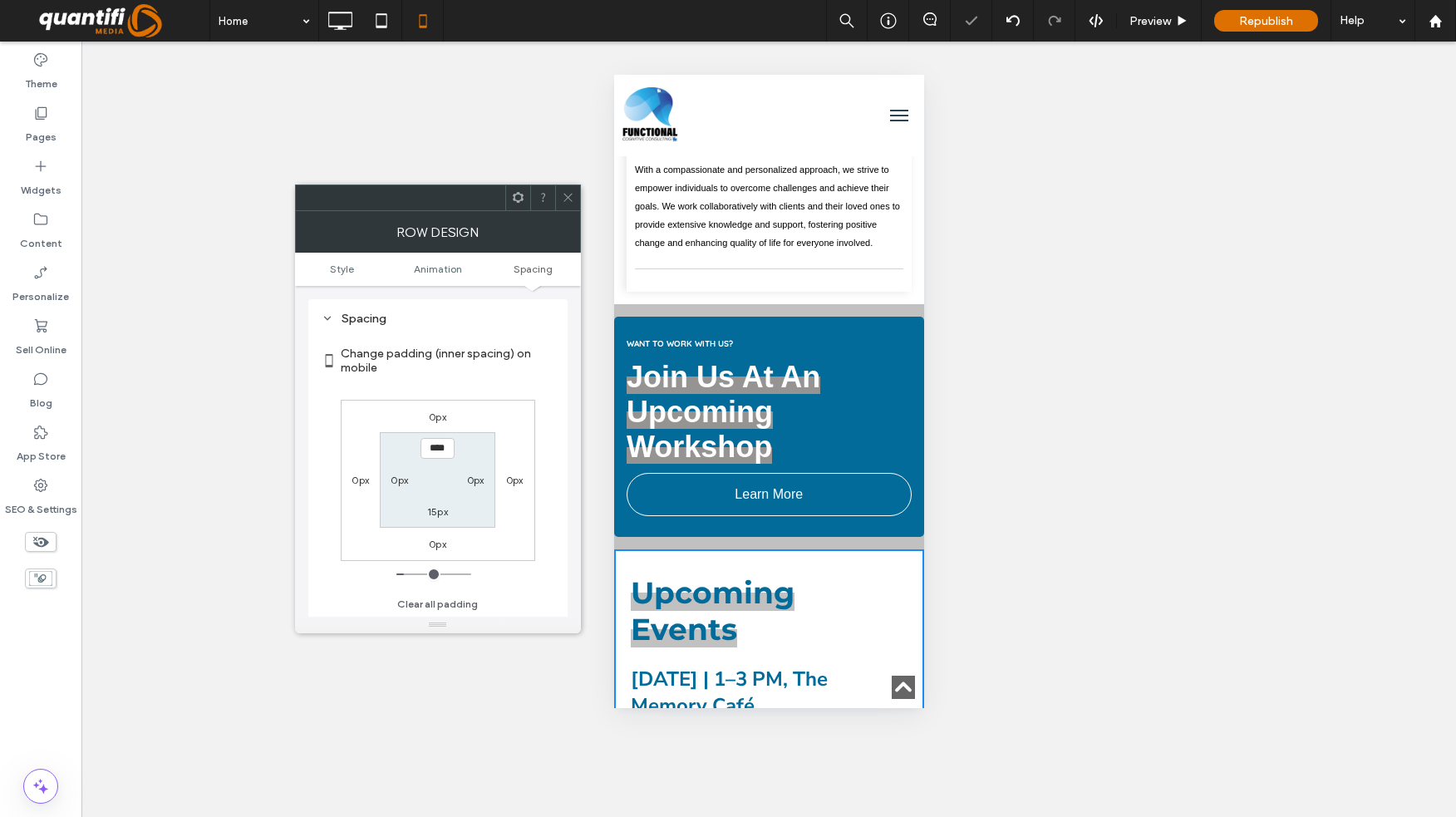
click at [567, 200] on icon at bounding box center [568, 197] width 13 height 13
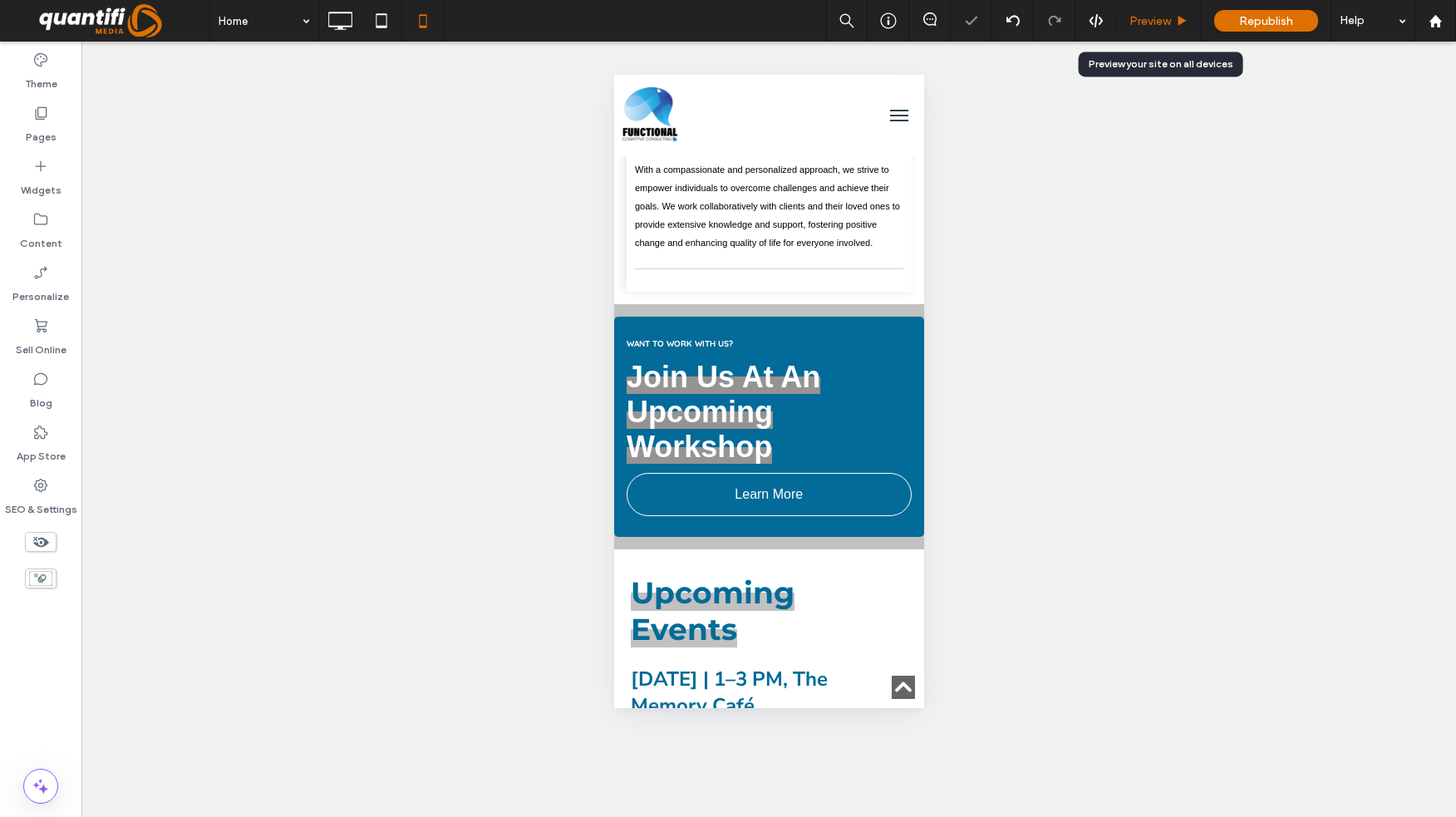
click at [1127, 28] on div "Preview" at bounding box center [1160, 21] width 85 height 41
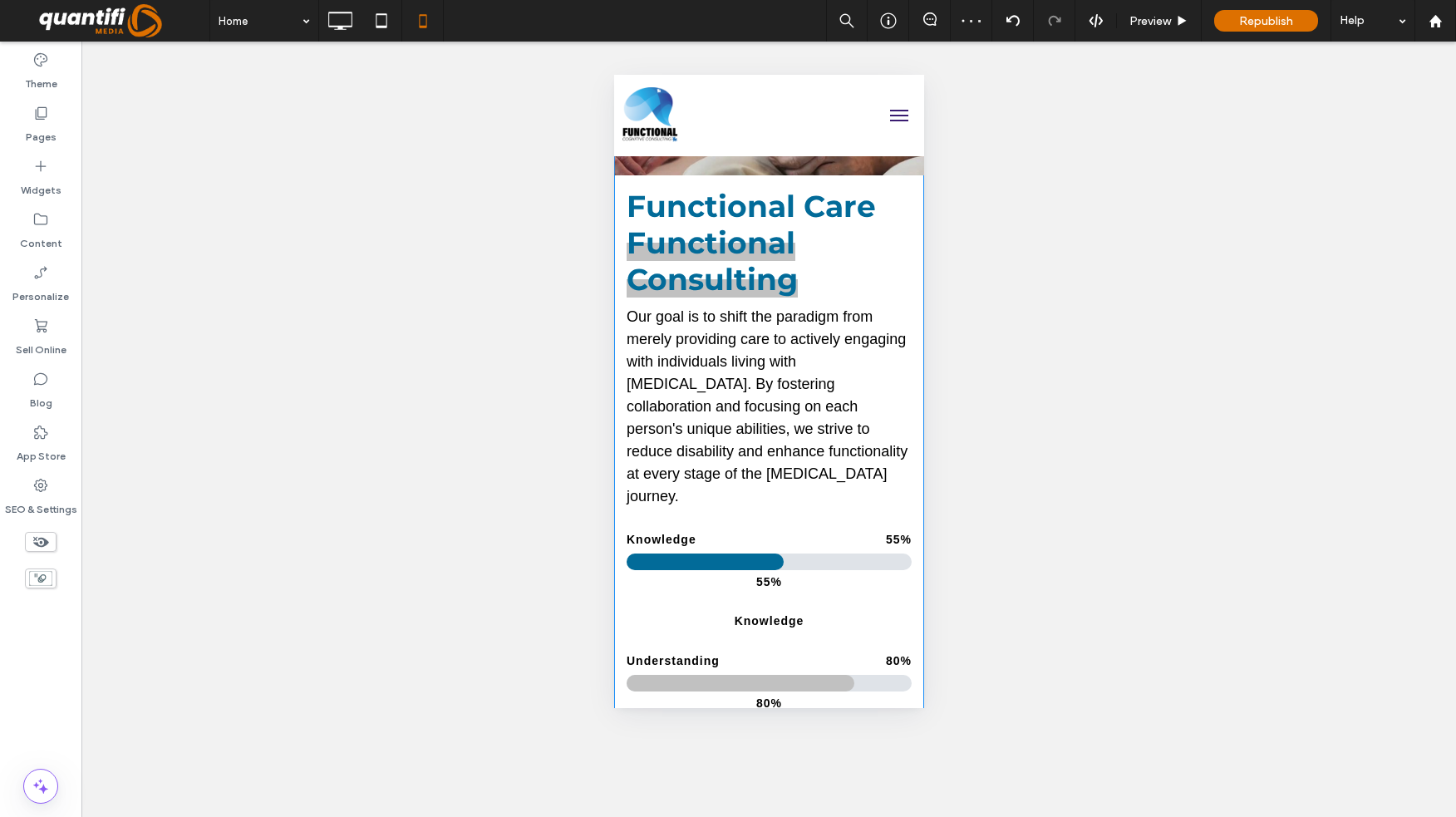
scroll to position [0, 0]
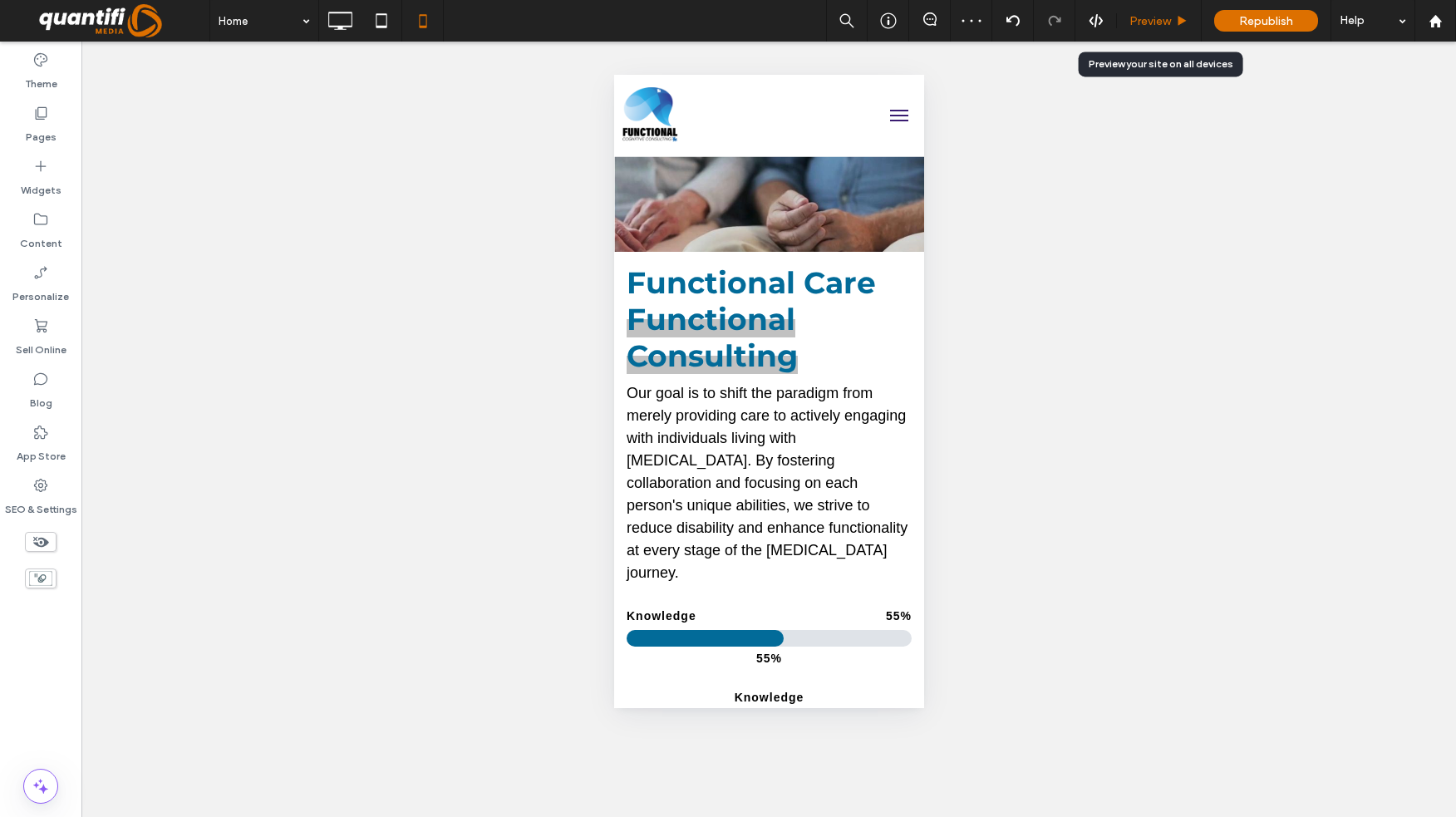
click at [1124, 7] on div "Preview" at bounding box center [1160, 21] width 85 height 41
click at [1147, 17] on span "Preview" at bounding box center [1151, 21] width 41 height 14
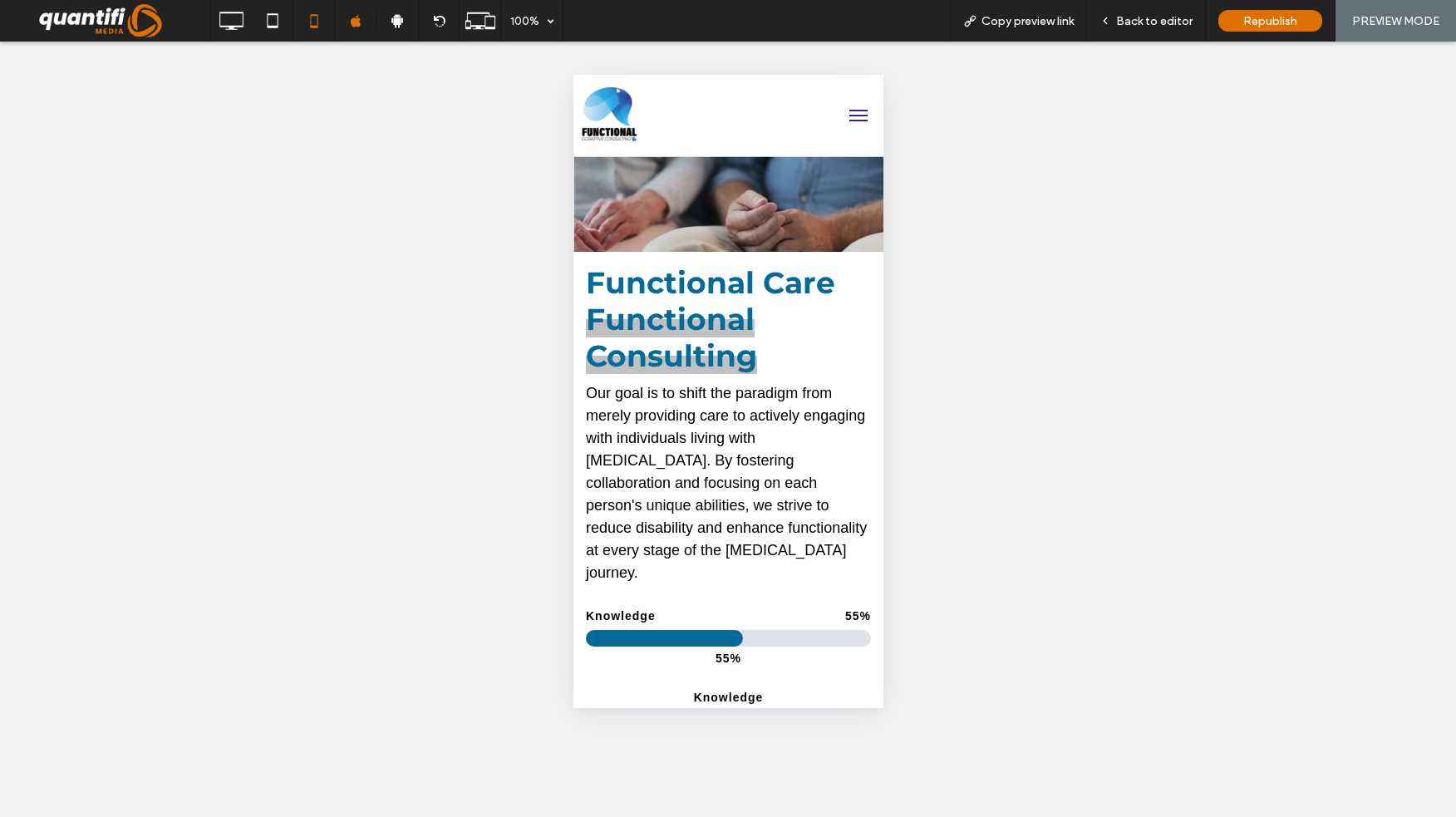
click at [842, 113] on button "menu" at bounding box center [858, 115] width 33 height 33
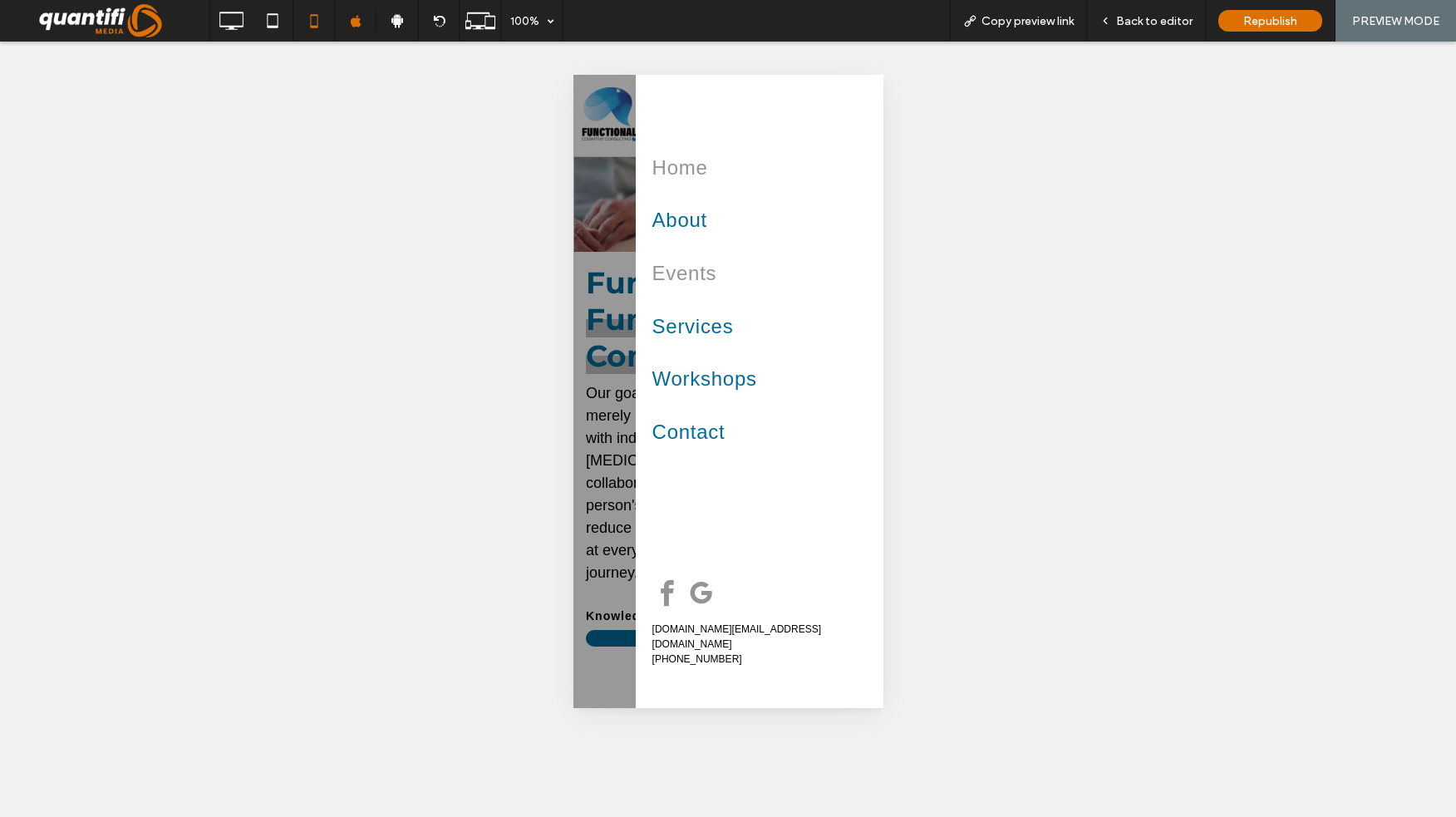
click at [689, 274] on span "Events" at bounding box center [684, 273] width 65 height 41
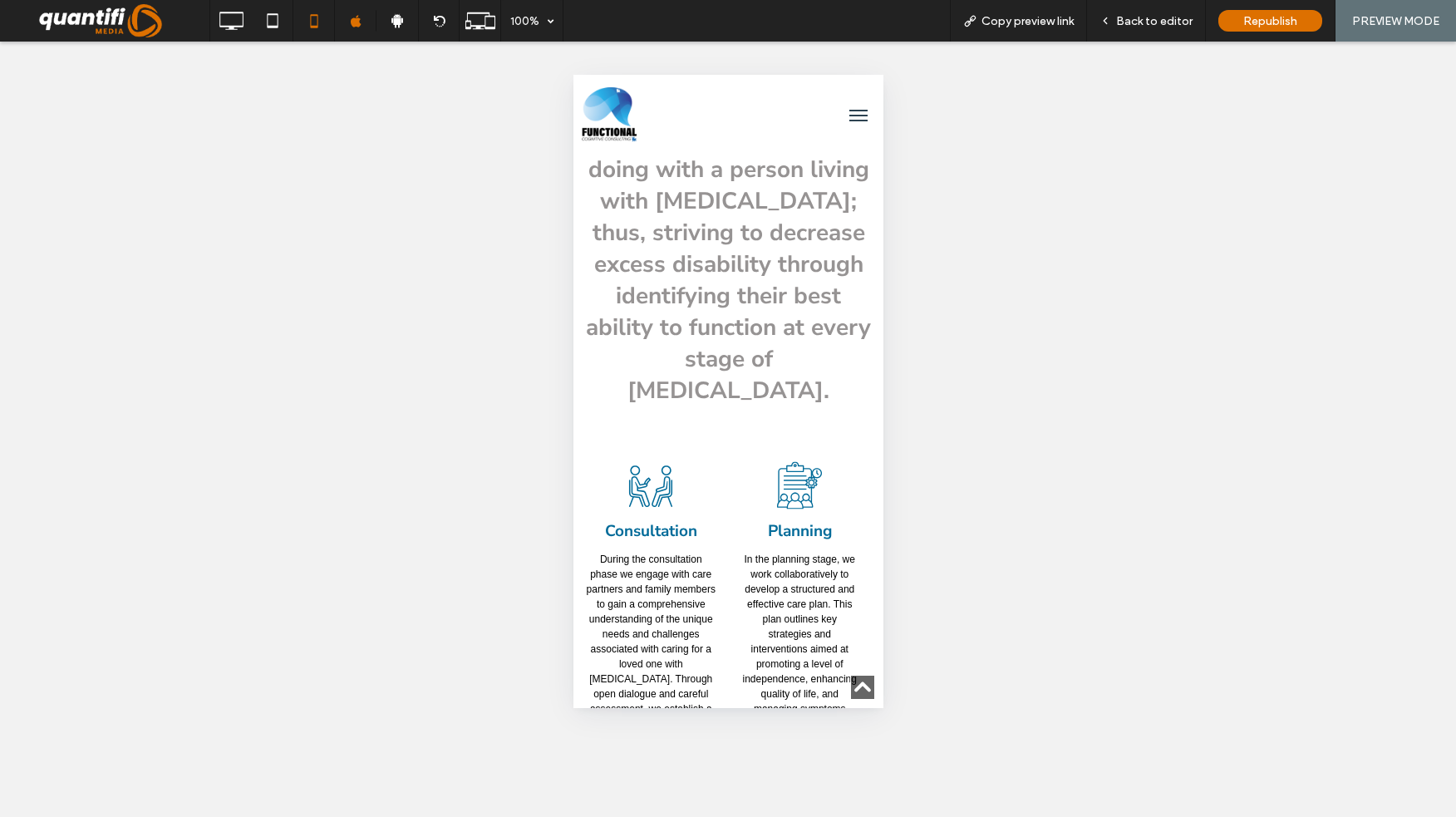
scroll to position [892, 0]
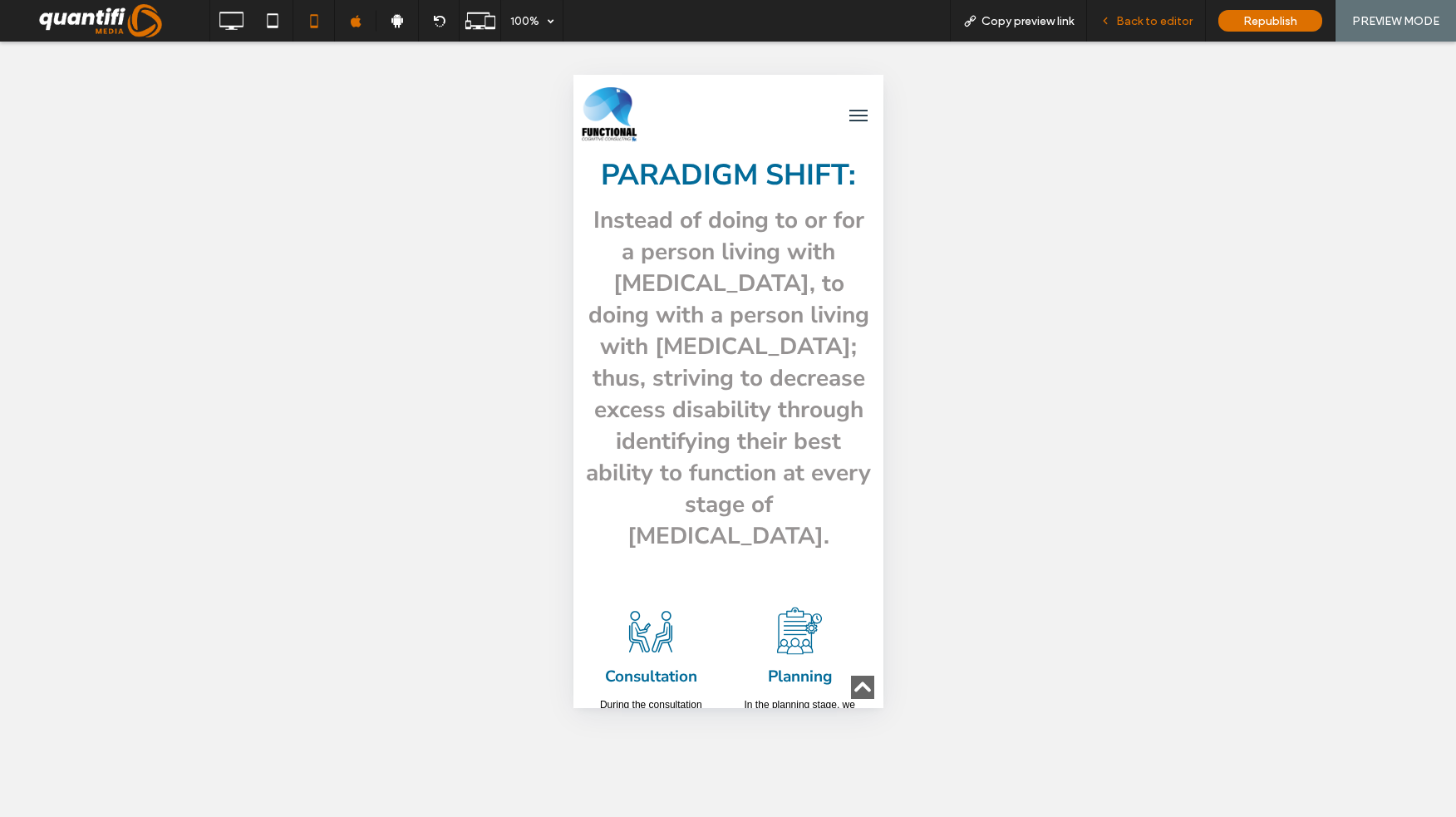
click at [1138, 26] on span "Back to editor" at bounding box center [1155, 21] width 76 height 14
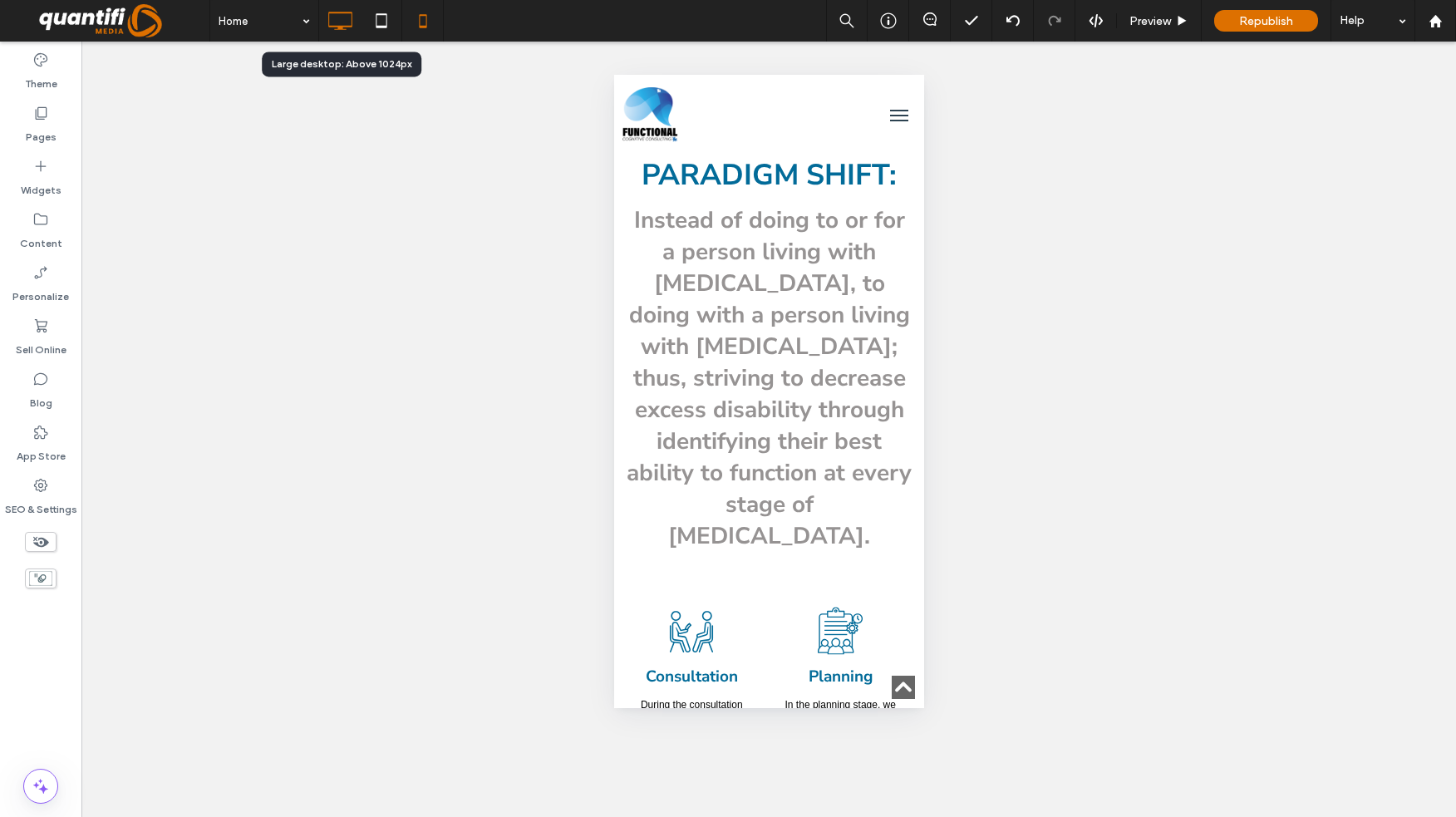
click at [338, 20] on icon at bounding box center [340, 21] width 33 height 33
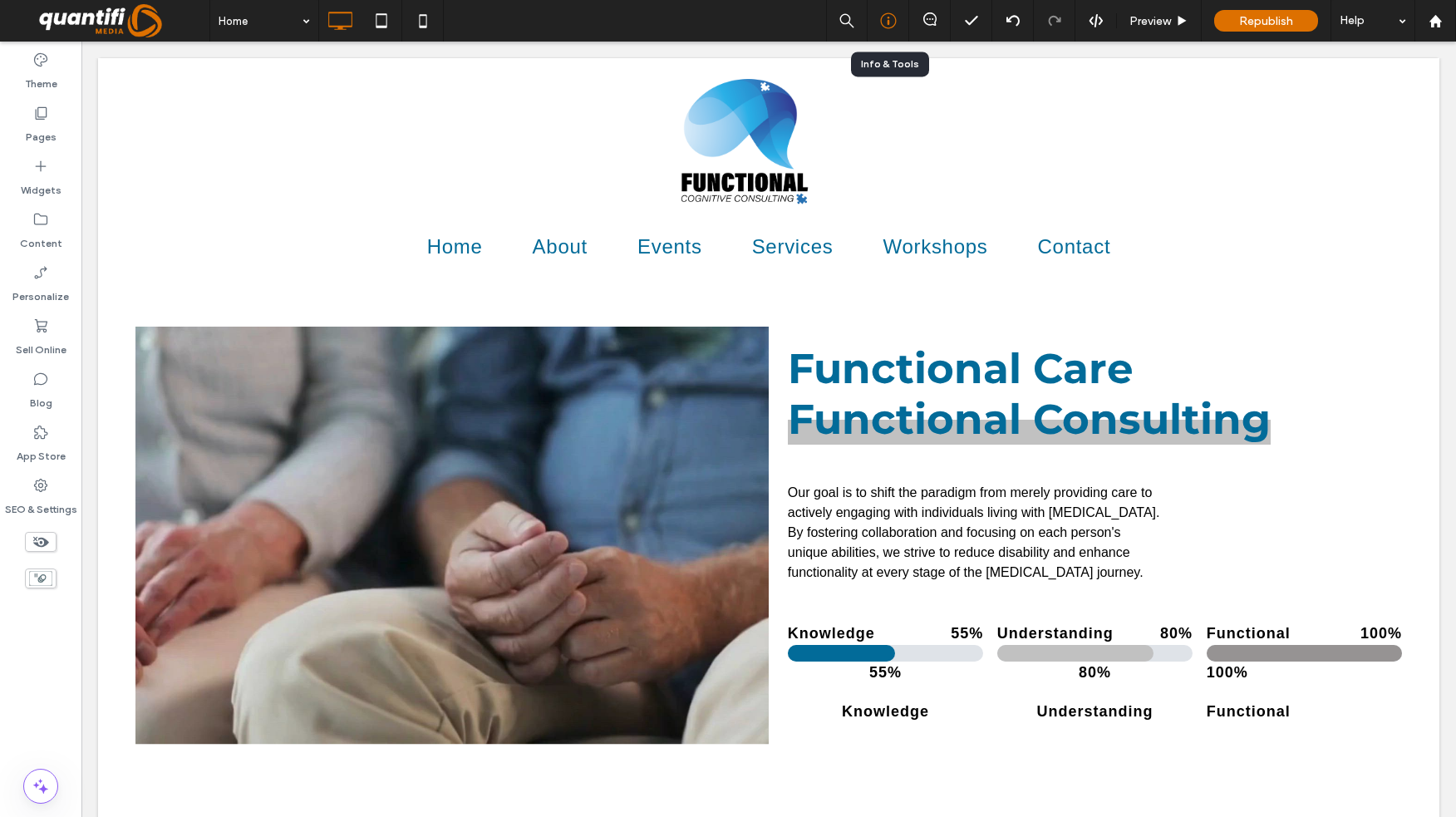
click at [907, 22] on div at bounding box center [888, 21] width 41 height 17
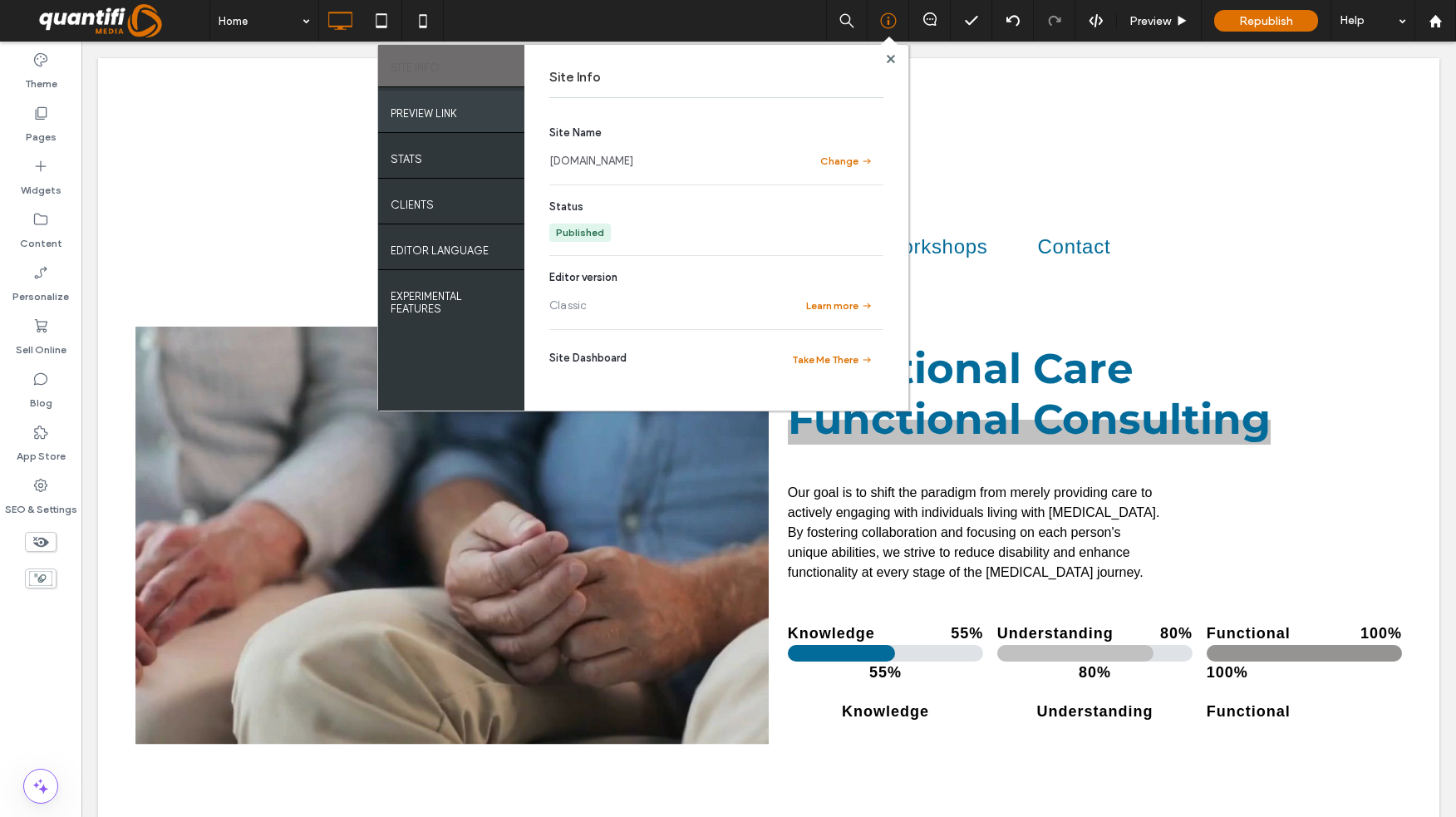
click at [450, 130] on div "PREVIEW LINK" at bounding box center [452, 112] width 147 height 41
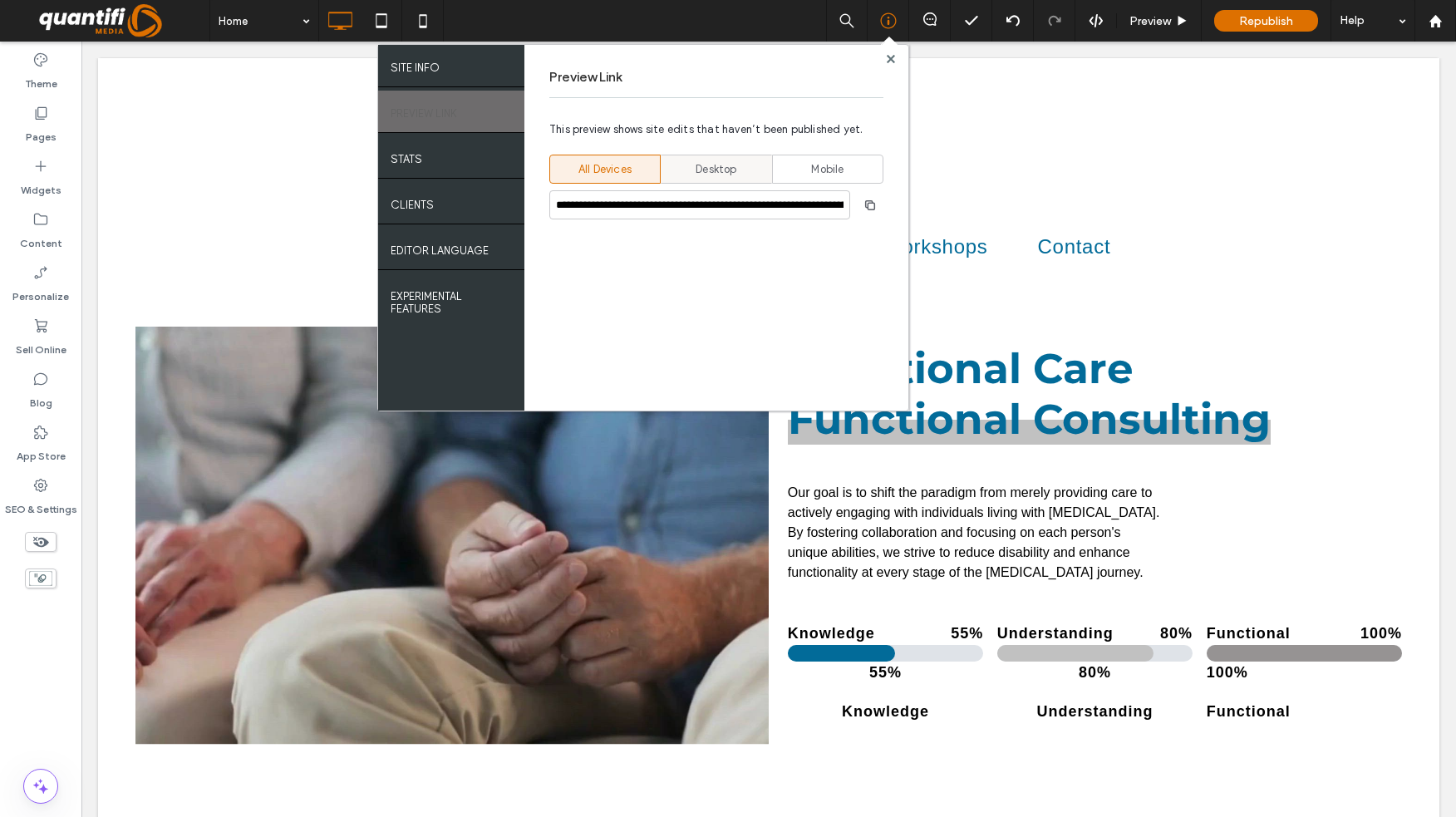
click at [706, 176] on span "Desktop" at bounding box center [716, 169] width 41 height 17
type input "**********"
click at [865, 207] on icon "button" at bounding box center [871, 205] width 14 height 14
click at [887, 61] on use at bounding box center [890, 58] width 8 height 8
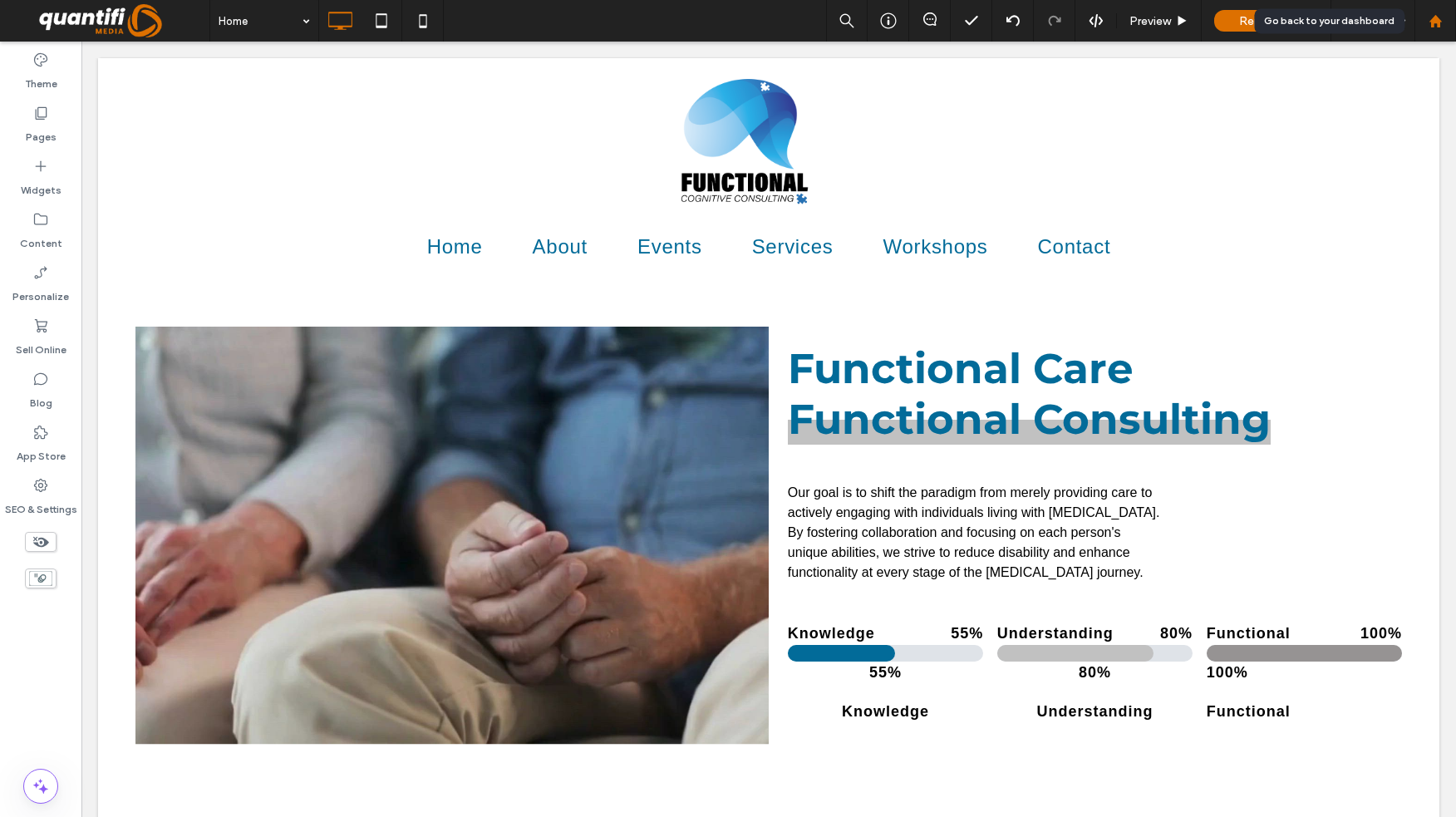
click at [1431, 24] on use at bounding box center [1434, 20] width 13 height 13
